Goal: Task Accomplishment & Management: Use online tool/utility

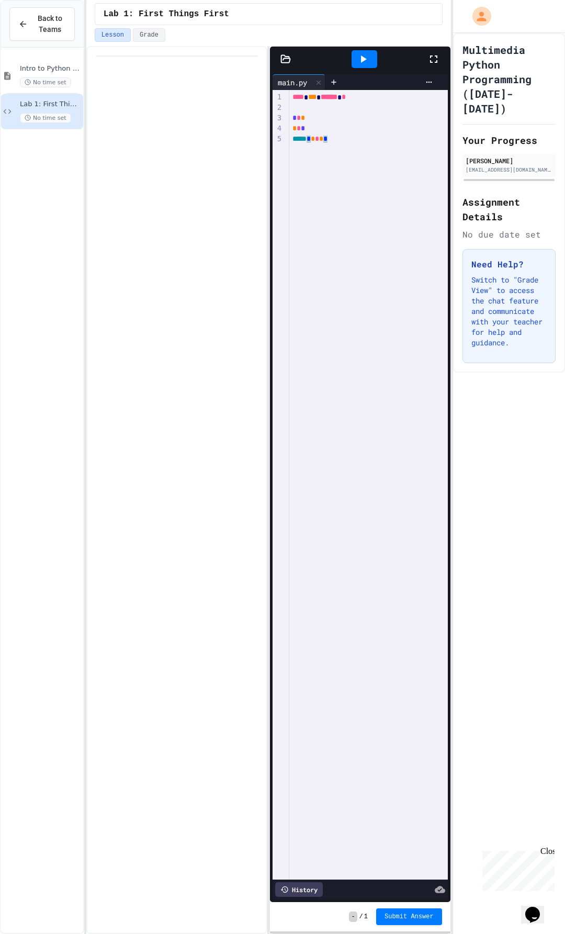
click at [327, 139] on span "*" at bounding box center [325, 138] width 4 height 7
click at [394, 137] on div "***** * * * * *" at bounding box center [368, 139] width 158 height 11
click at [316, 128] on div "* * *" at bounding box center [368, 128] width 158 height 10
click at [400, 126] on div "* * *" at bounding box center [368, 128] width 158 height 10
click at [323, 139] on span "*" at bounding box center [321, 138] width 4 height 7
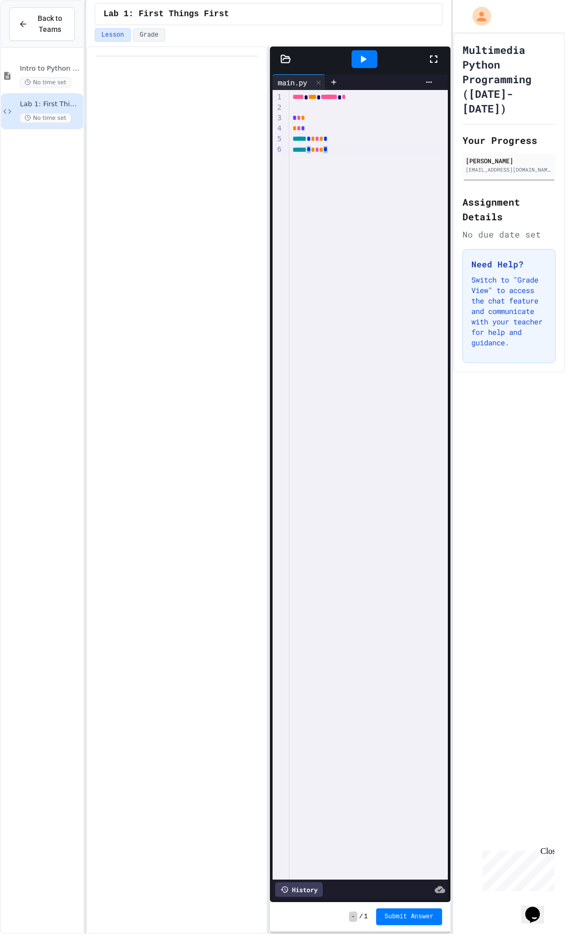
click at [365, 153] on div "***** * * * * *" at bounding box center [368, 150] width 158 height 11
click at [345, 262] on div "**** *** ****** * * * * * * * ***** * * * * * ***** * * * * *" at bounding box center [368, 484] width 158 height 789
click at [372, 59] on div at bounding box center [365, 59] width 26 height 18
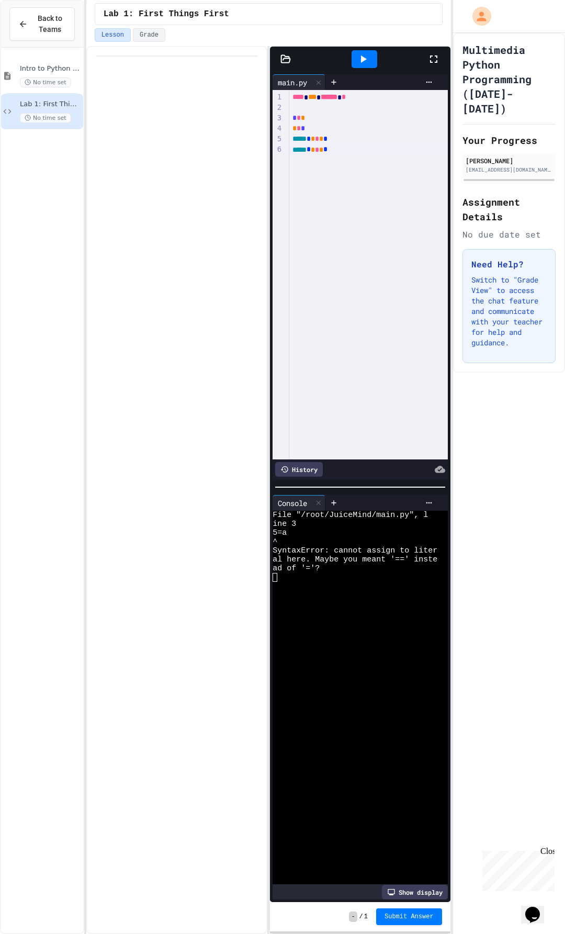
click at [305, 117] on div "* * *" at bounding box center [368, 118] width 158 height 10
click at [379, 219] on div "**** *** ****** * * * * * * * ***** * * * * * ***** * * * * *" at bounding box center [368, 274] width 158 height 369
click at [323, 118] on div "* * *" at bounding box center [368, 118] width 158 height 10
click at [372, 56] on div at bounding box center [365, 59] width 26 height 18
click at [323, 139] on span "*" at bounding box center [321, 138] width 4 height 7
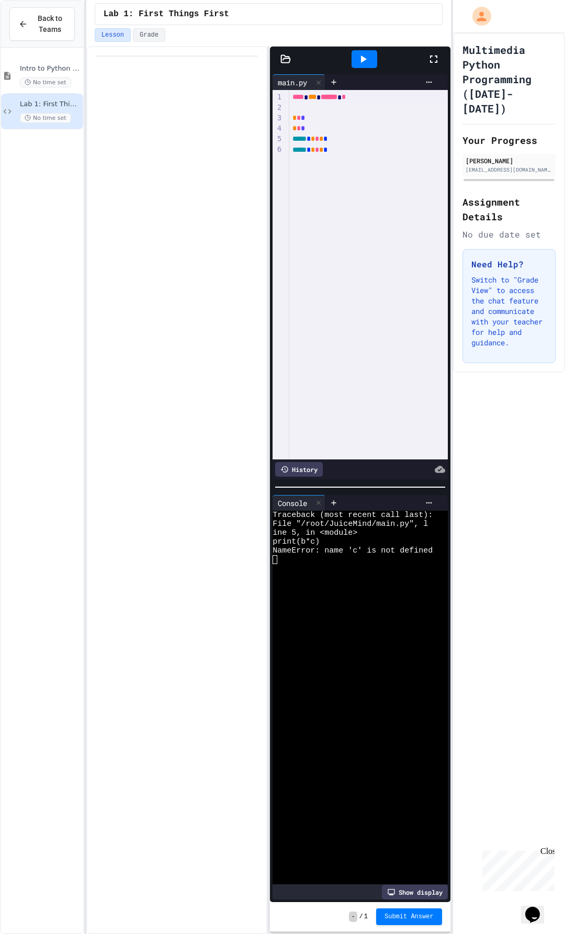
click at [400, 98] on div "**** *** ****** *" at bounding box center [368, 97] width 158 height 10
click at [360, 54] on icon at bounding box center [363, 59] width 13 height 13
drag, startPoint x: 290, startPoint y: 150, endPoint x: 338, endPoint y: 156, distance: 49.0
click at [338, 156] on div "**** *** ****** * * * * * * * ***** * * * * * ***** * * * * *" at bounding box center [368, 274] width 158 height 369
click at [361, 61] on icon at bounding box center [364, 58] width 6 height 7
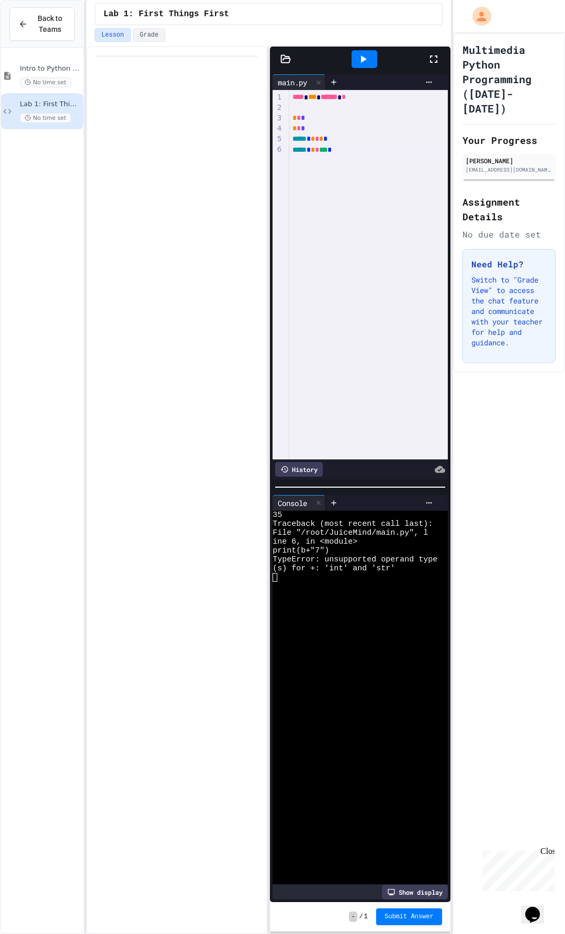
drag, startPoint x: 360, startPoint y: 144, endPoint x: 358, endPoint y: 150, distance: 6.0
click at [359, 145] on div "***** * * * *** *" at bounding box center [368, 150] width 158 height 10
click at [321, 169] on div "**** *** ****** * * * * * * * ***** * * * * * * * *******" at bounding box center [368, 274] width 158 height 369
drag, startPoint x: 320, startPoint y: 153, endPoint x: 327, endPoint y: 165, distance: 13.9
click at [320, 155] on div "**** *** ****** * * * * * * * ***** * * * * * * * *******" at bounding box center [368, 274] width 158 height 369
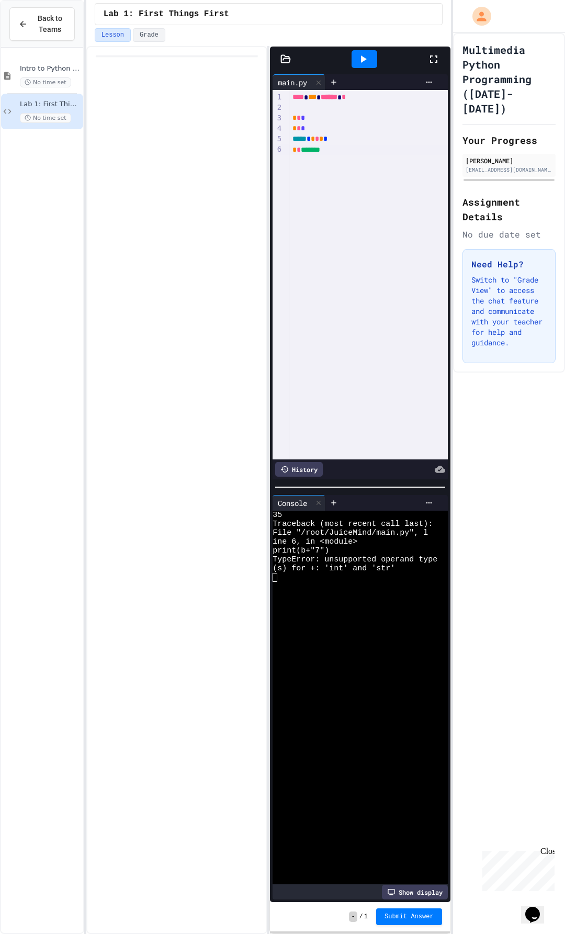
click at [331, 167] on div "**** *** ****** * * * * * * * ***** * * * * * * * *******" at bounding box center [368, 274] width 158 height 369
click at [359, 64] on icon at bounding box center [363, 59] width 13 height 13
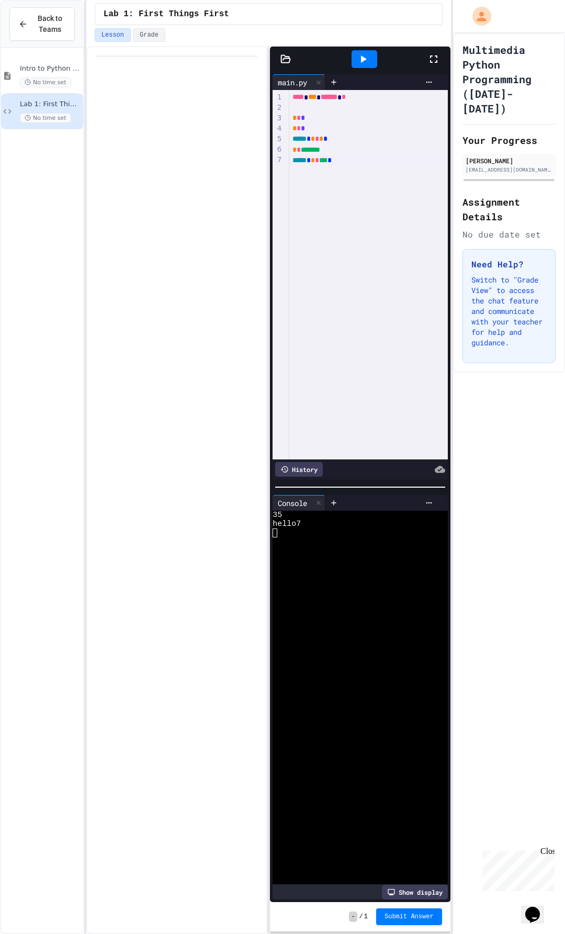
click at [308, 183] on div "**** *** ****** * * * * * * * ***** * * * * * * * ******* ***** * * * *** *" at bounding box center [368, 274] width 158 height 369
click at [314, 174] on div "**** *** ****** * * * * * * * ***** * * * * * * * ******* ***** * * * *** *" at bounding box center [368, 274] width 158 height 369
click at [365, 61] on icon at bounding box center [363, 59] width 13 height 13
click at [300, 184] on div "**** *** ****** * * * * * * * ***** * * * * * * * ******* ***** * * * *** * ***…" at bounding box center [368, 274] width 158 height 369
drag, startPoint x: 329, startPoint y: 172, endPoint x: 289, endPoint y: 169, distance: 40.4
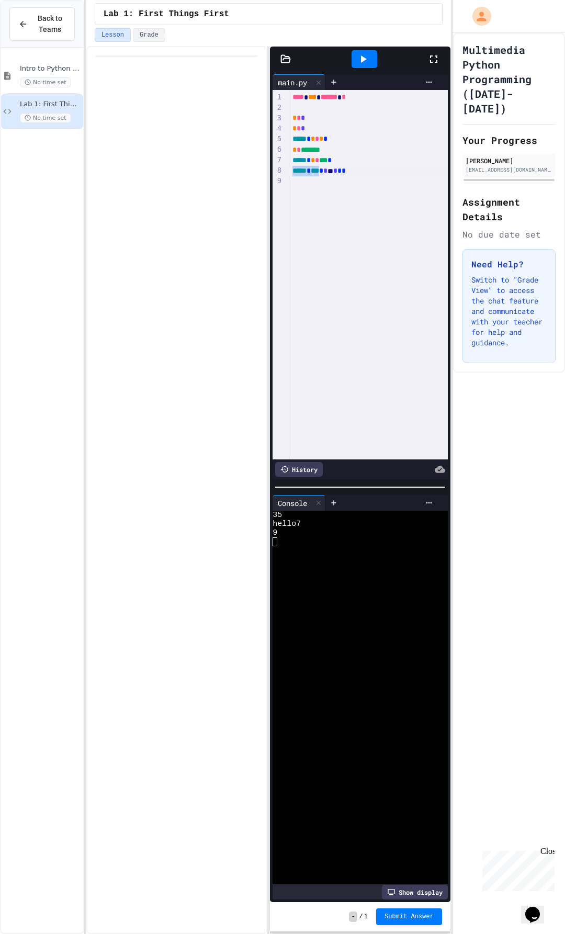
click at [289, 169] on div "***** * *** * * * * * *" at bounding box center [368, 171] width 158 height 10
drag, startPoint x: 361, startPoint y: 241, endPoint x: 353, endPoint y: 231, distance: 12.6
drag, startPoint x: 312, startPoint y: 191, endPoint x: 337, endPoint y: 191, distance: 25.6
click at [313, 191] on div "**** *** ****** * * * * * * * ***** * * * * * * * ******* ***** * * * *** * ***…" at bounding box center [368, 274] width 158 height 369
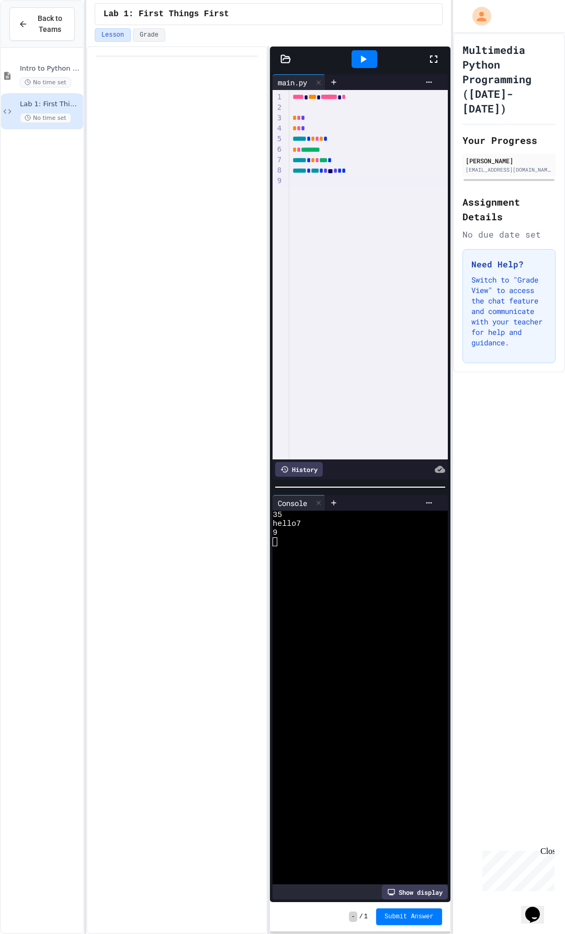
click at [307, 933] on div at bounding box center [282, 935] width 565 height 0
click at [302, 180] on div at bounding box center [368, 181] width 158 height 10
click at [359, 185] on div "***** * *** * * * * *" at bounding box center [368, 181] width 158 height 10
click at [392, 195] on div "**** *** ****** * * * * * * * ***** * * * * * * * ******* ***** * * * *** * ***…" at bounding box center [368, 274] width 158 height 369
click at [359, 50] on div at bounding box center [365, 59] width 26 height 18
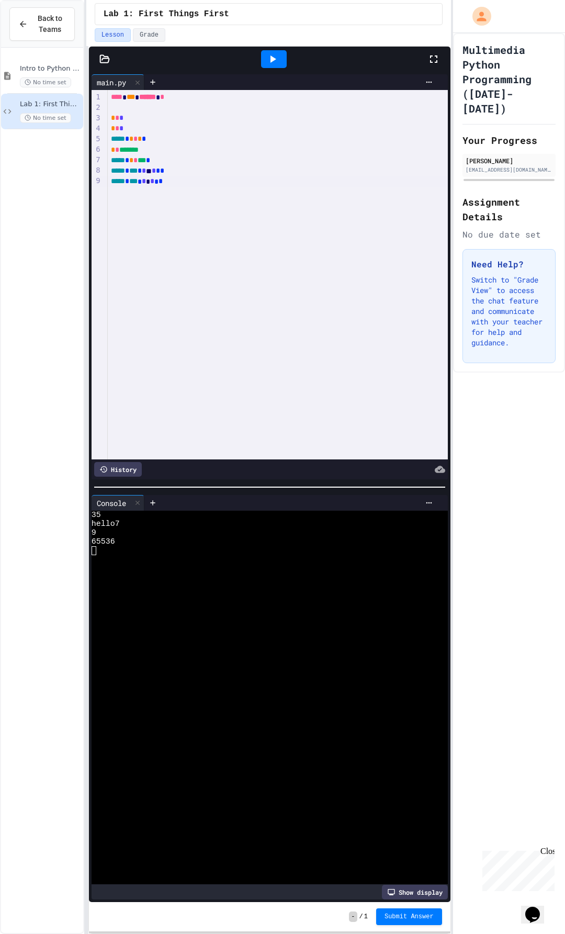
click at [86, 535] on div "Files JES.py __pycache__ emoji.jpg emojiBear.jpg emojiGirl.jpg main.py Tools Se…" at bounding box center [268, 490] width 365 height 888
click at [430, 57] on icon at bounding box center [433, 58] width 7 height 7
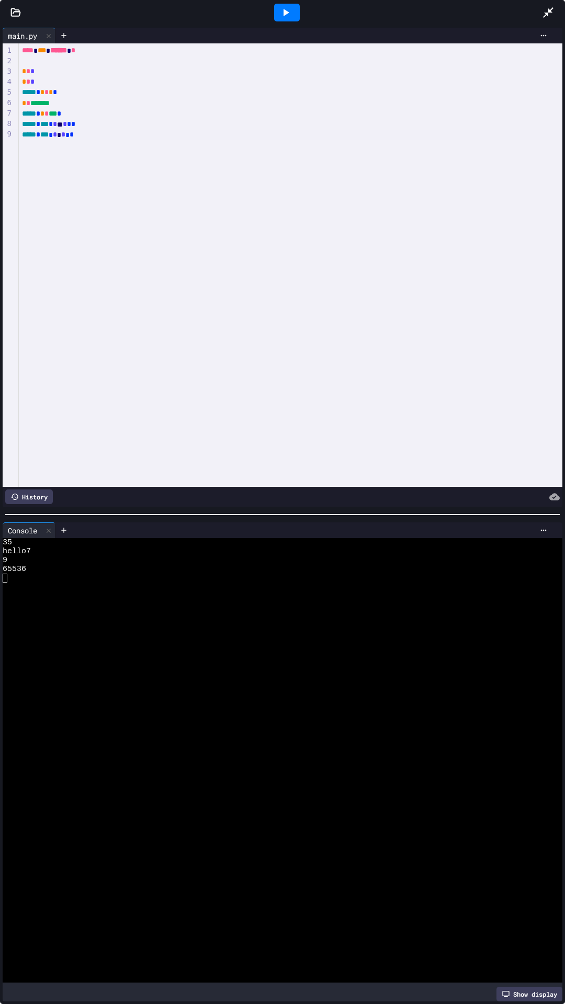
click at [552, 10] on icon at bounding box center [548, 12] width 13 height 13
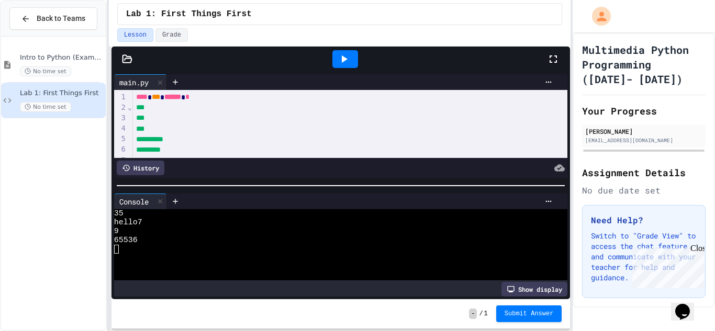
click at [552, 60] on icon at bounding box center [553, 59] width 13 height 13
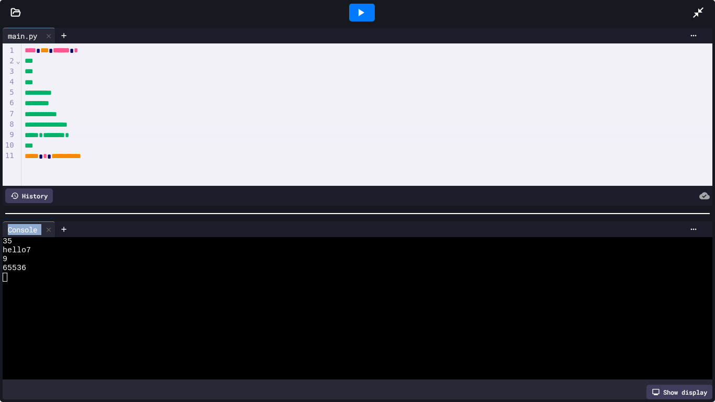
drag, startPoint x: 679, startPoint y: 202, endPoint x: 671, endPoint y: 242, distance: 40.2
click at [564, 242] on div "**********" at bounding box center [357, 213] width 715 height 377
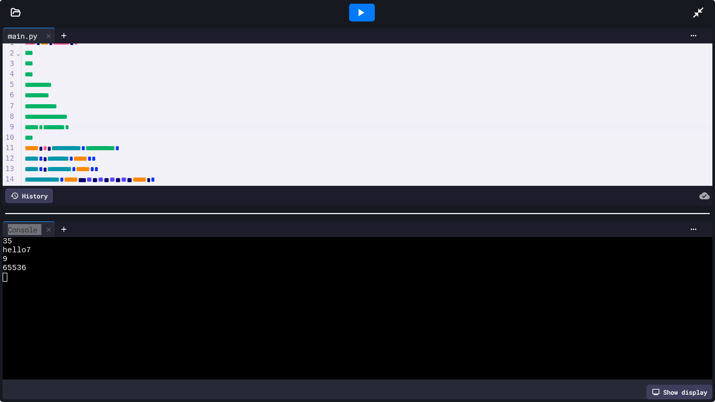
scroll to position [20, 0]
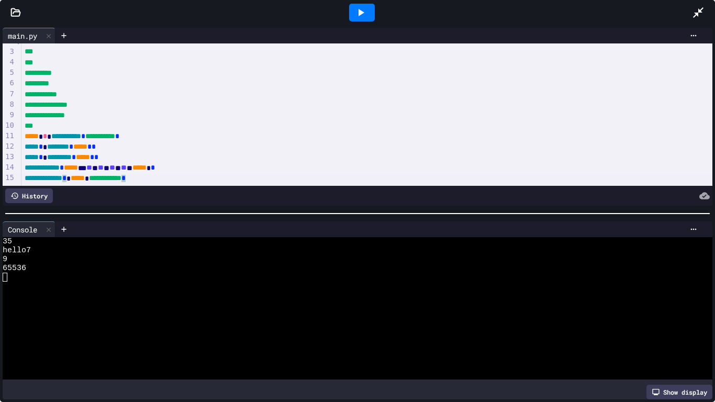
drag, startPoint x: 539, startPoint y: 183, endPoint x: 264, endPoint y: 108, distance: 284.5
click at [485, 187] on div "**********" at bounding box center [357, 124] width 709 height 162
click at [189, 183] on div "**********" at bounding box center [366, 178] width 691 height 10
click at [63, 230] on icon at bounding box center [64, 229] width 8 height 8
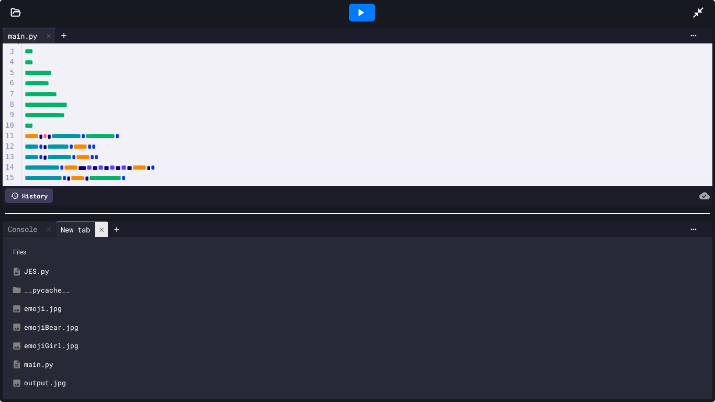
click at [104, 231] on icon at bounding box center [101, 229] width 7 height 7
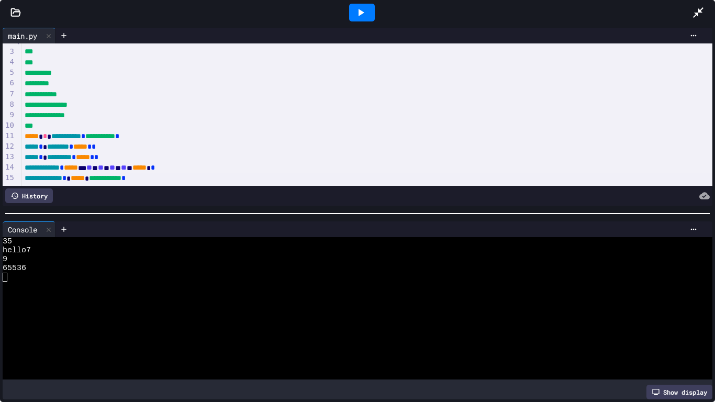
click at [564, 395] on div "Show display" at bounding box center [679, 391] width 66 height 15
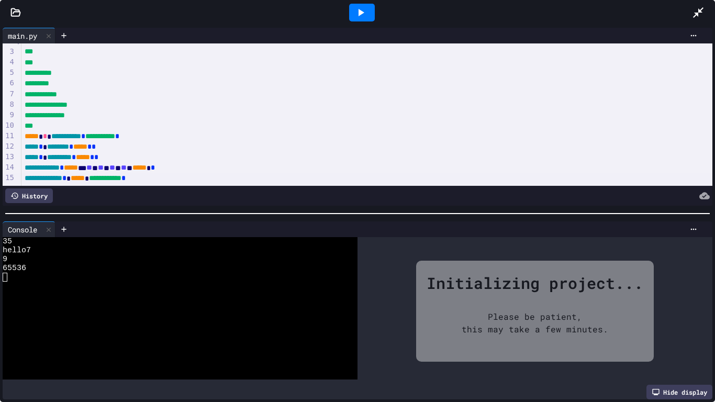
click at [564, 392] on div "Hide display" at bounding box center [679, 391] width 66 height 15
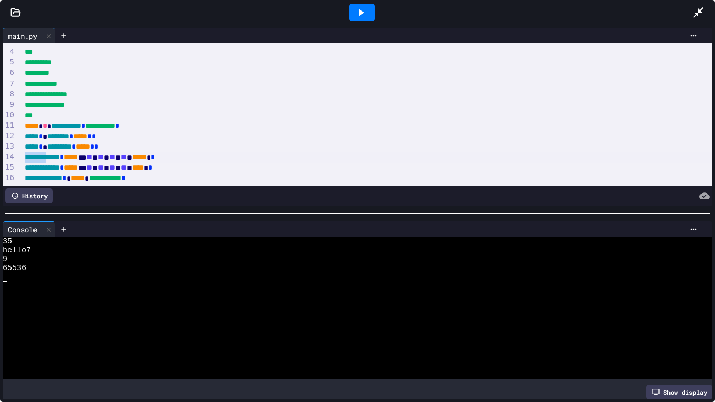
scroll to position [30, 0]
drag, startPoint x: 25, startPoint y: 157, endPoint x: 207, endPoint y: 169, distance: 183.0
click at [207, 169] on div "**********" at bounding box center [366, 99] width 691 height 173
click at [256, 151] on div "***** * ********* * ***** * *" at bounding box center [366, 147] width 691 height 10
click at [217, 173] on div "**********" at bounding box center [366, 178] width 691 height 10
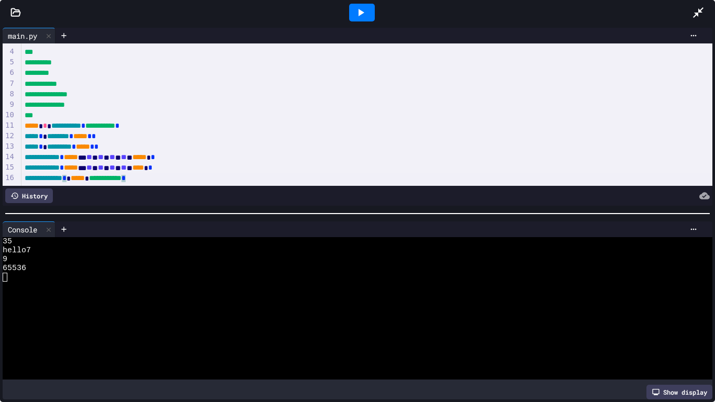
click at [221, 177] on div "**********" at bounding box center [366, 178] width 691 height 10
click at [214, 179] on div "**********" at bounding box center [366, 178] width 691 height 10
drag, startPoint x: 25, startPoint y: 158, endPoint x: 220, endPoint y: 159, distance: 195.6
click at [220, 159] on div "**********" at bounding box center [366, 157] width 691 height 10
click at [230, 163] on div "**********" at bounding box center [366, 168] width 691 height 10
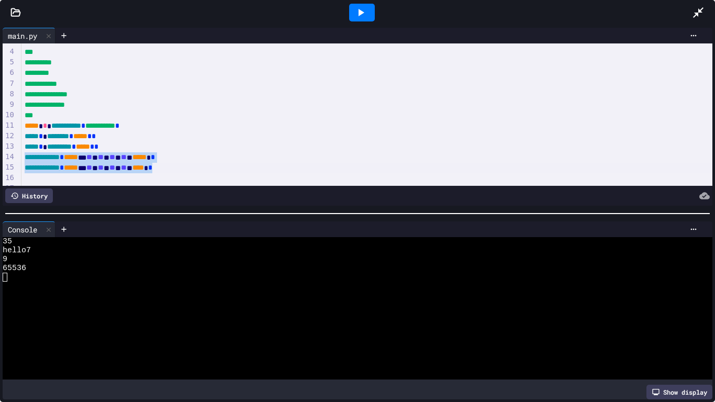
drag, startPoint x: 26, startPoint y: 157, endPoint x: 213, endPoint y: 167, distance: 188.0
click at [213, 167] on div "**********" at bounding box center [366, 104] width 691 height 183
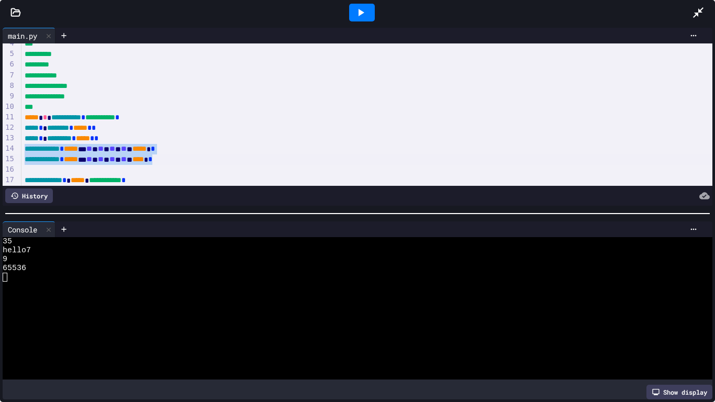
scroll to position [40, 0]
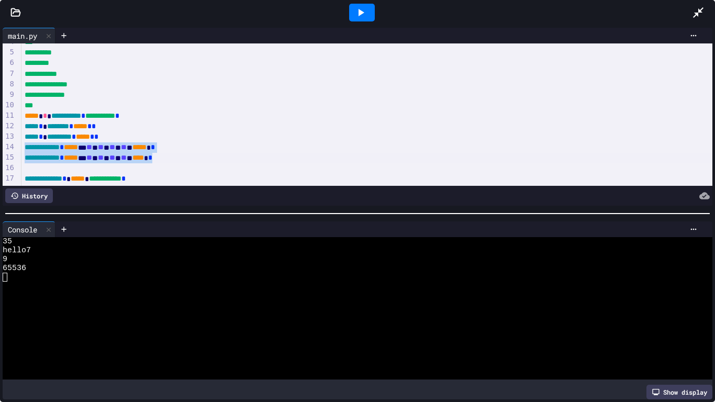
copy div "**********"
click at [185, 168] on div at bounding box center [366, 168] width 691 height 10
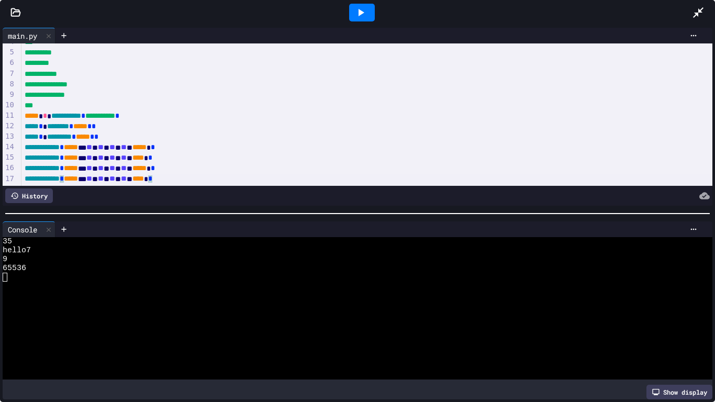
scroll to position [51, 0]
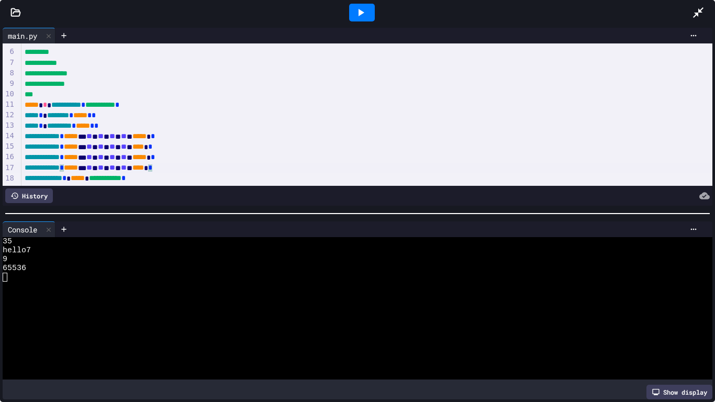
click at [141, 156] on div "**********" at bounding box center [366, 157] width 691 height 10
click at [126, 158] on div "**********" at bounding box center [366, 157] width 691 height 10
click at [148, 155] on div "**********" at bounding box center [366, 157] width 691 height 10
click at [358, 8] on icon at bounding box center [360, 12] width 13 height 13
click at [130, 168] on div "**********" at bounding box center [366, 168] width 691 height 10
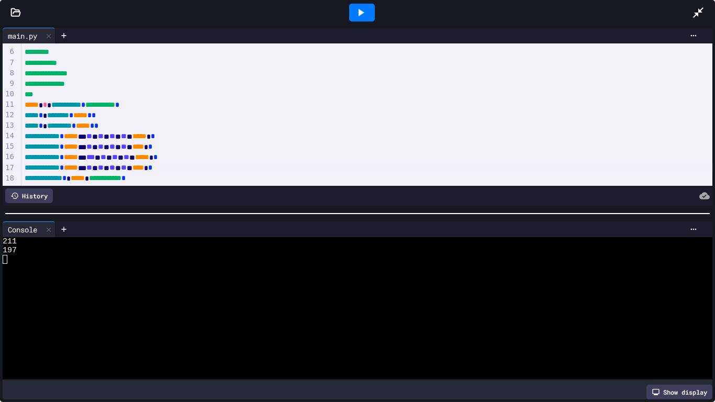
click at [127, 168] on div "**********" at bounding box center [366, 168] width 691 height 10
click at [147, 166] on div "**********" at bounding box center [366, 168] width 691 height 10
click at [366, 13] on icon at bounding box center [360, 12] width 13 height 13
click at [64, 39] on icon at bounding box center [64, 35] width 8 height 8
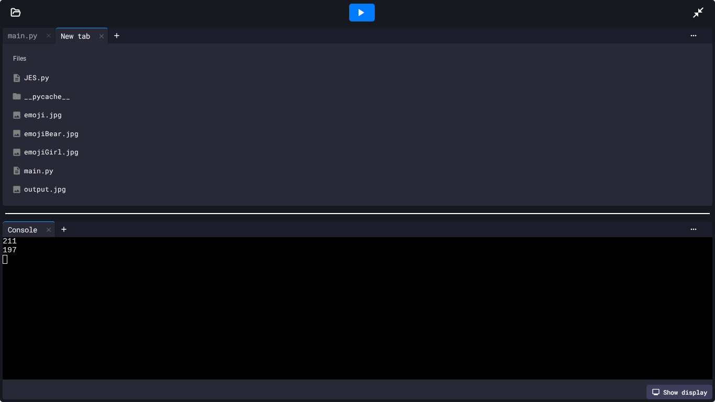
click at [37, 153] on div "emojiGirl.jpg" at bounding box center [365, 152] width 682 height 10
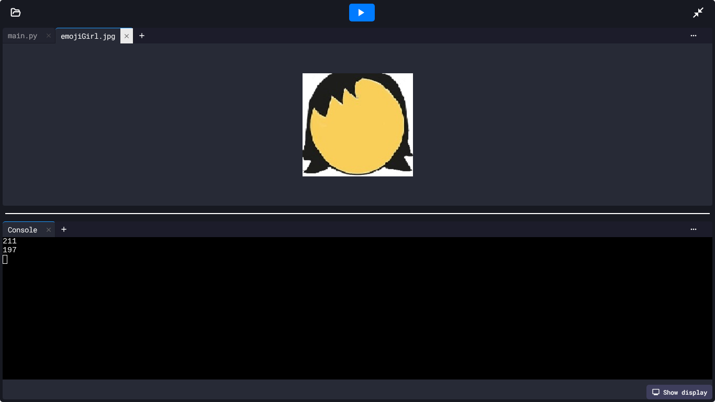
click at [130, 41] on div at bounding box center [126, 35] width 13 height 15
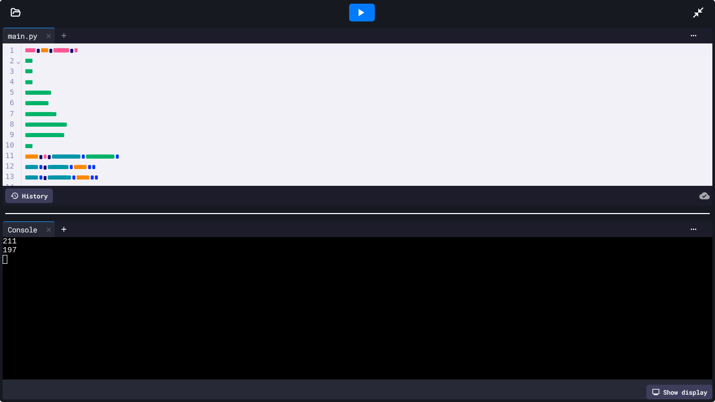
click at [71, 34] on div at bounding box center [63, 36] width 17 height 16
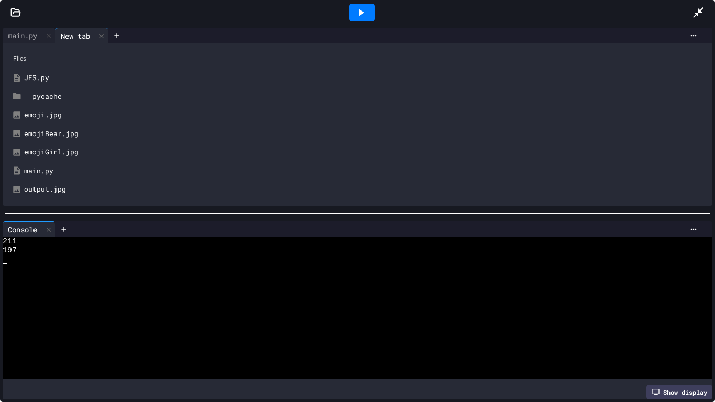
click at [35, 114] on div "emoji.jpg" at bounding box center [365, 115] width 682 height 10
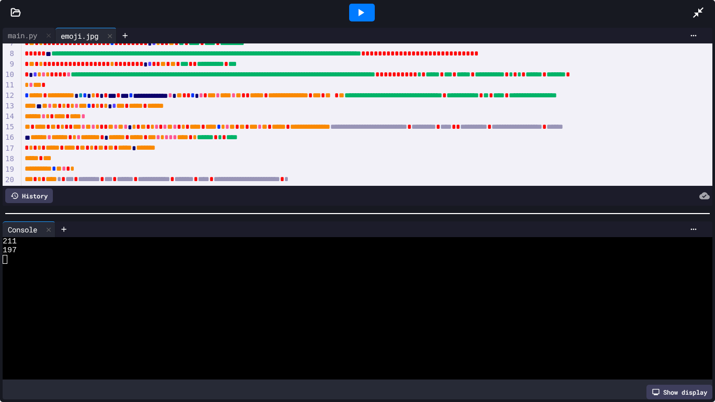
scroll to position [257, 0]
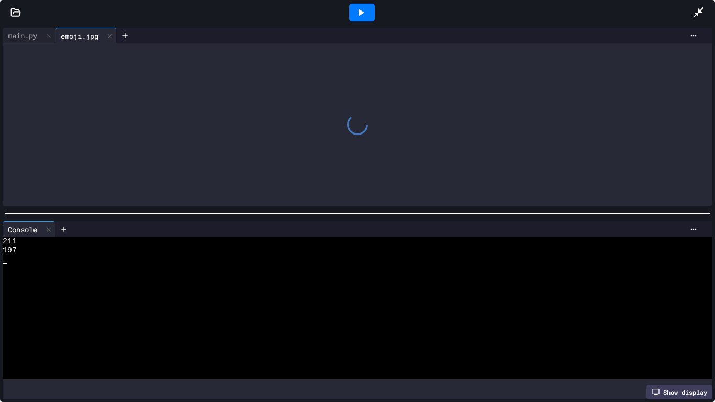
click at [364, 12] on icon at bounding box center [360, 12] width 13 height 13
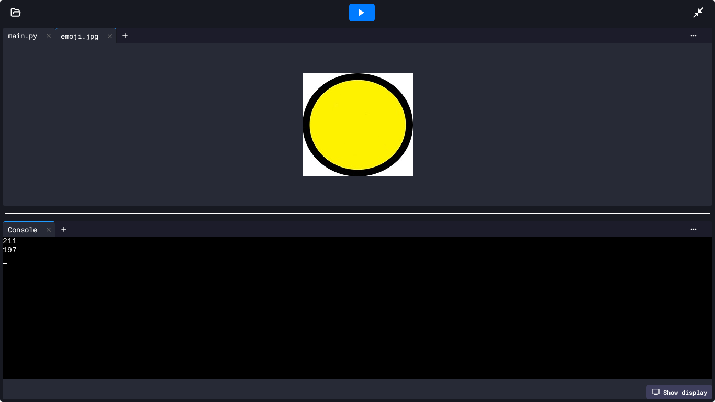
click at [36, 36] on div "main.py" at bounding box center [23, 35] width 40 height 11
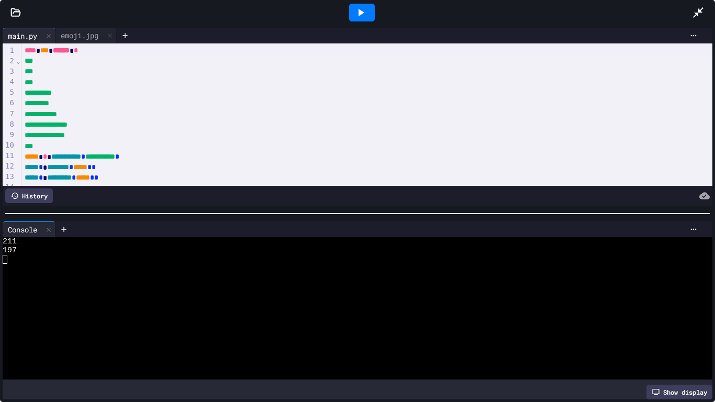
scroll to position [51, 0]
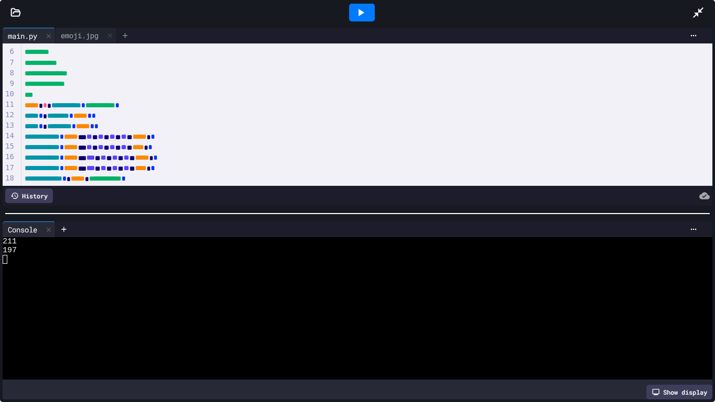
click at [128, 38] on icon at bounding box center [125, 35] width 8 height 8
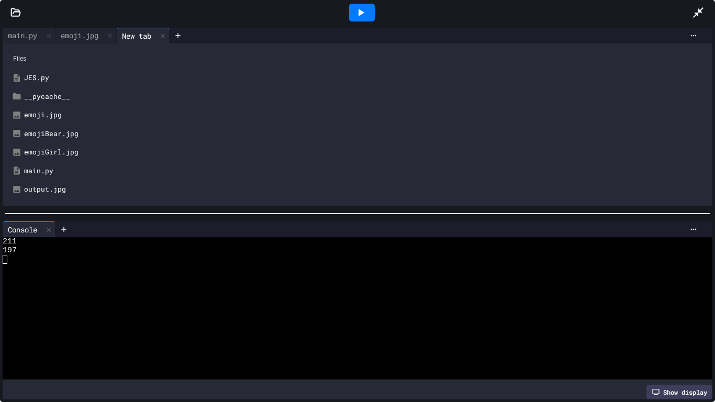
click at [44, 186] on div "output.jpg" at bounding box center [365, 189] width 682 height 10
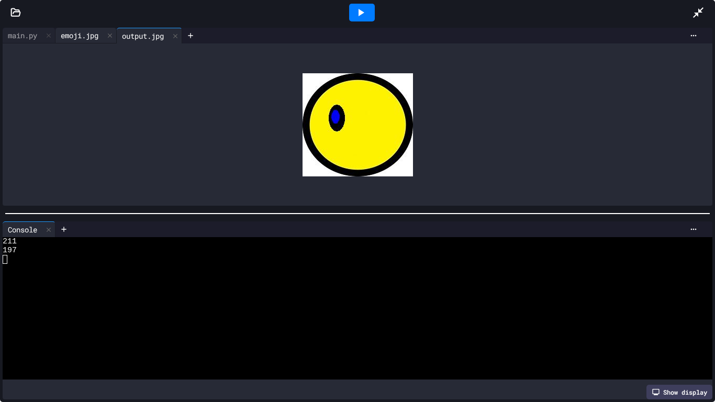
click at [77, 32] on div "emoji.jpg" at bounding box center [79, 35] width 48 height 11
click at [156, 40] on div "output.jpg" at bounding box center [149, 36] width 65 height 16
click at [112, 35] on icon at bounding box center [110, 35] width 4 height 4
click at [18, 40] on div "main.py" at bounding box center [23, 35] width 40 height 11
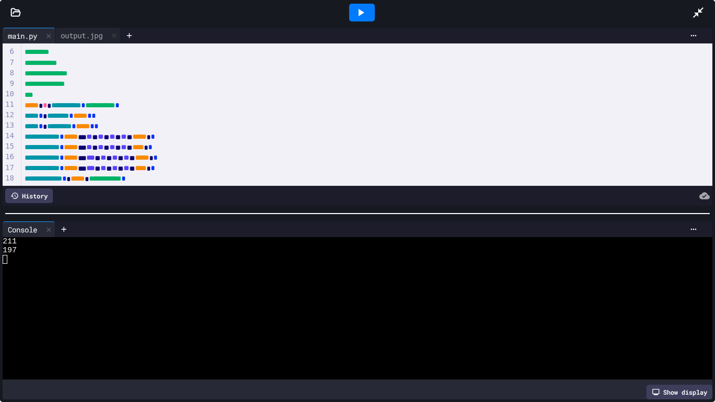
click at [361, 6] on icon at bounding box center [360, 12] width 13 height 13
click at [76, 32] on div "output.jpg" at bounding box center [81, 35] width 52 height 11
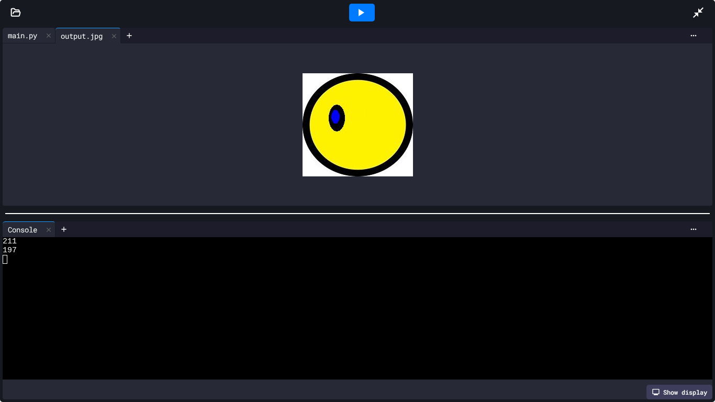
click at [28, 36] on div "main.py" at bounding box center [23, 35] width 40 height 11
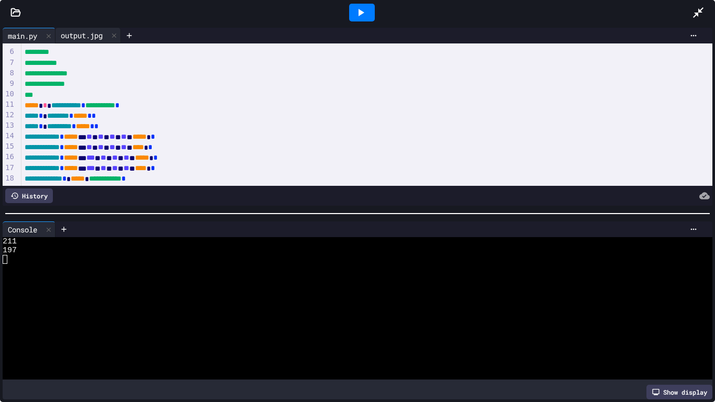
click at [85, 35] on div "output.jpg" at bounding box center [81, 35] width 52 height 11
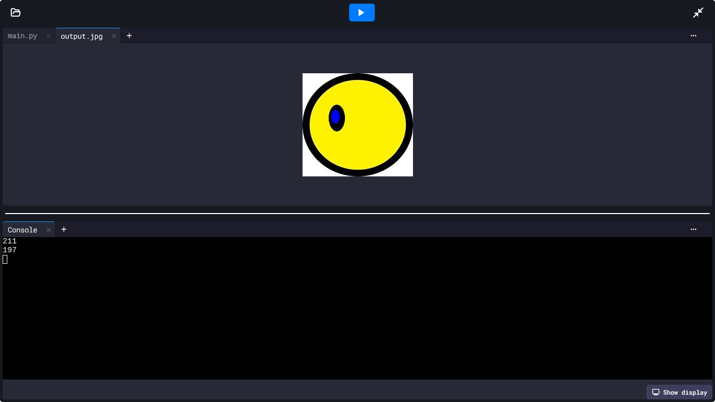
click at [21, 23] on div at bounding box center [357, 12] width 715 height 25
click at [30, 38] on div "main.py" at bounding box center [23, 35] width 40 height 11
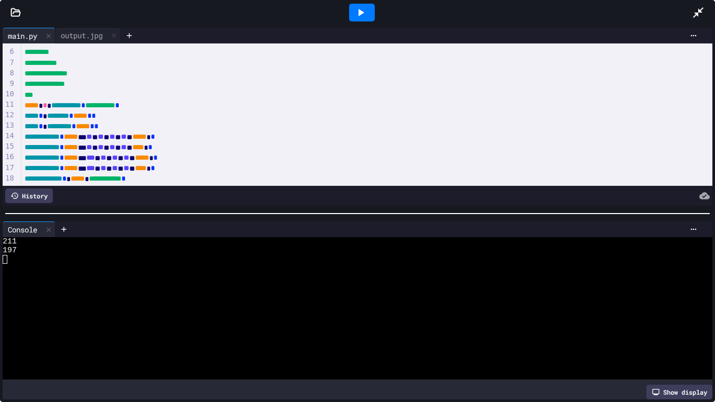
click at [218, 180] on div "**********" at bounding box center [366, 179] width 691 height 10
click at [129, 157] on div "**********" at bounding box center [366, 158] width 691 height 10
click at [95, 167] on span "***" at bounding box center [90, 167] width 8 height 7
click at [370, 9] on div at bounding box center [362, 13] width 26 height 18
click at [97, 37] on div "output.jpg" at bounding box center [81, 35] width 52 height 11
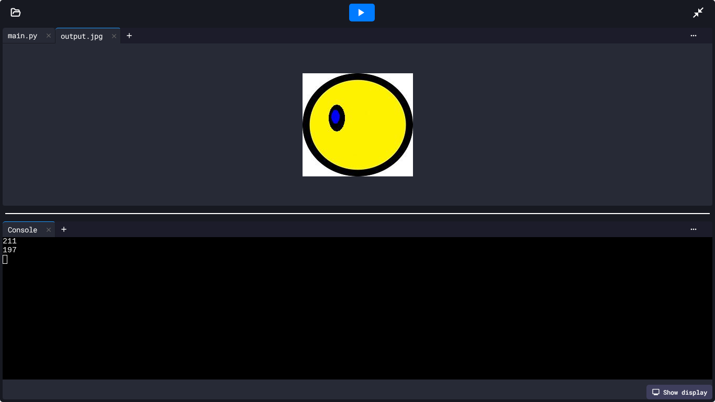
click at [21, 36] on div "main.py" at bounding box center [23, 35] width 40 height 11
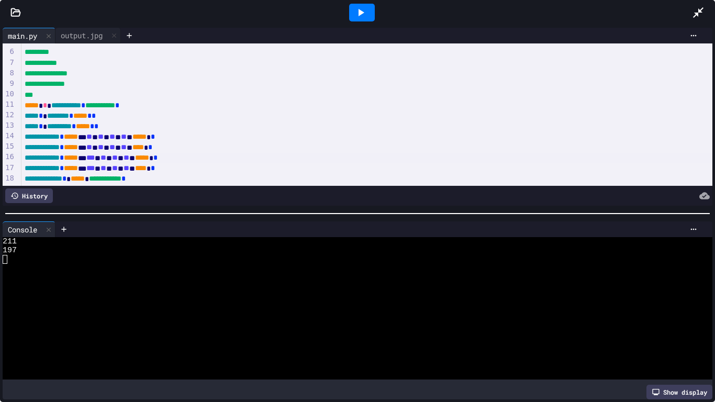
click at [130, 158] on div "**********" at bounding box center [366, 158] width 691 height 10
click at [129, 168] on div "**********" at bounding box center [366, 168] width 691 height 10
click at [95, 156] on span "***" at bounding box center [90, 157] width 8 height 7
click at [95, 168] on span "***" at bounding box center [90, 167] width 8 height 7
click at [130, 167] on div "**********" at bounding box center [366, 168] width 691 height 10
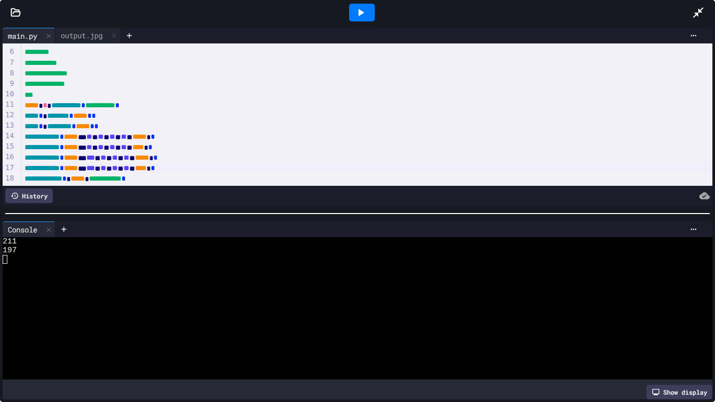
click at [360, 13] on icon at bounding box center [361, 12] width 6 height 7
click at [104, 32] on div "output.jpg" at bounding box center [81, 35] width 52 height 11
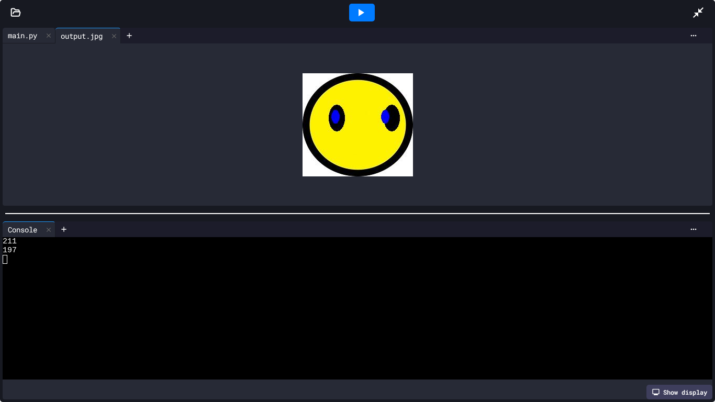
click at [19, 33] on div "main.py" at bounding box center [23, 35] width 40 height 11
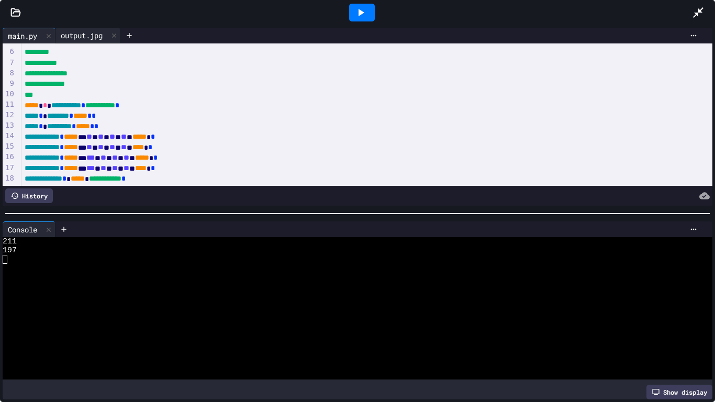
click at [82, 37] on div "output.jpg" at bounding box center [81, 35] width 52 height 11
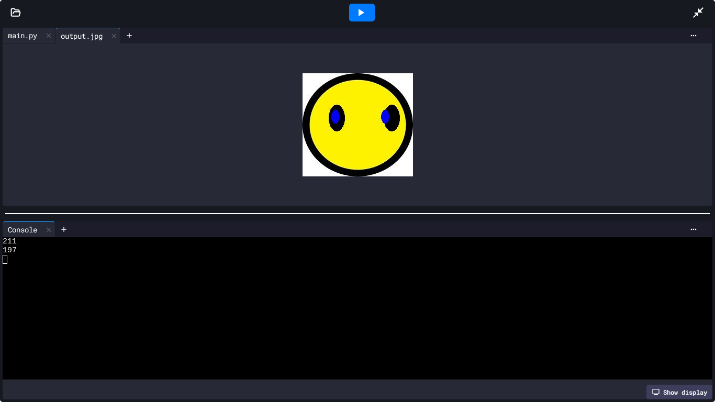
click at [40, 36] on div "main.py" at bounding box center [23, 35] width 40 height 11
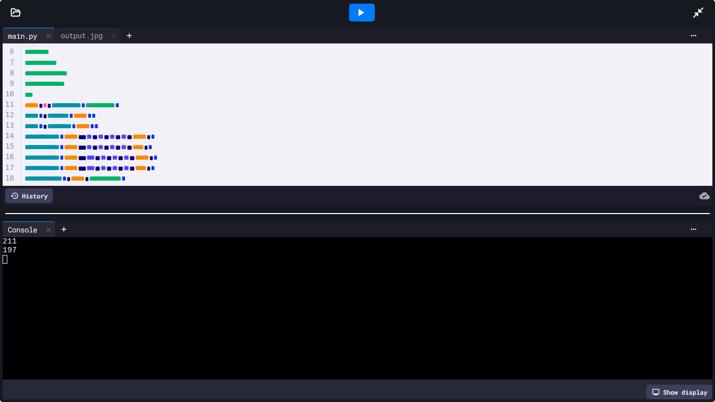
click at [129, 157] on div "**********" at bounding box center [366, 158] width 691 height 10
click at [358, 12] on icon at bounding box center [361, 12] width 6 height 7
click at [101, 37] on div "output.jpg" at bounding box center [81, 35] width 52 height 11
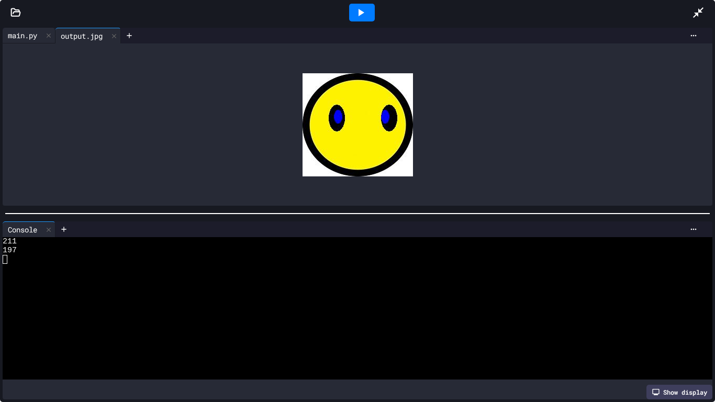
click at [16, 30] on div "main.py" at bounding box center [23, 35] width 40 height 11
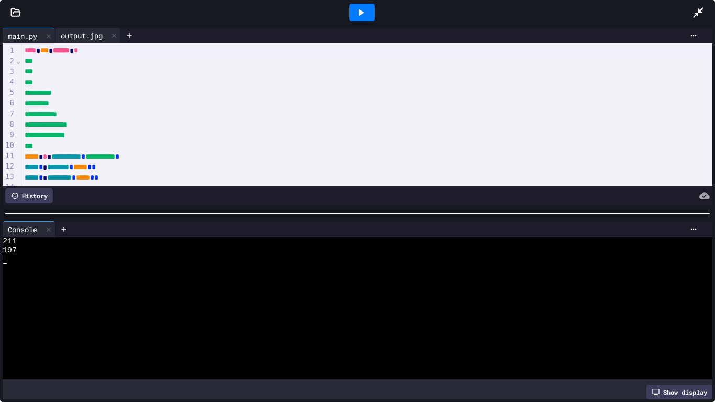
click at [82, 34] on div "output.jpg" at bounding box center [81, 35] width 52 height 11
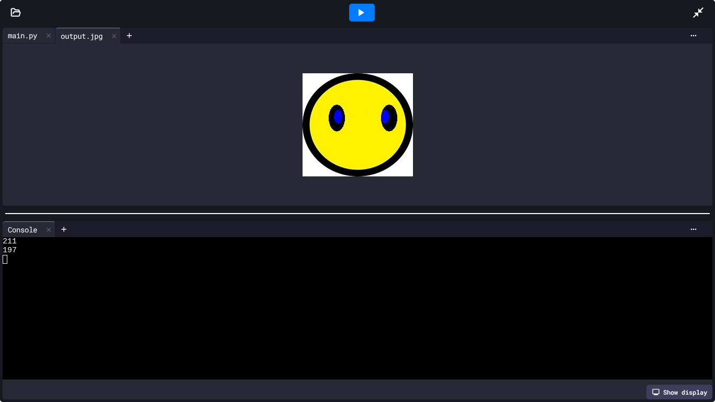
click at [31, 34] on div "main.py" at bounding box center [23, 35] width 40 height 11
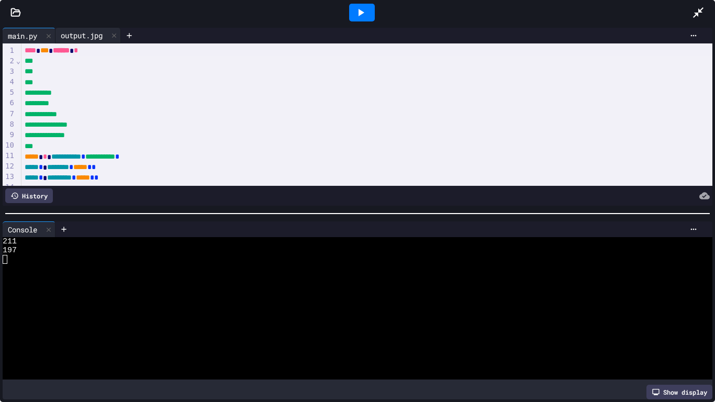
click at [77, 28] on div "output.jpg" at bounding box center [87, 36] width 65 height 16
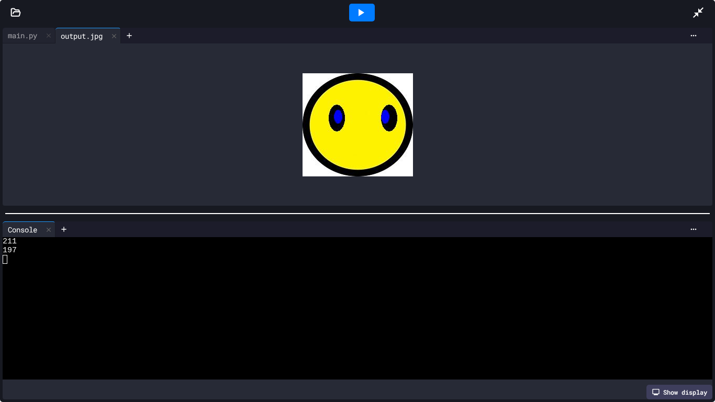
click at [354, 17] on icon at bounding box center [360, 12] width 13 height 13
click at [22, 30] on div "main.py" at bounding box center [23, 35] width 40 height 11
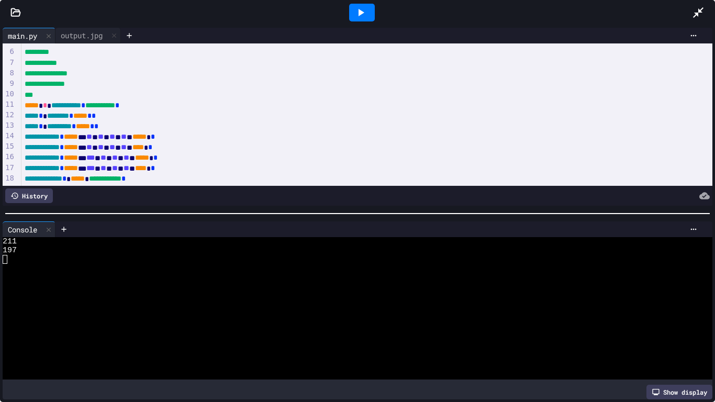
click at [186, 176] on div "**********" at bounding box center [366, 179] width 691 height 10
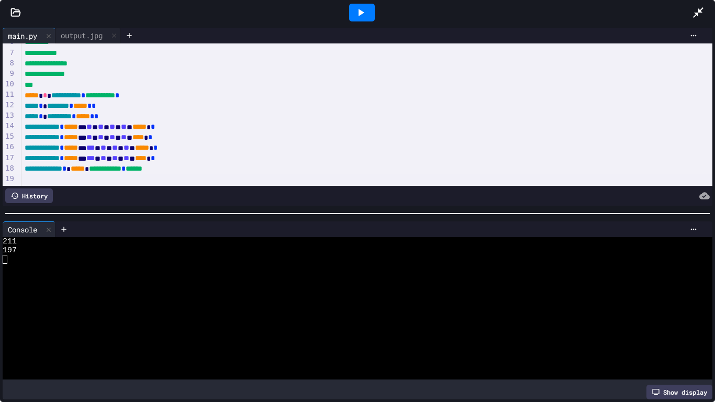
click at [253, 172] on div "**********" at bounding box center [366, 169] width 691 height 10
click at [262, 174] on div "**********" at bounding box center [366, 84] width 691 height 205
click at [210, 176] on div at bounding box center [366, 179] width 691 height 10
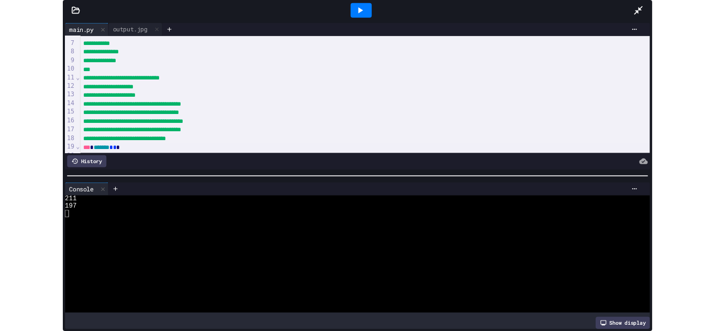
scroll to position [72, 0]
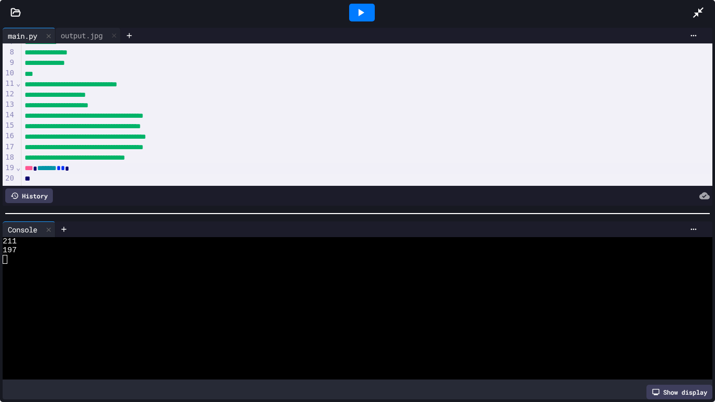
click at [564, 10] on div at bounding box center [361, 12] width 660 height 28
click at [564, 12] on icon at bounding box center [698, 12] width 13 height 13
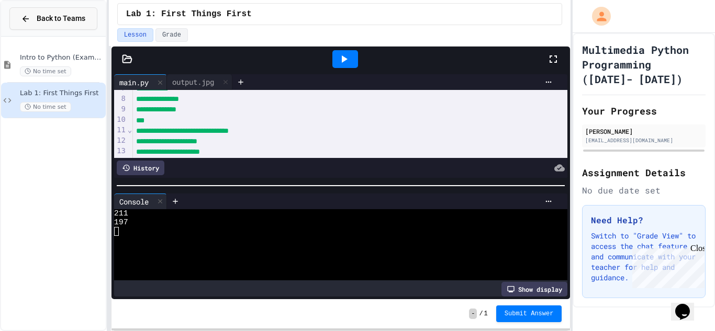
click at [70, 17] on span "Back to Teams" at bounding box center [61, 18] width 49 height 11
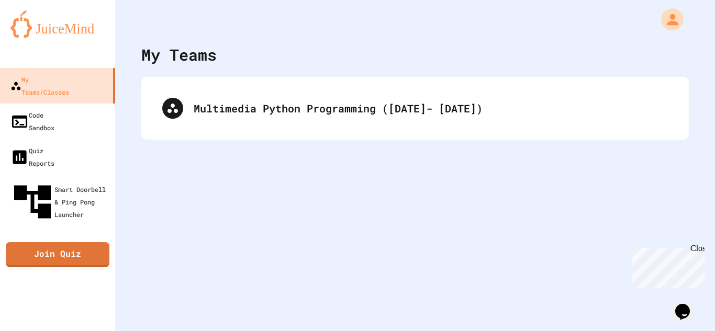
click at [564, 20] on icon "My Account" at bounding box center [672, 19] width 17 height 17
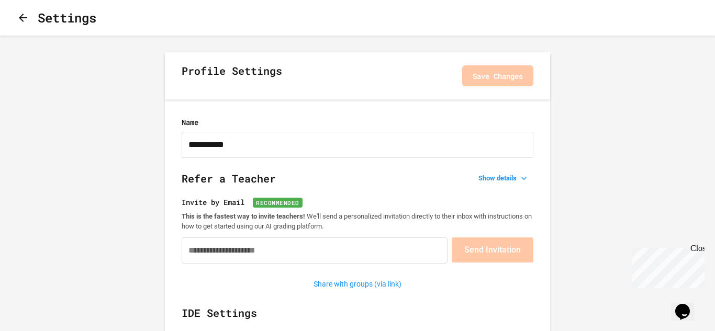
scroll to position [600, 0]
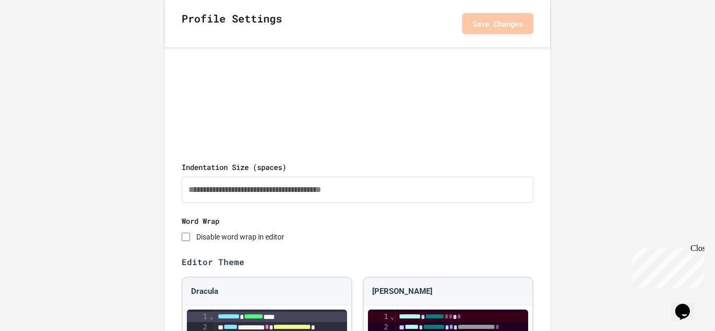
click at [488, 16] on button "Save Changes" at bounding box center [497, 23] width 71 height 21
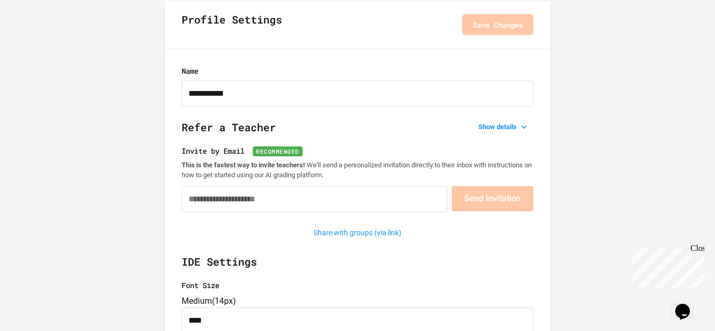
scroll to position [0, 0]
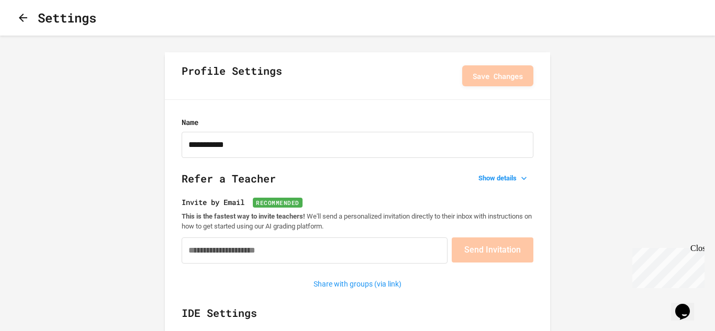
click at [39, 18] on div "Settings" at bounding box center [57, 17] width 80 height 19
click at [25, 15] on icon "button" at bounding box center [23, 18] width 13 height 13
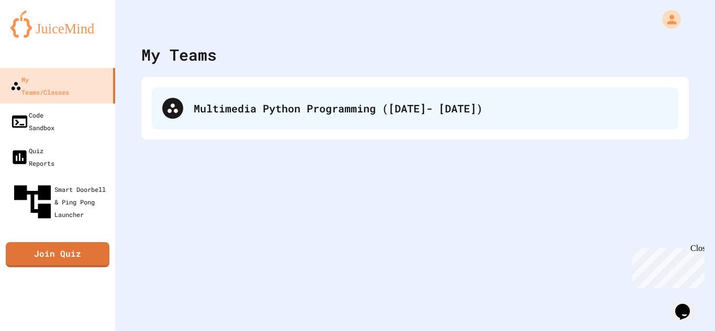
click at [179, 115] on div at bounding box center [172, 108] width 21 height 21
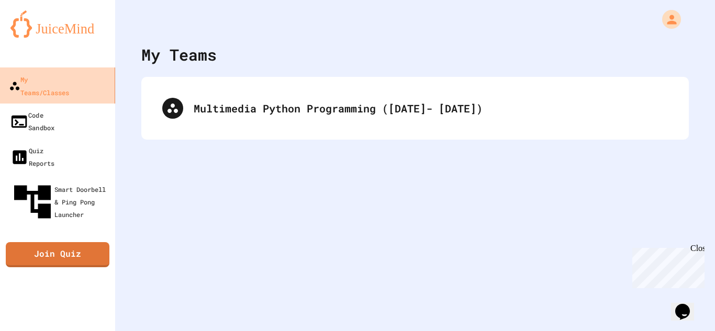
click at [59, 83] on div "My Teams/Classes" at bounding box center [39, 86] width 60 height 26
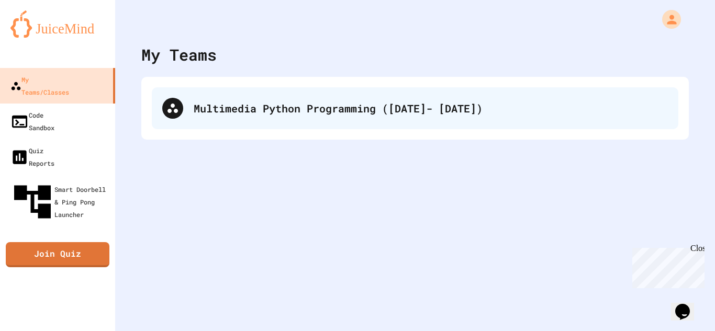
click at [235, 117] on div "Multimedia Python Programming ([DATE]- [DATE])" at bounding box center [415, 108] width 526 height 42
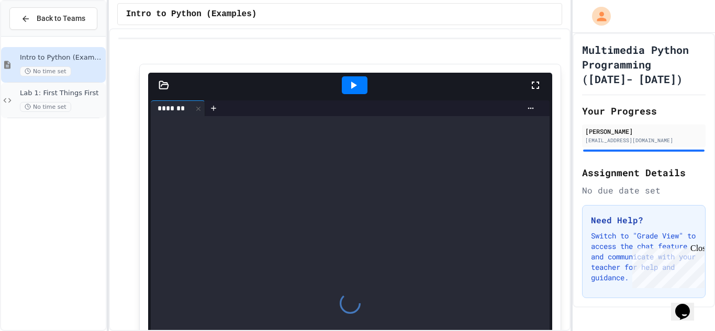
click at [63, 97] on span "Lab 1: First Things First" at bounding box center [62, 93] width 84 height 9
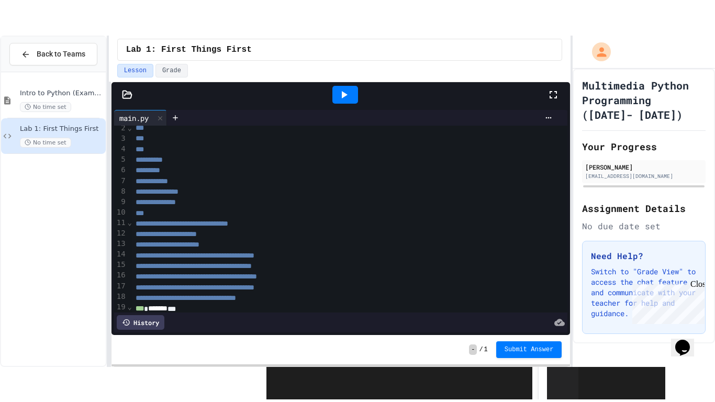
scroll to position [27, 0]
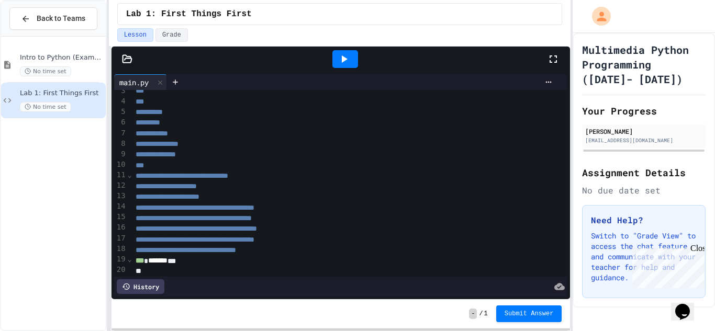
click at [549, 61] on icon at bounding box center [552, 58] width 7 height 7
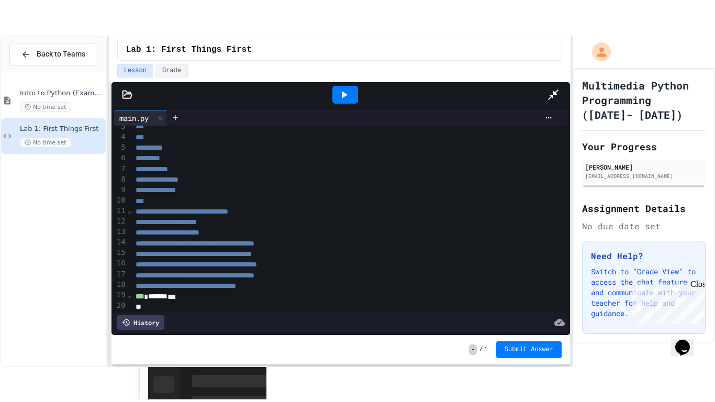
scroll to position [0, 0]
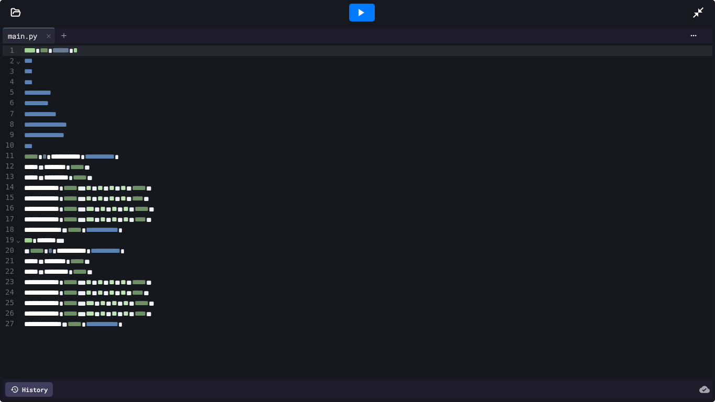
click at [67, 34] on icon at bounding box center [64, 35] width 8 height 8
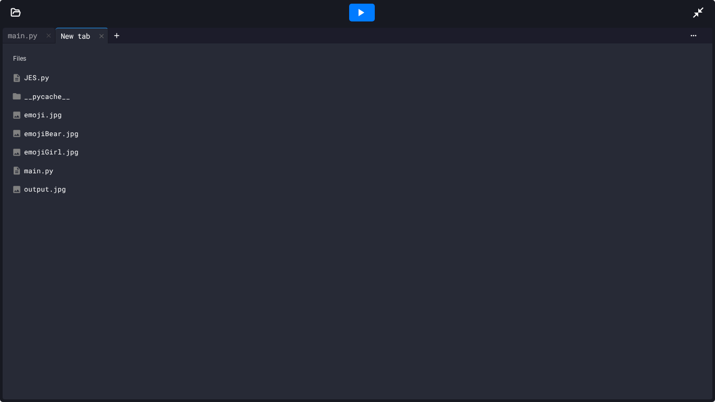
click at [35, 118] on div "emoji.jpg" at bounding box center [365, 115] width 682 height 10
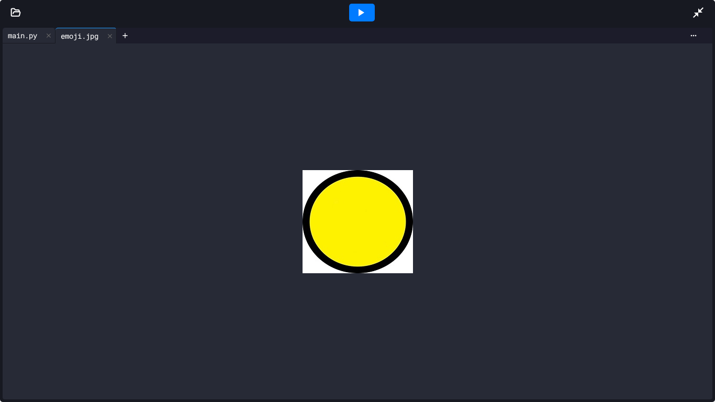
click at [38, 38] on div "main.py" at bounding box center [23, 35] width 40 height 11
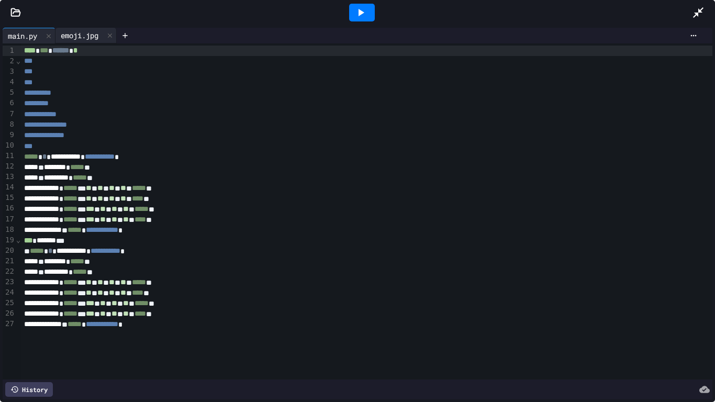
click at [92, 33] on div "emoji.jpg" at bounding box center [79, 35] width 48 height 11
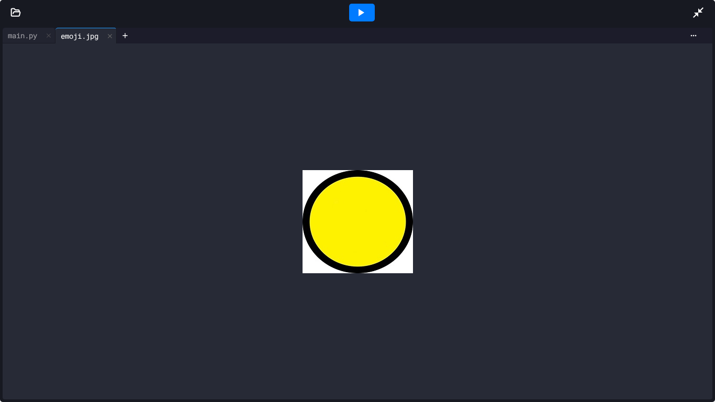
click at [364, 7] on icon at bounding box center [360, 12] width 13 height 13
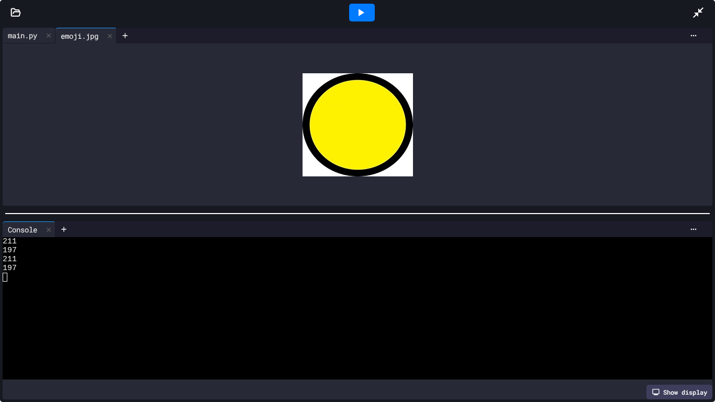
click at [27, 43] on div "main.py" at bounding box center [29, 36] width 53 height 16
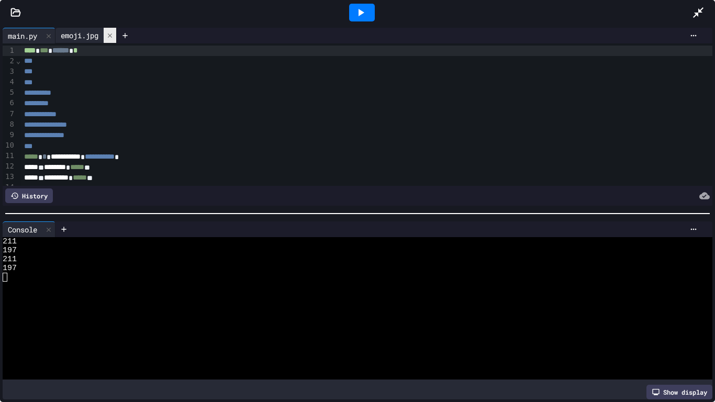
click at [112, 39] on div at bounding box center [110, 35] width 13 height 15
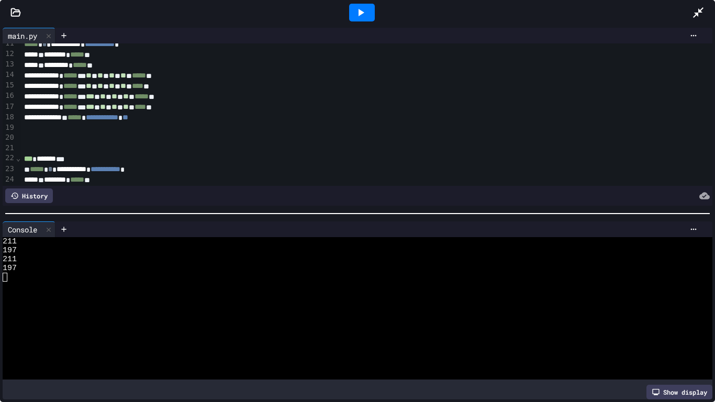
scroll to position [176, 0]
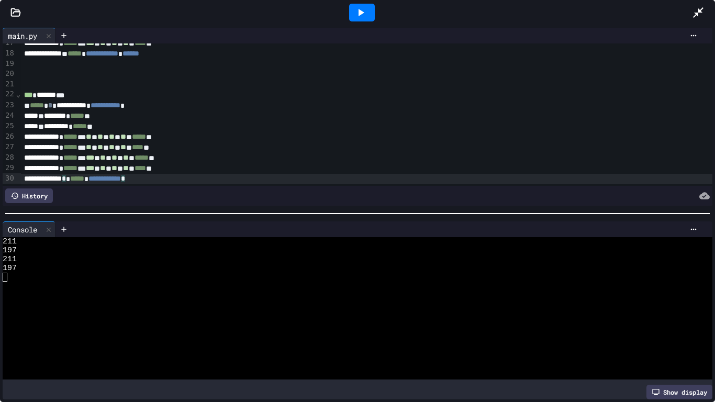
drag, startPoint x: 584, startPoint y: 184, endPoint x: 582, endPoint y: 190, distance: 6.8
click at [564, 190] on div "**********" at bounding box center [357, 124] width 709 height 162
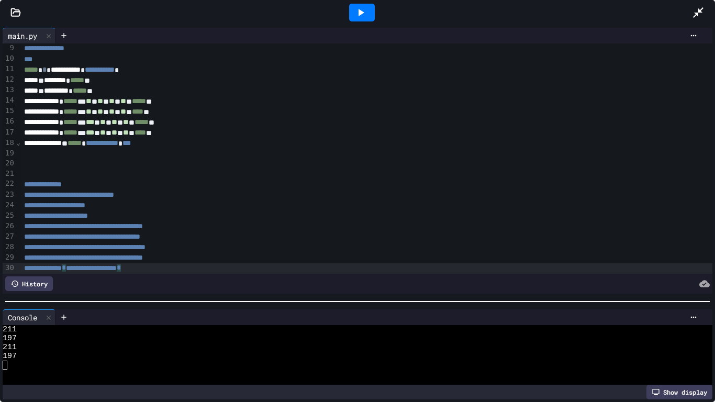
scroll to position [84, 0]
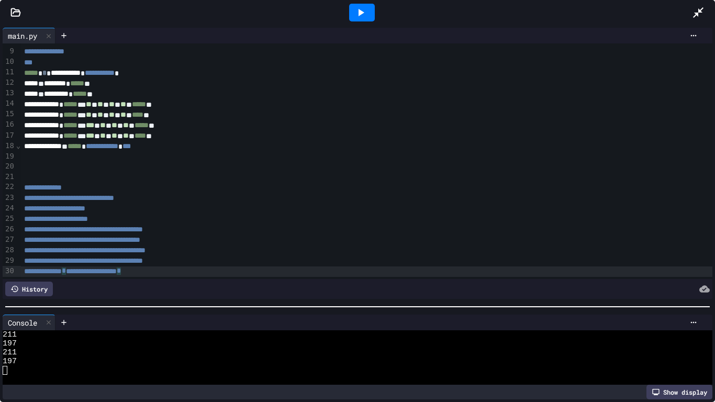
click at [558, 308] on div at bounding box center [357, 306] width 715 height 10
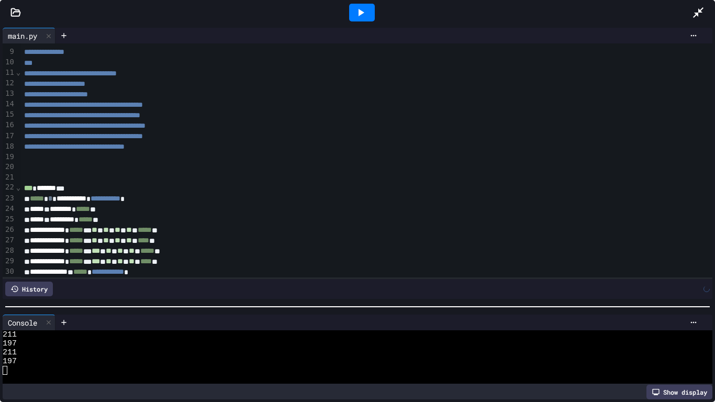
scroll to position [93, 0]
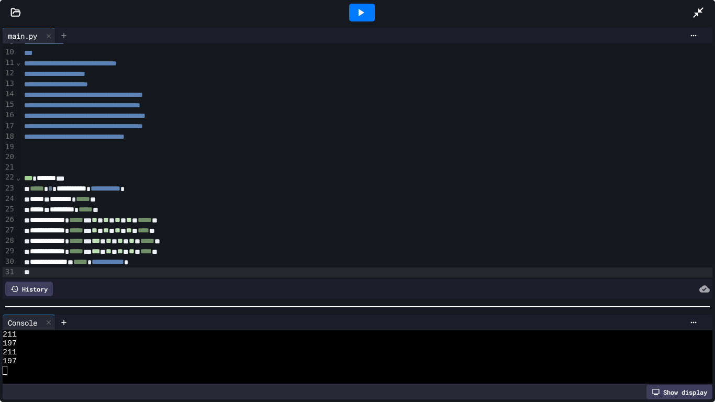
click at [66, 36] on icon at bounding box center [64, 35] width 8 height 8
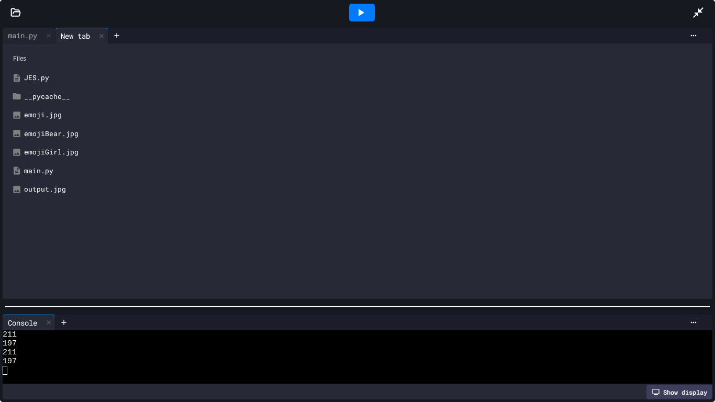
click at [31, 111] on div "emoji.jpg" at bounding box center [365, 115] width 682 height 10
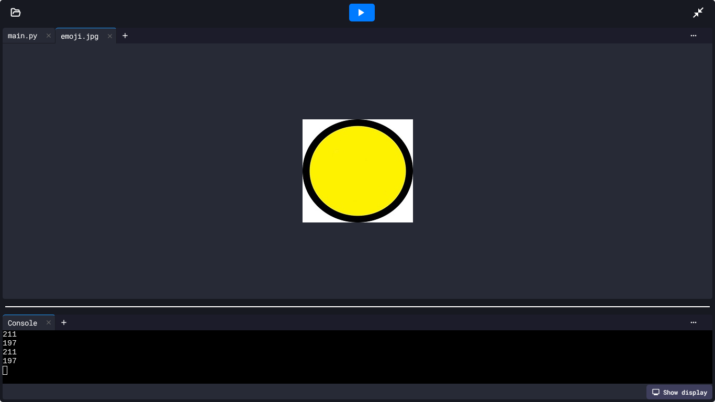
click at [28, 33] on div "main.py" at bounding box center [23, 35] width 40 height 11
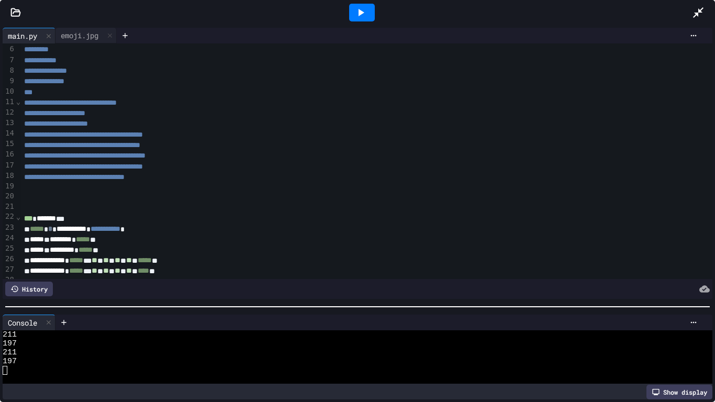
scroll to position [94, 0]
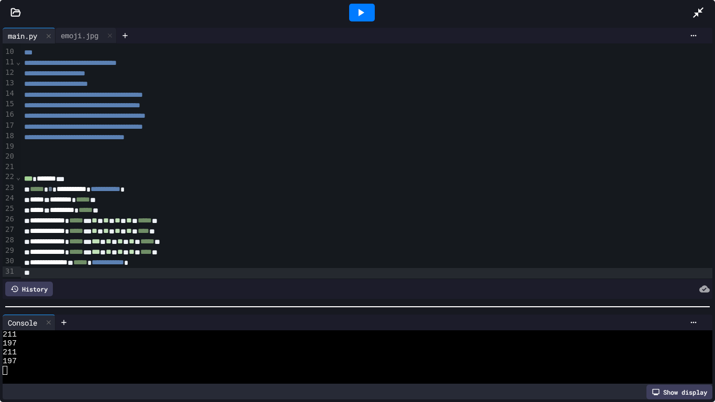
click at [147, 271] on div at bounding box center [367, 273] width 692 height 10
click at [190, 268] on div at bounding box center [367, 273] width 692 height 10
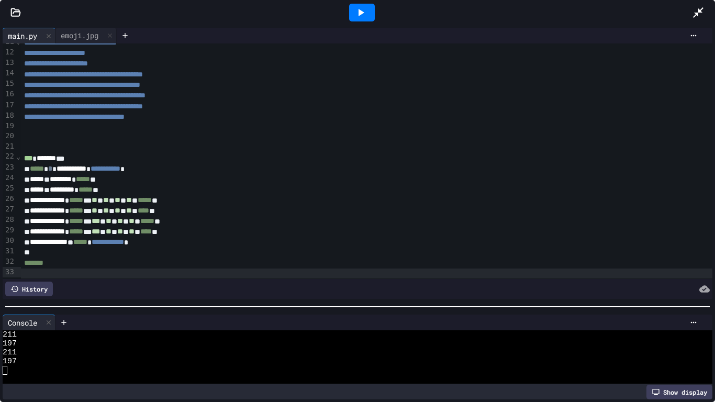
scroll to position [104, 0]
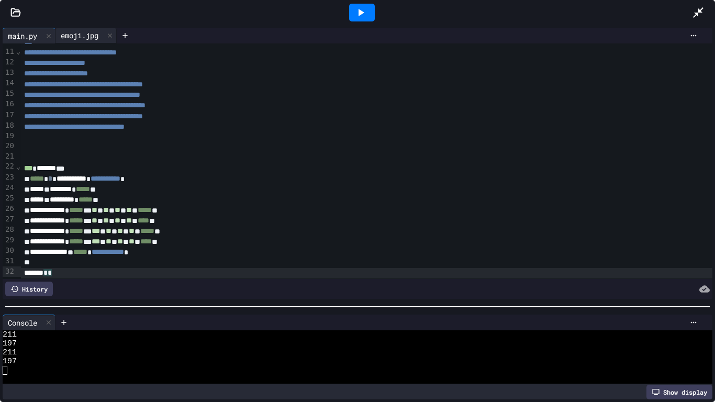
click at [82, 31] on div "emoji.jpg" at bounding box center [79, 35] width 48 height 11
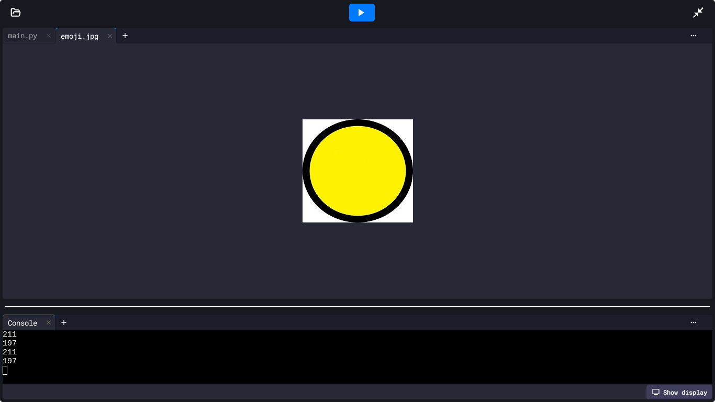
click at [358, 15] on icon at bounding box center [361, 12] width 6 height 7
click at [39, 37] on div "main.py" at bounding box center [23, 35] width 40 height 11
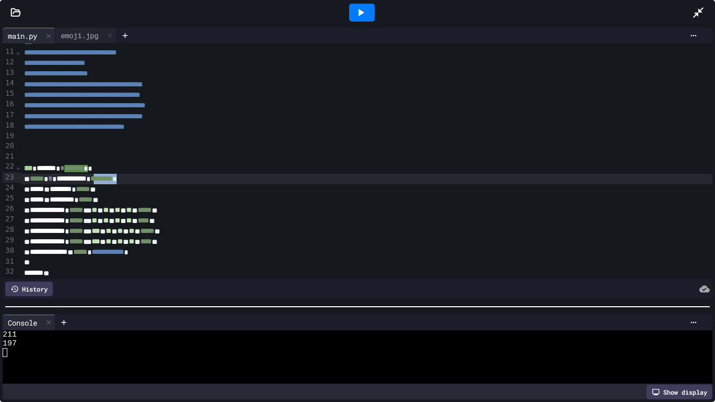
drag, startPoint x: 118, startPoint y: 175, endPoint x: 153, endPoint y: 177, distance: 34.6
click at [153, 177] on div "**********" at bounding box center [367, 179] width 692 height 10
click at [191, 175] on div "**********" at bounding box center [367, 179] width 692 height 10
click at [199, 161] on div at bounding box center [367, 158] width 692 height 10
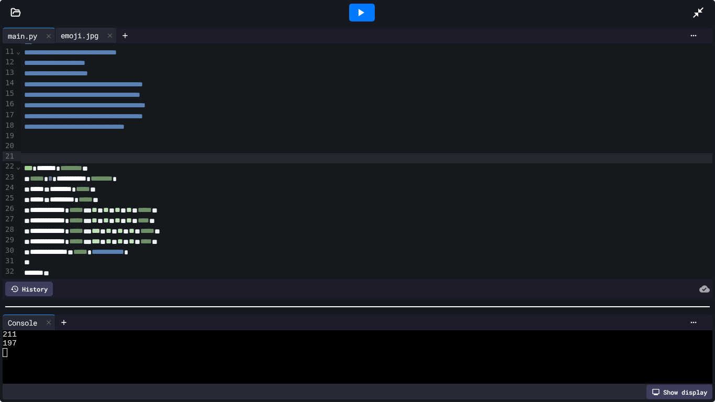
click at [65, 39] on div "emoji.jpg" at bounding box center [79, 35] width 48 height 11
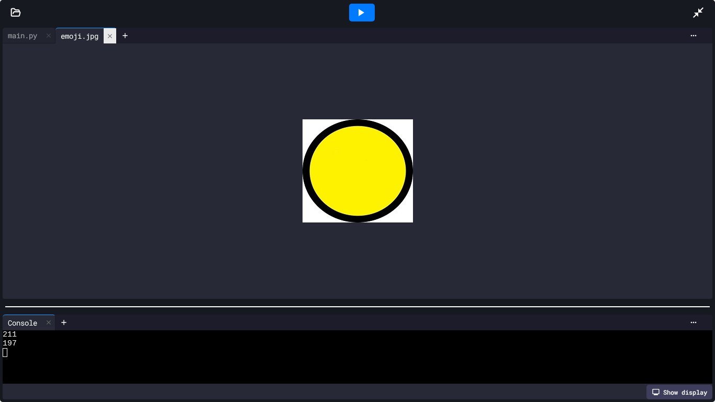
click at [113, 34] on icon at bounding box center [109, 35] width 7 height 7
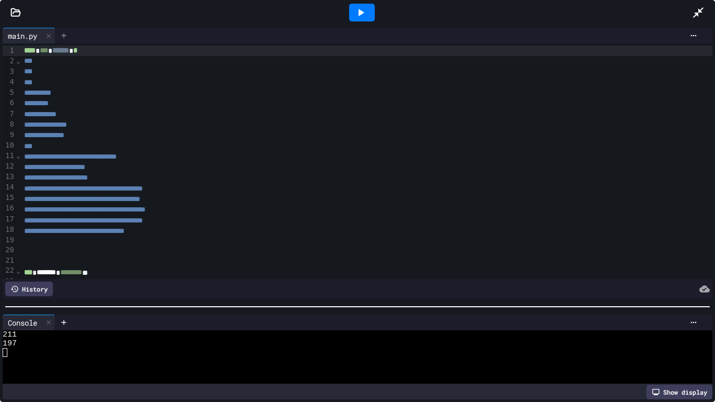
click at [59, 37] on div at bounding box center [63, 36] width 17 height 16
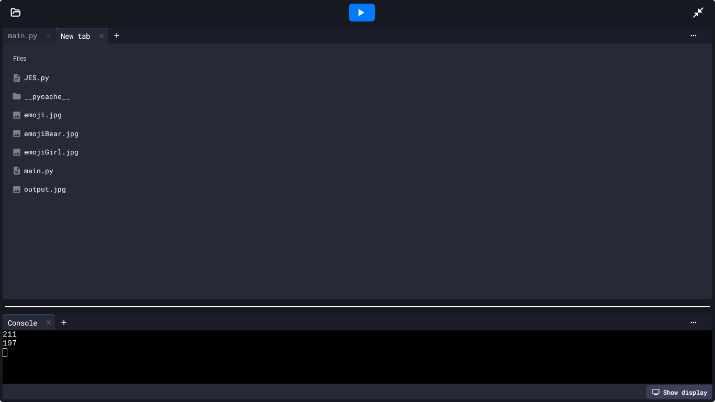
click at [55, 139] on div "emojiBear.jpg" at bounding box center [357, 133] width 699 height 19
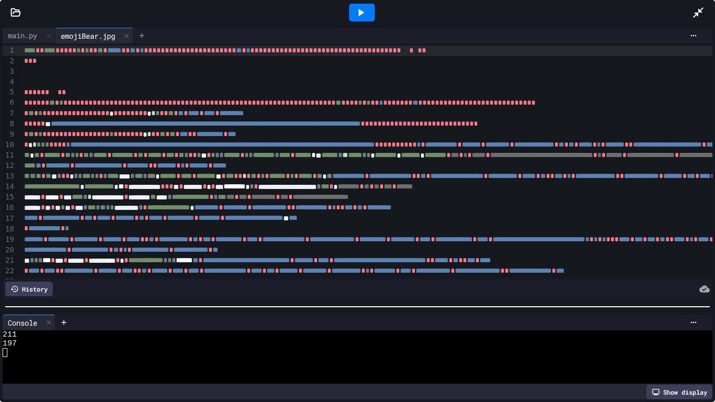
click at [146, 36] on icon at bounding box center [142, 35] width 8 height 8
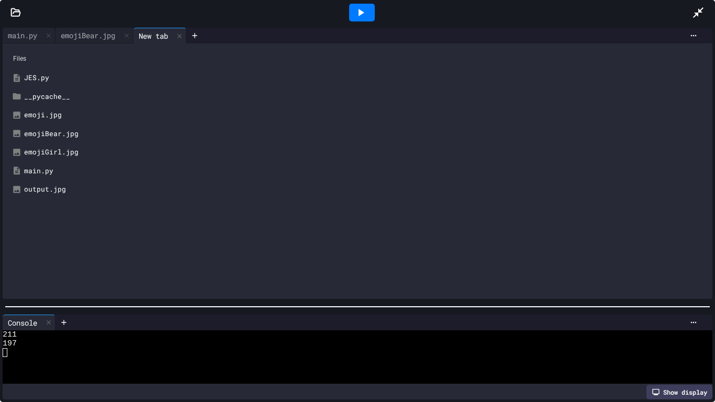
click at [54, 153] on div "emojiGirl.jpg" at bounding box center [365, 152] width 682 height 10
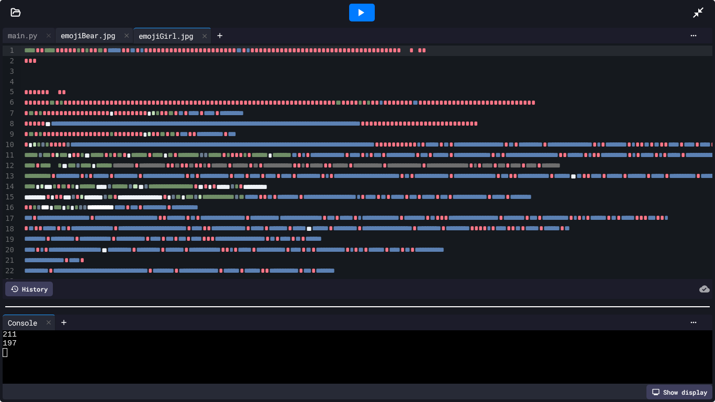
click at [88, 39] on div "emojiBear.jpg" at bounding box center [87, 35] width 65 height 11
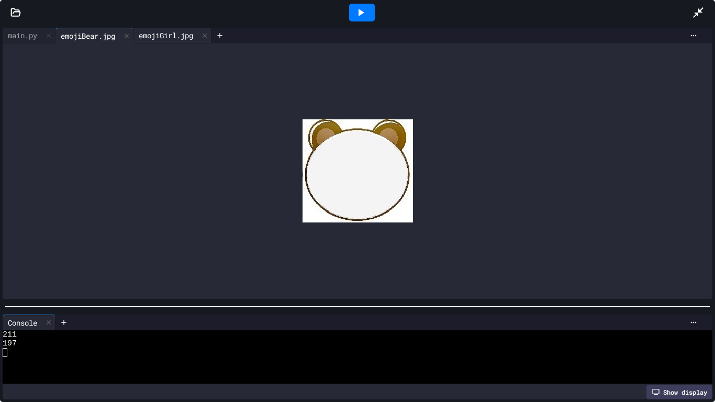
click at [177, 40] on div "emojiGirl.jpg" at bounding box center [165, 35] width 65 height 11
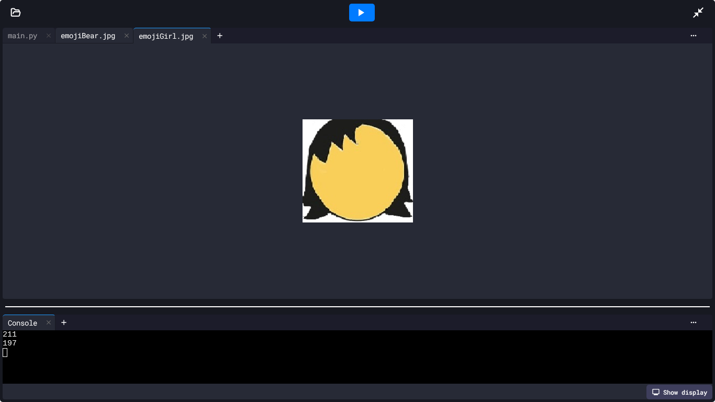
click at [101, 33] on div "emojiBear.jpg" at bounding box center [87, 35] width 65 height 11
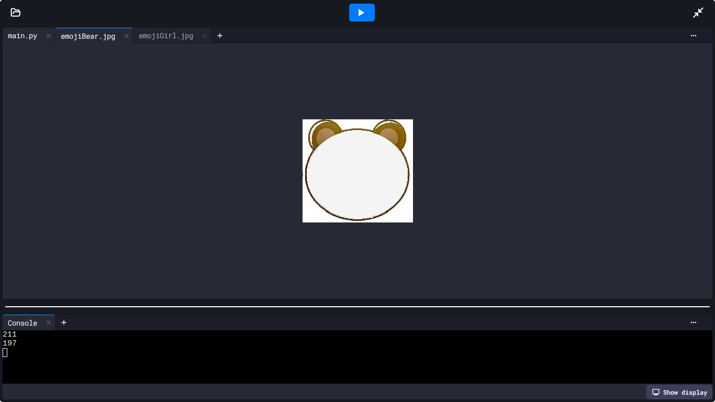
click at [32, 34] on div "main.py" at bounding box center [23, 35] width 40 height 11
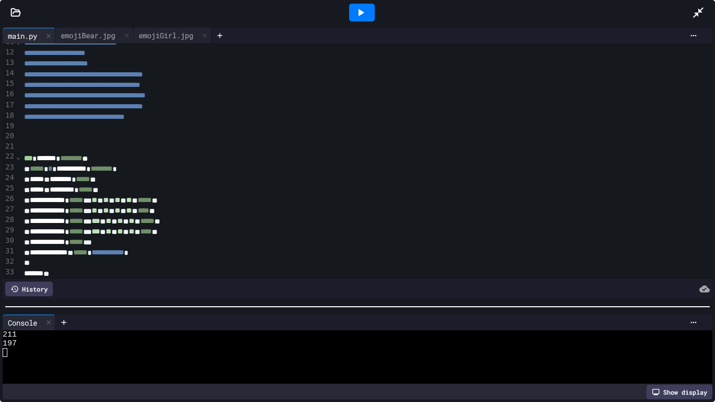
scroll to position [115, 0]
click at [78, 32] on div "emojiBear.jpg" at bounding box center [87, 35] width 65 height 11
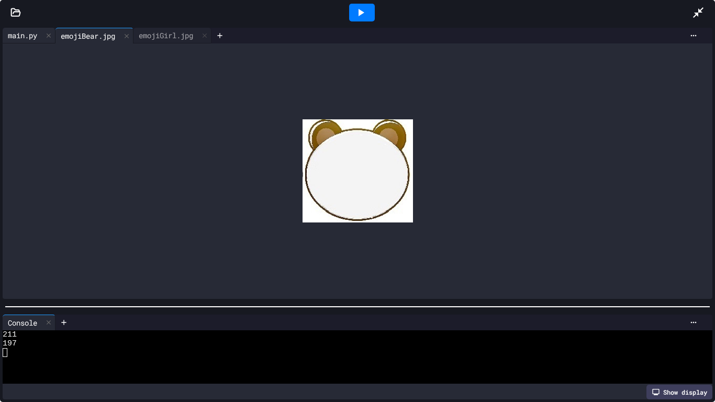
click at [11, 30] on div "main.py" at bounding box center [23, 35] width 40 height 11
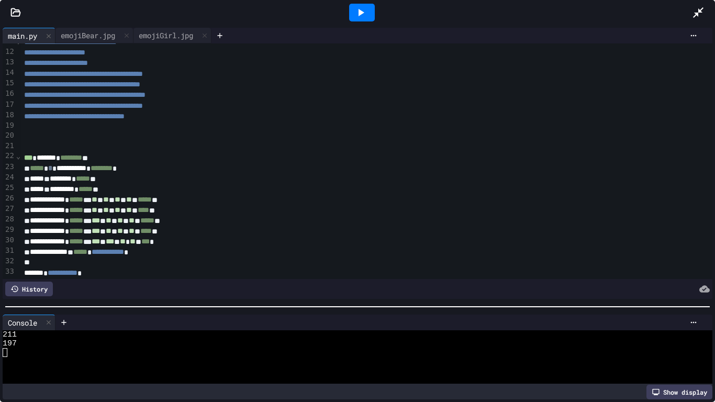
click at [25, 32] on div "main.py" at bounding box center [23, 35] width 40 height 11
click at [224, 35] on icon at bounding box center [220, 35] width 8 height 8
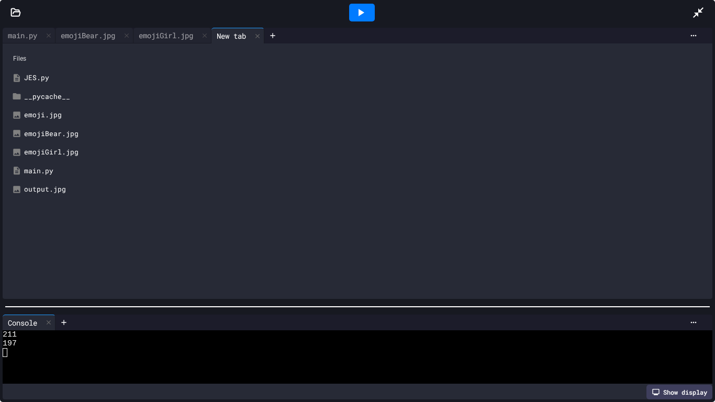
click at [33, 118] on div "emoji.jpg" at bounding box center [365, 115] width 682 height 10
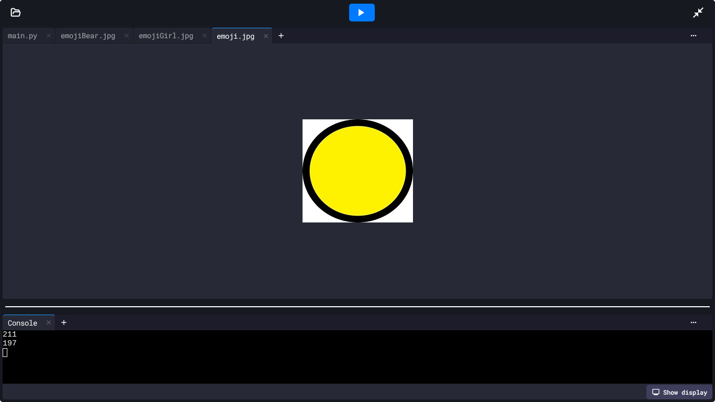
click at [367, 10] on div at bounding box center [362, 13] width 26 height 18
click at [344, 177] on img at bounding box center [357, 170] width 110 height 103
click at [26, 32] on div "main.py" at bounding box center [23, 35] width 40 height 11
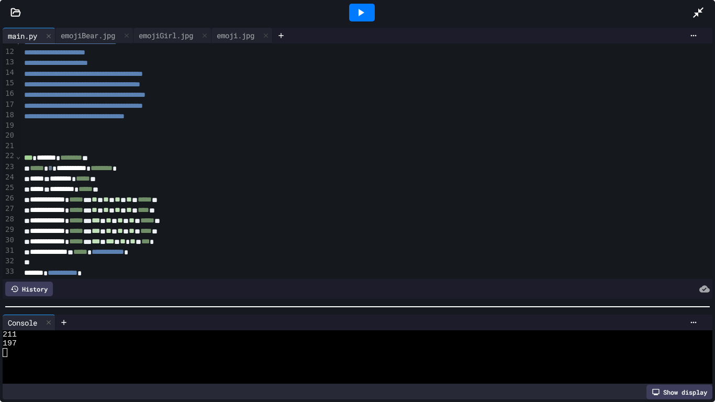
click at [116, 275] on div "**********" at bounding box center [367, 273] width 692 height 10
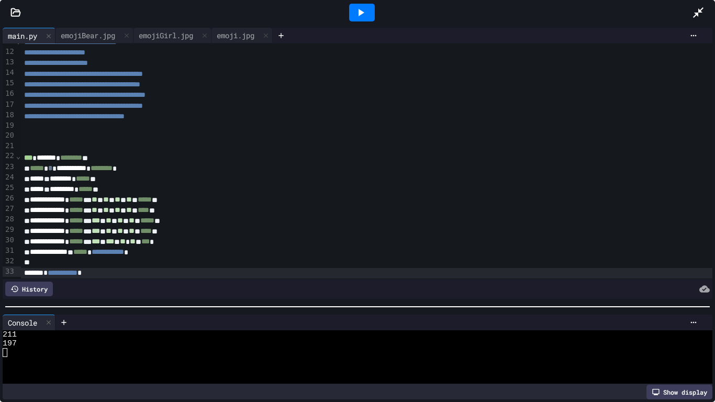
click at [361, 9] on icon at bounding box center [360, 12] width 13 height 13
click at [233, 39] on div "emoji.jpg" at bounding box center [235, 35] width 48 height 11
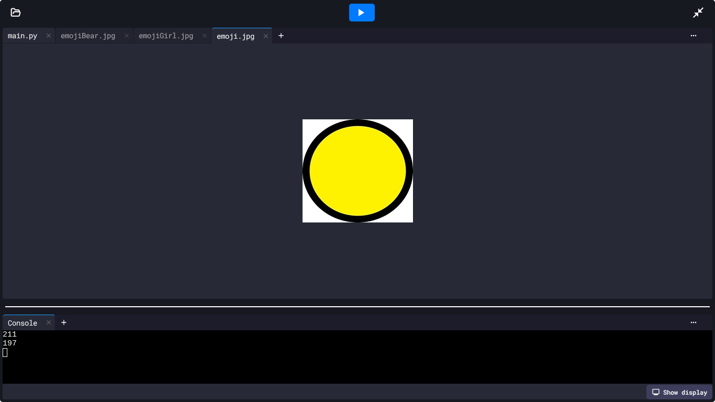
click at [30, 33] on div "main.py" at bounding box center [23, 35] width 40 height 11
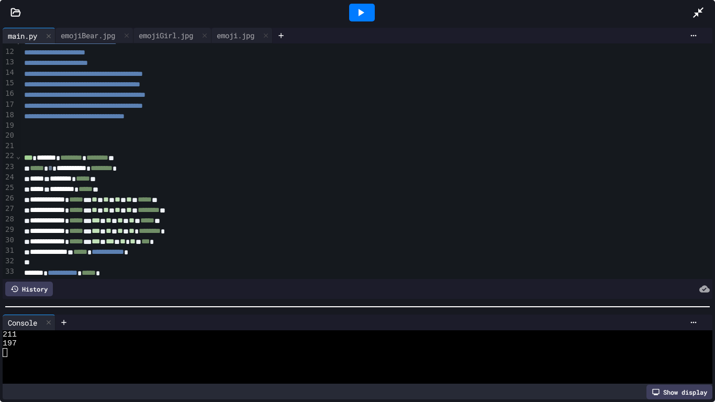
click at [349, 15] on div at bounding box center [362, 13] width 26 height 18
drag, startPoint x: 225, startPoint y: 39, endPoint x: 63, endPoint y: 36, distance: 162.2
click at [63, 39] on div "main.py emojiBear.jpg emojiGirl.jpg emoji.jpg" at bounding box center [159, 36] width 313 height 16
click at [81, 35] on div "emojiBear.jpg" at bounding box center [87, 35] width 65 height 11
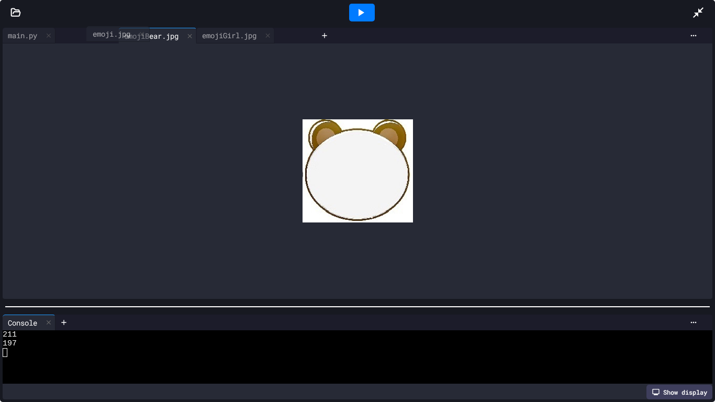
drag, startPoint x: 232, startPoint y: 38, endPoint x: 88, endPoint y: 38, distance: 143.8
click at [88, 38] on div "main.py emojiBear.jpg emojiGirl.jpg emoji.jpg" at bounding box center [159, 36] width 313 height 16
drag, startPoint x: 173, startPoint y: 33, endPoint x: 248, endPoint y: 36, distance: 74.9
click at [248, 36] on div "main.py emojiBear.jpg emojiGirl.jpg emoji.jpg" at bounding box center [151, 36] width 297 height 16
click at [252, 37] on div "emoji.jpg" at bounding box center [235, 35] width 48 height 11
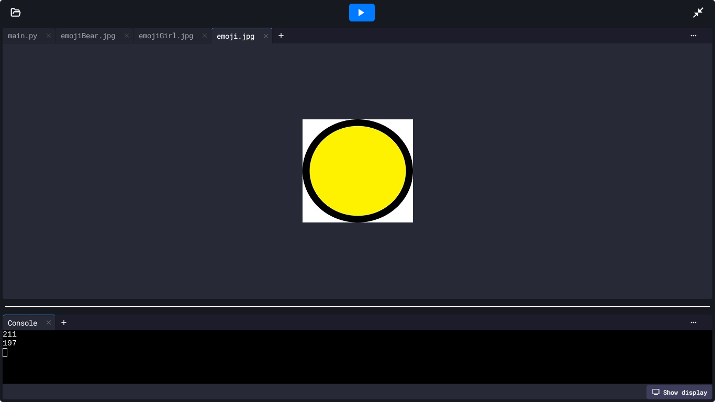
click at [352, 16] on div at bounding box center [362, 13] width 26 height 18
drag, startPoint x: 35, startPoint y: 33, endPoint x: 236, endPoint y: 31, distance: 201.4
click at [236, 31] on div "main.py emojiBear.jpg emojiGirl.jpg emoji.jpg" at bounding box center [164, 36] width 322 height 16
click at [213, 34] on div "main.py emojiBear.jpg emojiGirl.jpg emoji.jpg" at bounding box center [164, 36] width 322 height 16
click at [268, 33] on div at bounding box center [265, 35] width 13 height 15
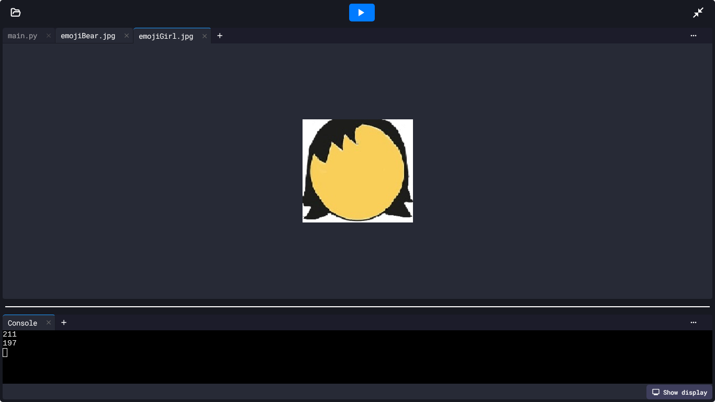
click at [69, 38] on div "emojiBear.jpg" at bounding box center [87, 35] width 65 height 11
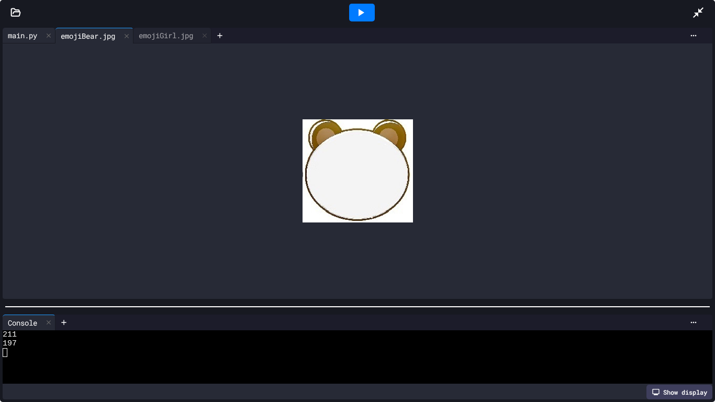
click at [14, 36] on div "main.py" at bounding box center [23, 35] width 40 height 11
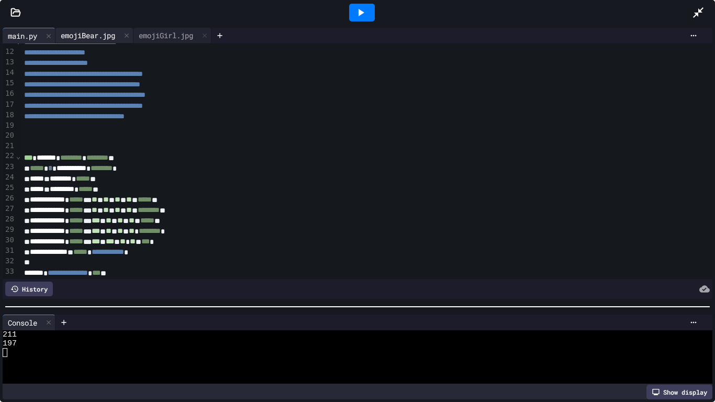
click at [92, 28] on div "emojiBear.jpg" at bounding box center [94, 36] width 78 height 16
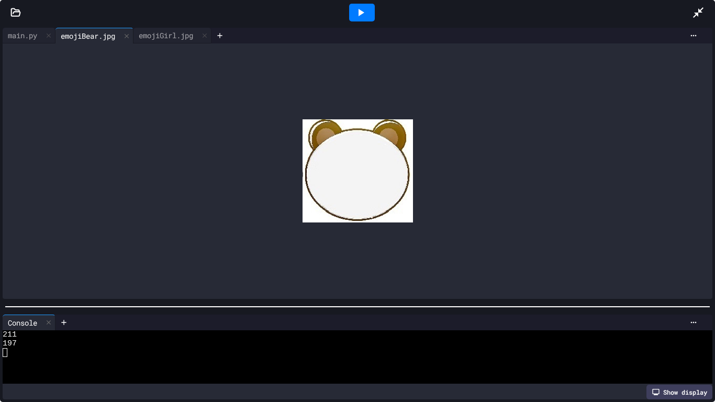
click at [366, 10] on icon at bounding box center [360, 12] width 13 height 13
click at [23, 41] on div "main.py" at bounding box center [29, 36] width 53 height 16
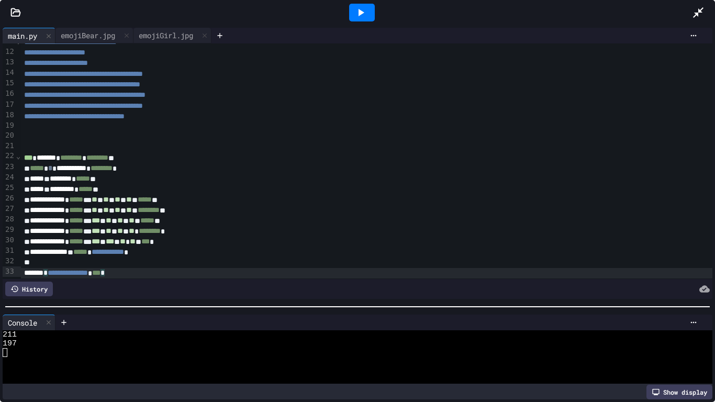
click at [162, 269] on div "**********" at bounding box center [367, 273] width 692 height 10
click at [109, 31] on div "emojiBear.jpg" at bounding box center [87, 35] width 65 height 11
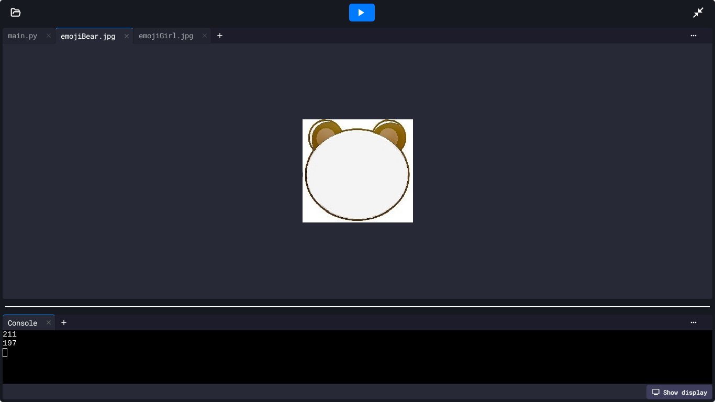
click at [346, 14] on div at bounding box center [362, 12] width 36 height 28
click at [350, 14] on div at bounding box center [362, 13] width 26 height 18
click at [18, 39] on div "main.py" at bounding box center [23, 35] width 40 height 11
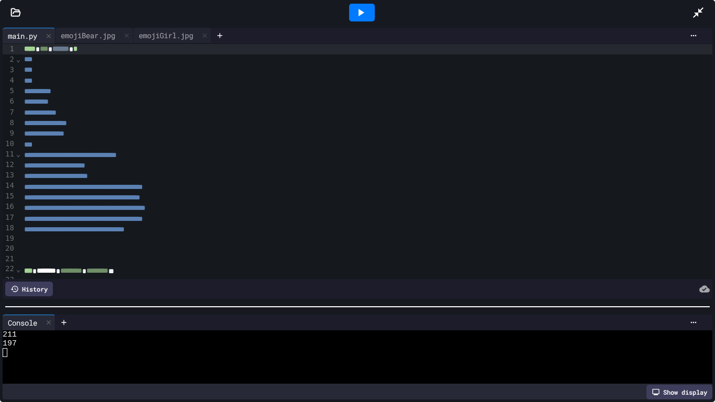
scroll to position [0, 0]
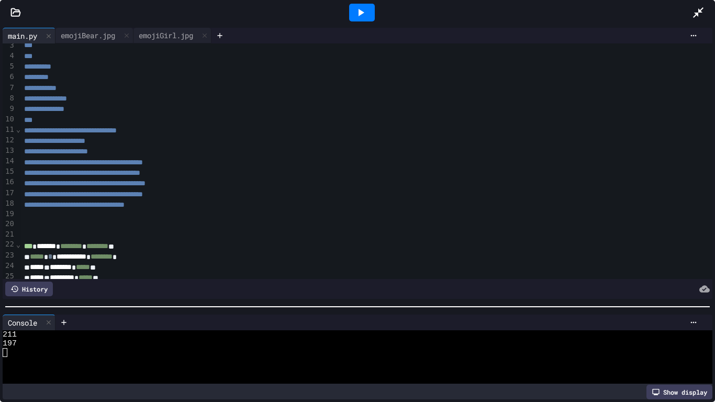
click at [168, 212] on div "**********" at bounding box center [367, 193] width 692 height 352
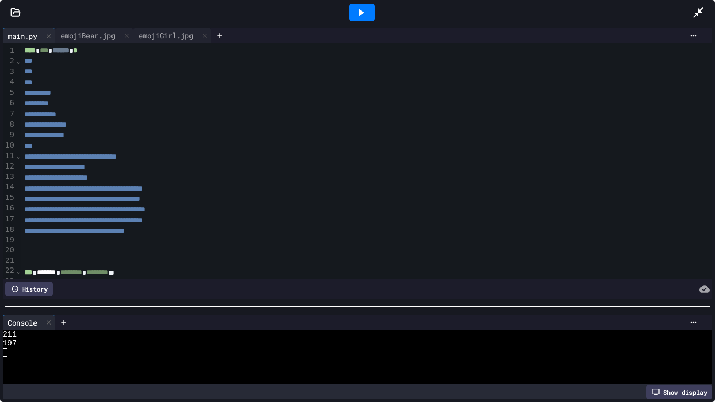
click at [360, 18] on icon at bounding box center [360, 12] width 13 height 13
click at [85, 38] on div "emojiBear.jpg" at bounding box center [87, 35] width 65 height 11
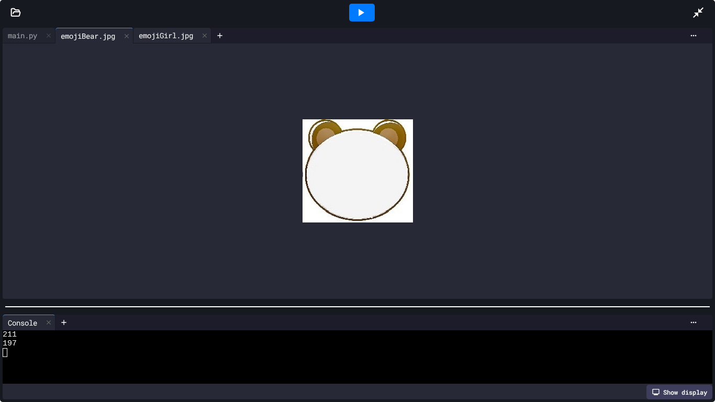
click at [192, 37] on div "emojiGirl.jpg" at bounding box center [165, 35] width 65 height 11
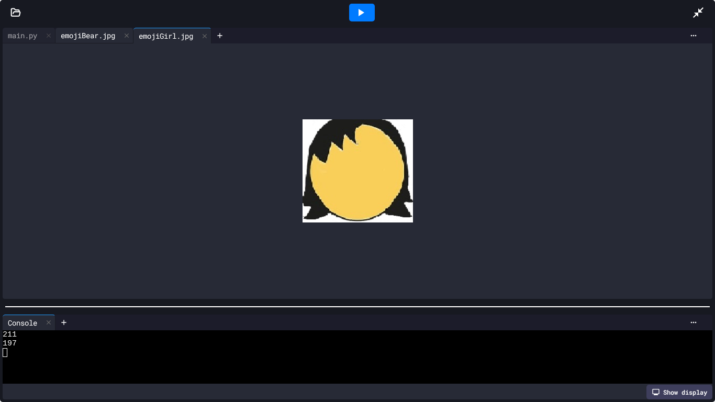
click at [105, 29] on div "emojiBear.jpg" at bounding box center [94, 36] width 78 height 16
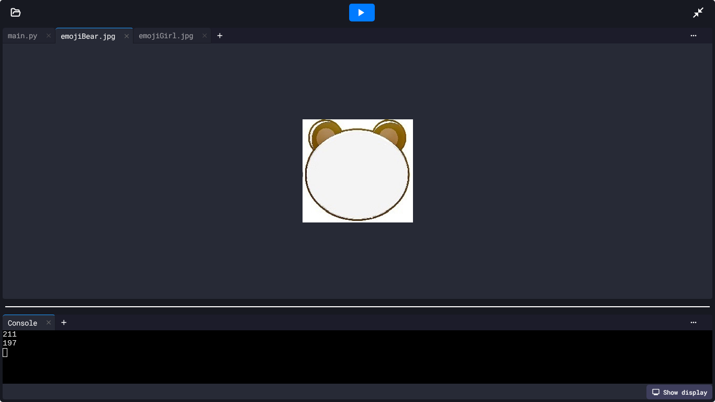
drag, startPoint x: 109, startPoint y: 33, endPoint x: 99, endPoint y: 35, distance: 9.5
click at [107, 35] on div "emojiBear.jpg" at bounding box center [87, 35] width 65 height 11
click at [22, 32] on div "main.py" at bounding box center [23, 35] width 40 height 11
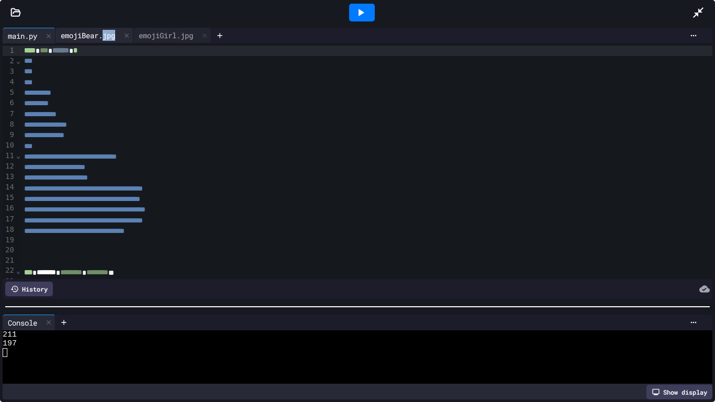
click at [88, 28] on div "emojiBear.jpg" at bounding box center [94, 36] width 78 height 16
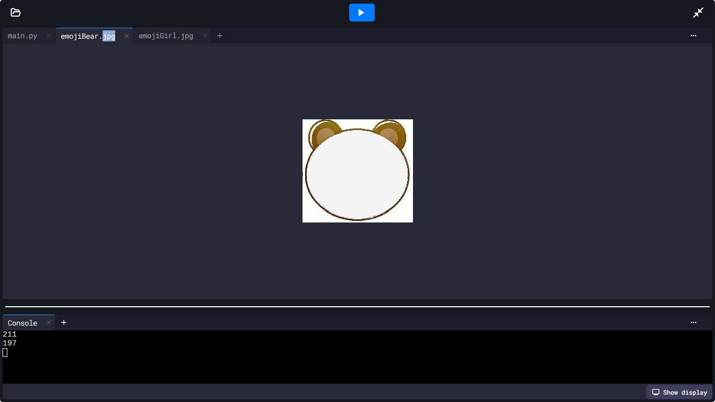
click at [224, 36] on icon at bounding box center [220, 35] width 8 height 8
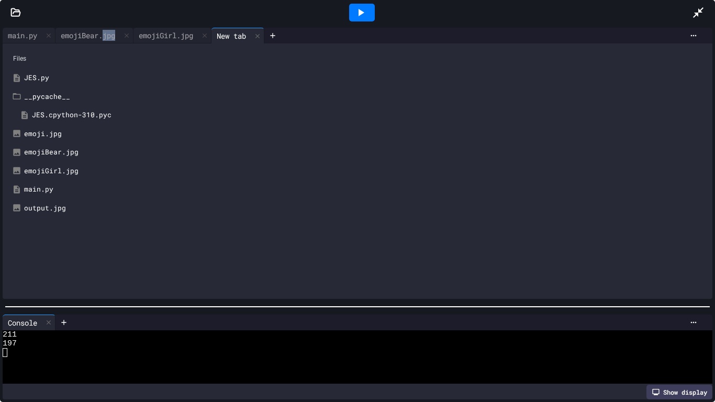
click at [35, 211] on div "output.jpg" at bounding box center [365, 208] width 682 height 10
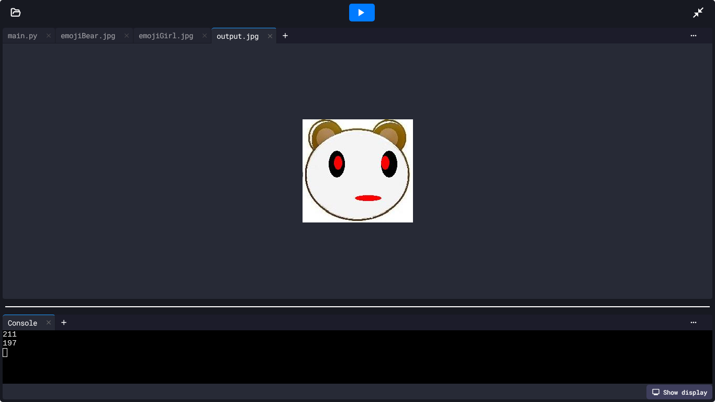
click at [362, 19] on div at bounding box center [362, 13] width 26 height 18
click at [126, 38] on div at bounding box center [126, 35] width 13 height 15
click at [330, 200] on div at bounding box center [357, 170] width 709 height 255
click at [564, 20] on div at bounding box center [703, 12] width 23 height 28
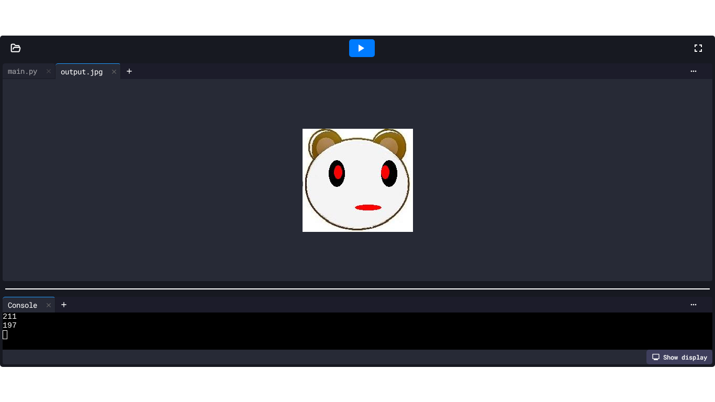
scroll to position [9, 0]
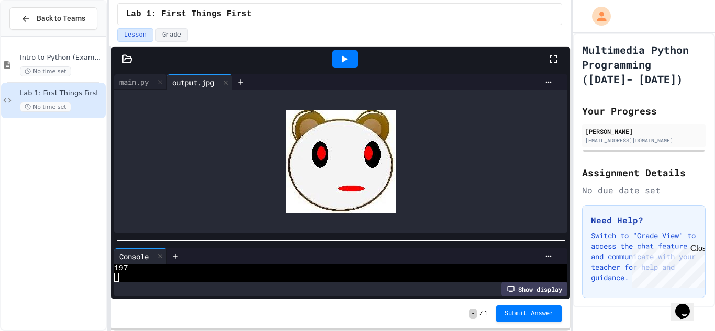
click at [546, 54] on div at bounding box center [345, 59] width 404 height 28
click at [551, 60] on icon at bounding box center [553, 59] width 13 height 13
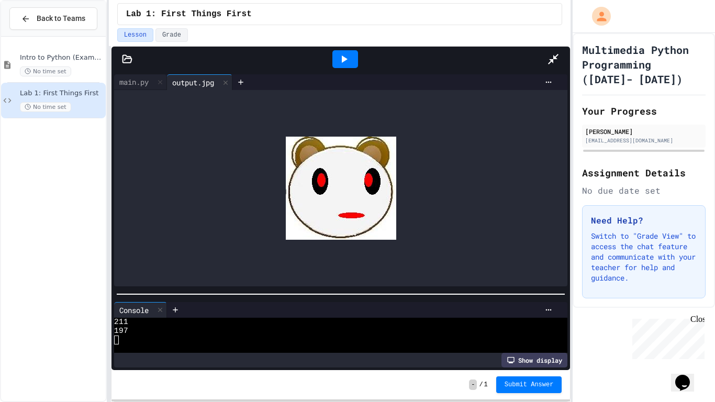
scroll to position [0, 0]
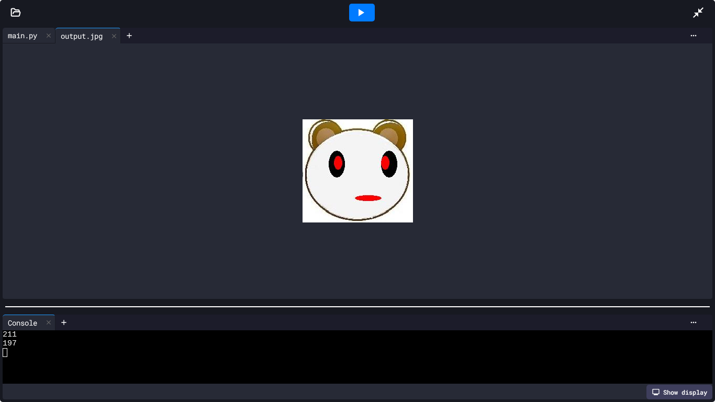
click at [26, 40] on div "main.py" at bounding box center [23, 35] width 40 height 11
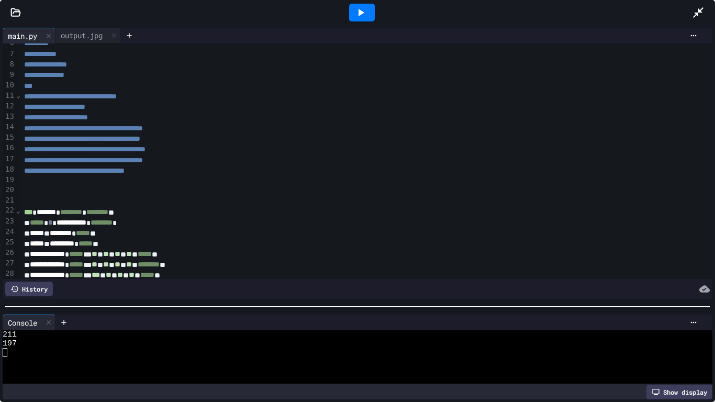
scroll to position [115, 0]
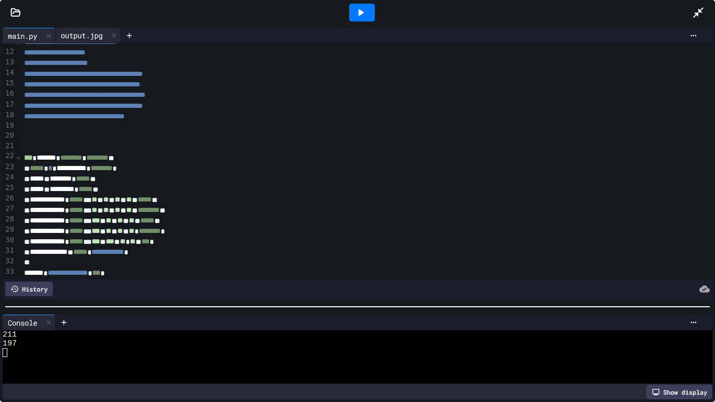
click at [84, 39] on div "output.jpg" at bounding box center [81, 35] width 52 height 11
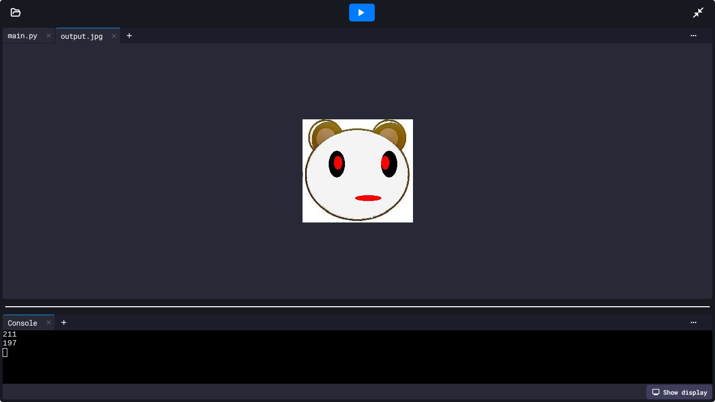
click at [22, 29] on div "main.py" at bounding box center [29, 36] width 53 height 16
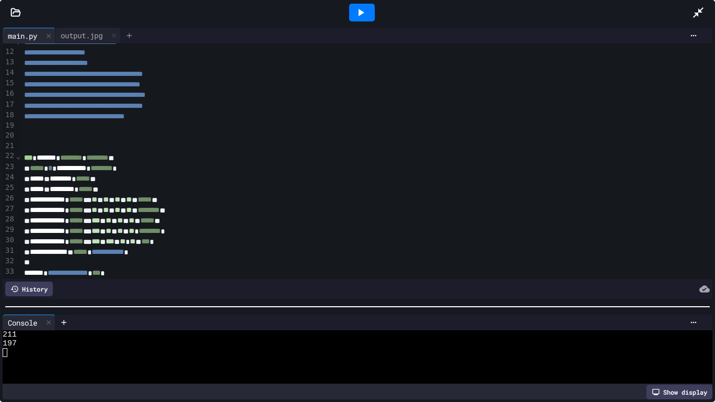
click at [131, 33] on icon at bounding box center [129, 35] width 8 height 8
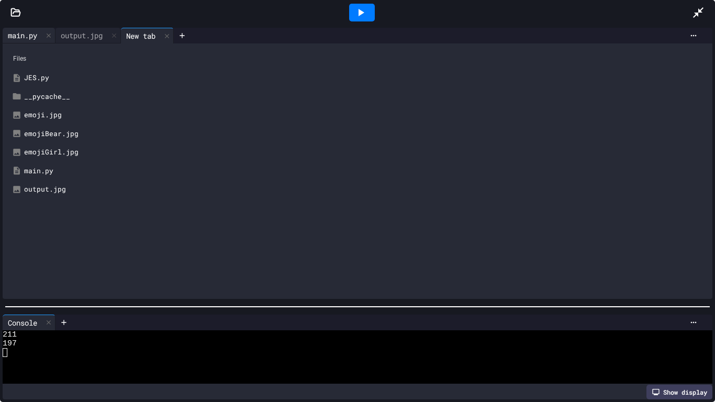
click at [34, 38] on div "main.py" at bounding box center [23, 35] width 40 height 11
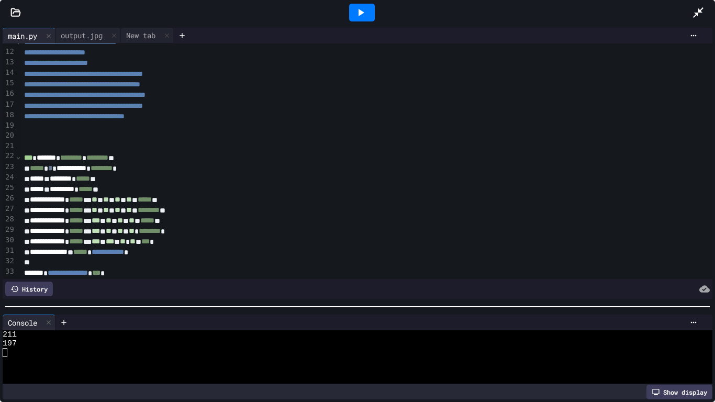
click at [29, 40] on div "main.py" at bounding box center [23, 35] width 40 height 11
click at [98, 39] on div "output.jpg" at bounding box center [81, 35] width 52 height 11
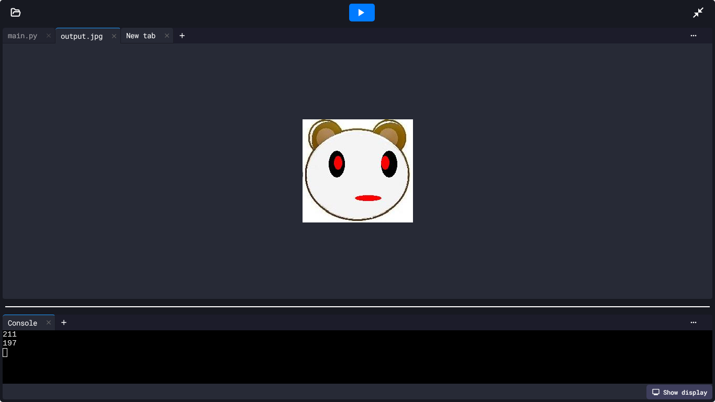
click at [146, 34] on div "New tab" at bounding box center [141, 35] width 40 height 11
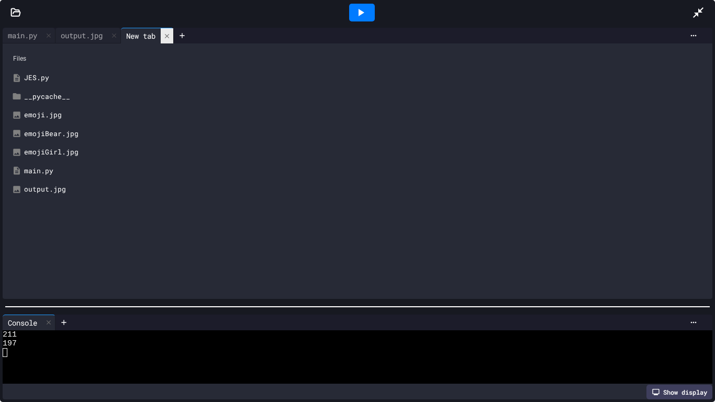
click at [171, 36] on icon at bounding box center [166, 35] width 7 height 7
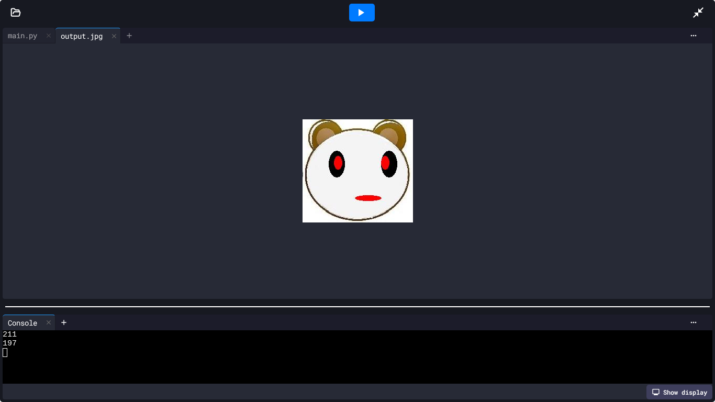
click at [138, 42] on div at bounding box center [129, 36] width 17 height 16
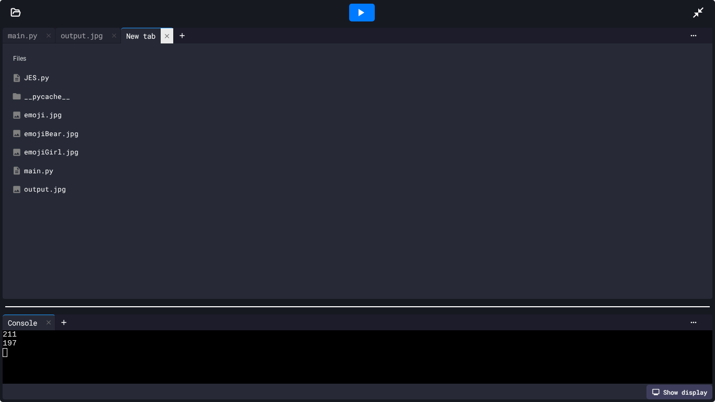
click at [170, 28] on div at bounding box center [167, 35] width 13 height 15
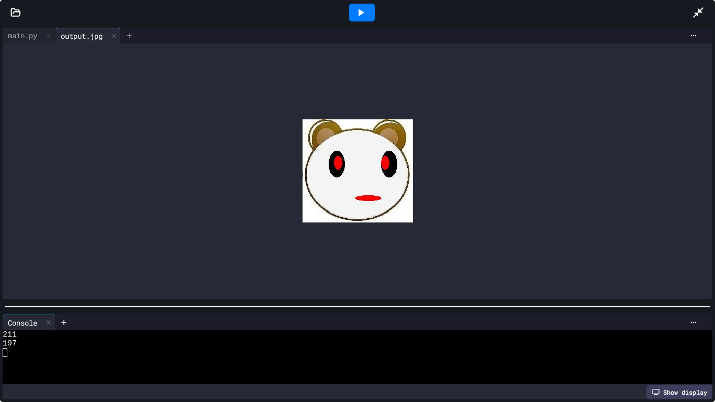
click at [133, 37] on icon at bounding box center [129, 35] width 8 height 8
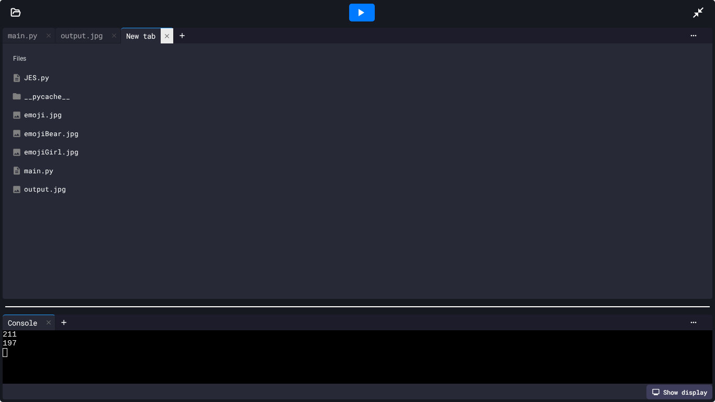
click at [171, 37] on icon at bounding box center [166, 35] width 7 height 7
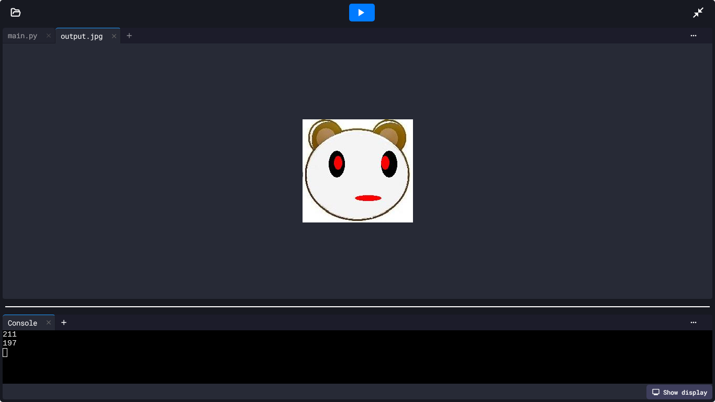
click at [130, 40] on div at bounding box center [129, 36] width 17 height 16
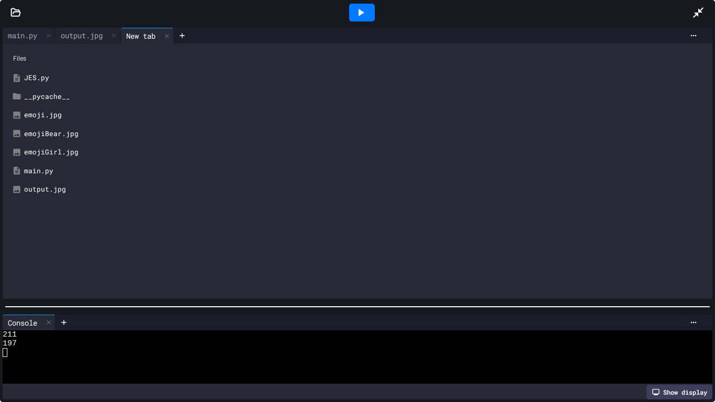
click at [168, 43] on div "Files JES.py __pycache__ emoji.jpg emojiBear.jpg emojiGirl.jpg main.py output.j…" at bounding box center [357, 170] width 709 height 255
click at [172, 41] on div at bounding box center [167, 35] width 13 height 15
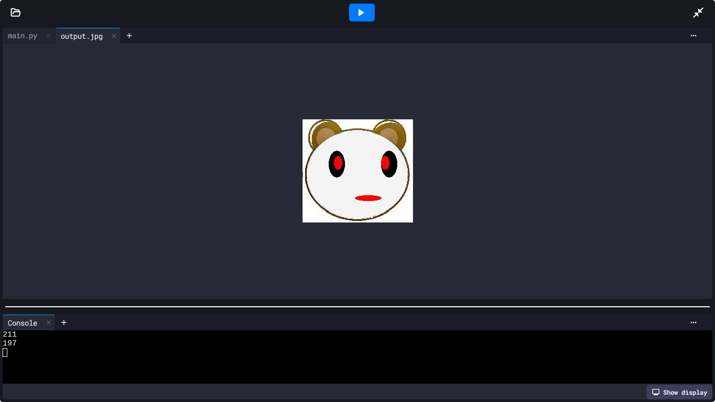
click at [117, 39] on icon at bounding box center [113, 35] width 7 height 7
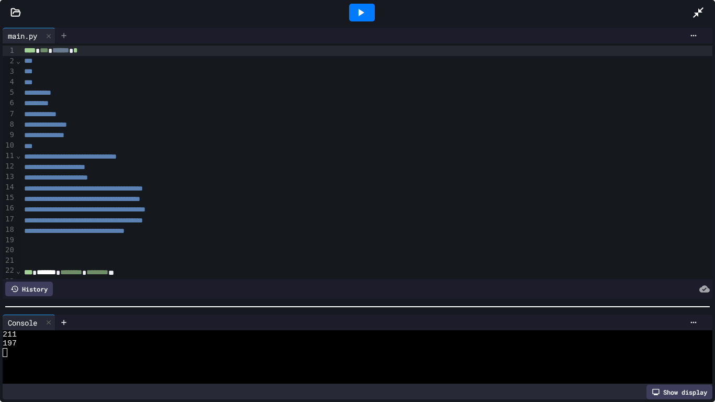
click at [65, 38] on icon at bounding box center [64, 35] width 8 height 8
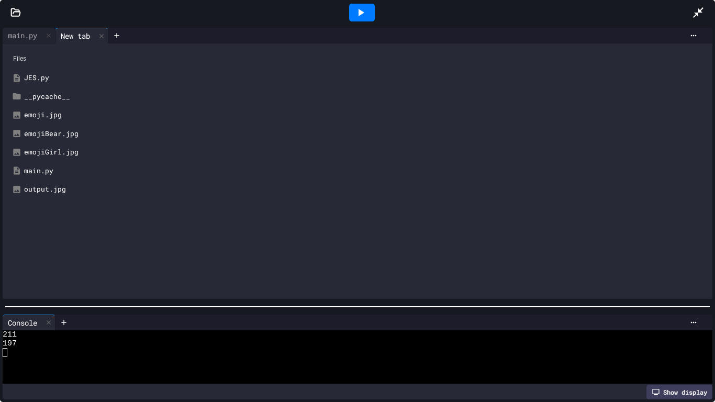
click at [41, 185] on div "output.jpg" at bounding box center [365, 189] width 682 height 10
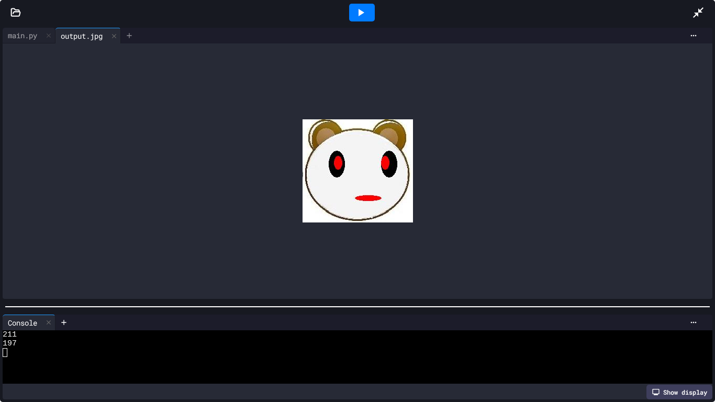
click at [133, 33] on icon at bounding box center [129, 35] width 8 height 8
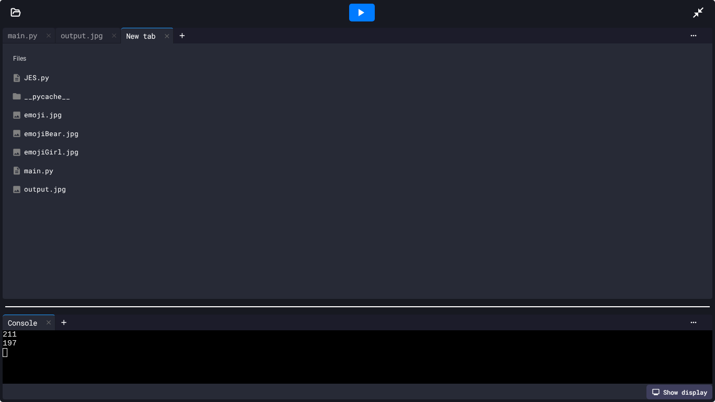
click at [170, 39] on icon at bounding box center [166, 35] width 7 height 7
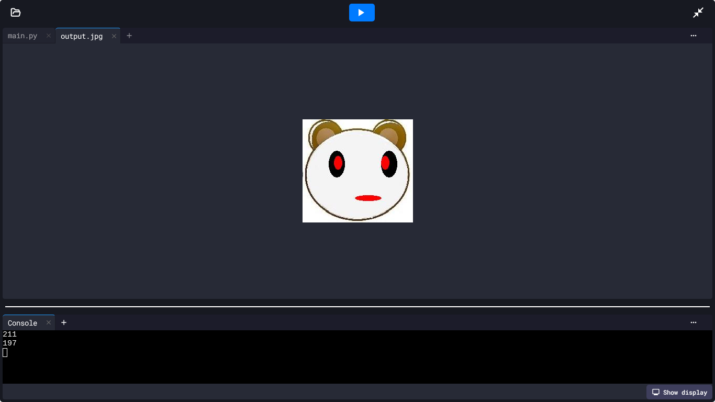
drag, startPoint x: 146, startPoint y: 38, endPoint x: 134, endPoint y: 39, distance: 11.6
click at [143, 39] on div at bounding box center [420, 35] width 564 height 8
click at [133, 39] on icon at bounding box center [129, 35] width 8 height 8
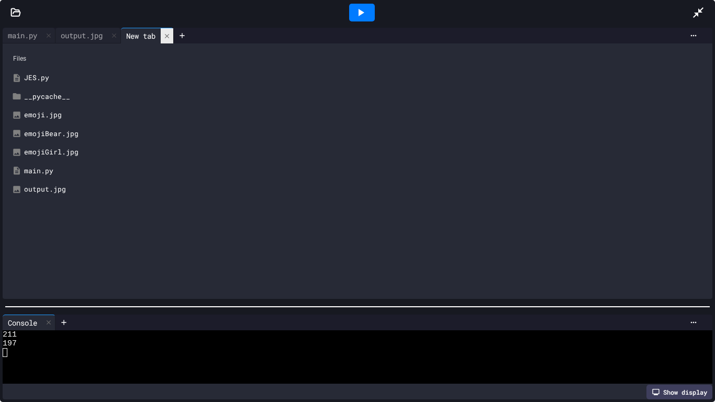
click at [171, 39] on div at bounding box center [167, 35] width 13 height 15
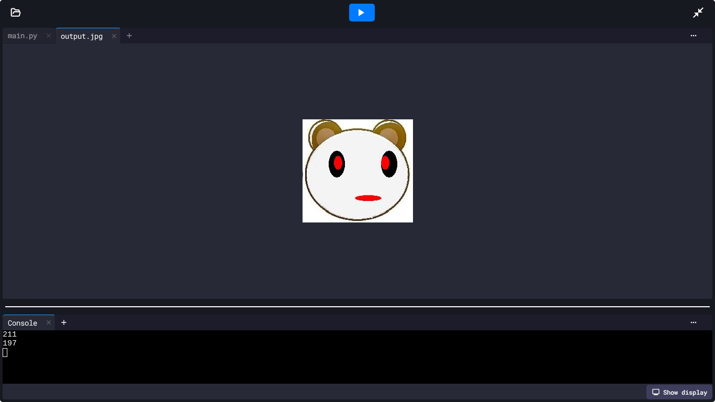
click at [131, 38] on icon at bounding box center [129, 35] width 5 height 5
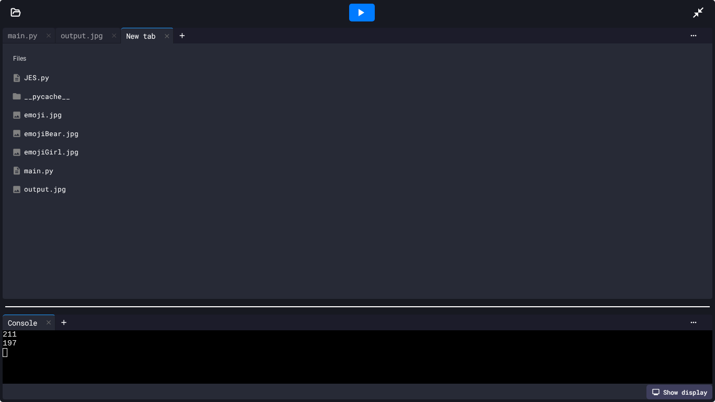
click at [156, 36] on div "New tab" at bounding box center [141, 35] width 40 height 11
click at [157, 37] on div "New tab" at bounding box center [141, 35] width 40 height 11
click at [171, 38] on icon at bounding box center [166, 35] width 7 height 7
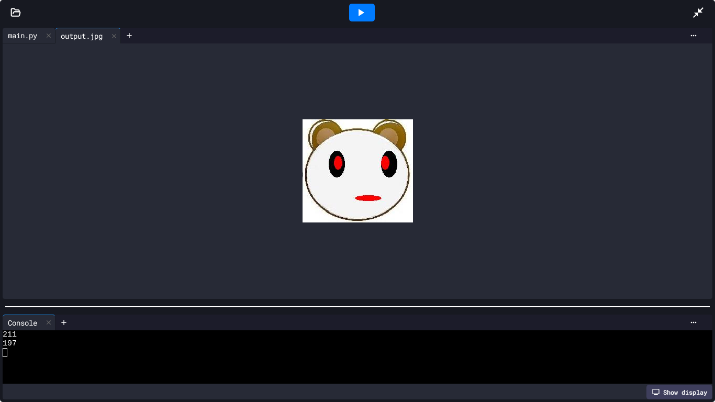
click at [27, 28] on div "main.py" at bounding box center [29, 36] width 53 height 16
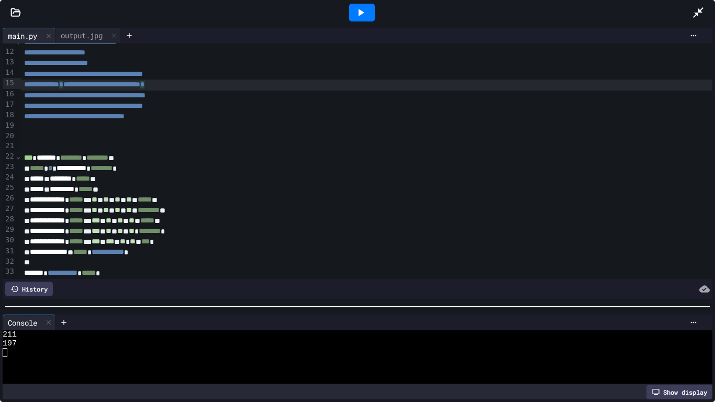
click at [258, 69] on div "**********" at bounding box center [367, 74] width 692 height 10
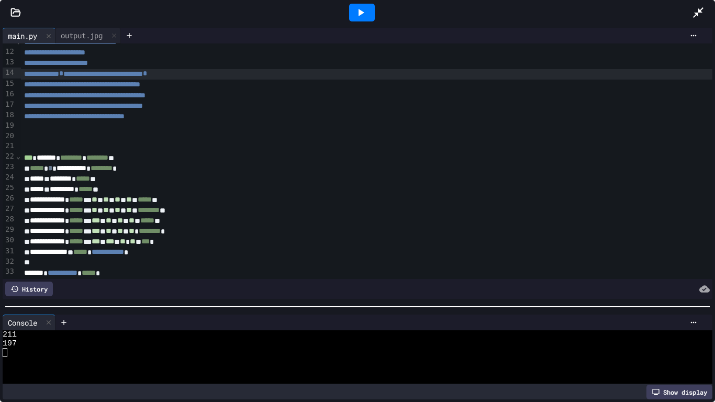
click at [357, 9] on icon at bounding box center [360, 12] width 13 height 13
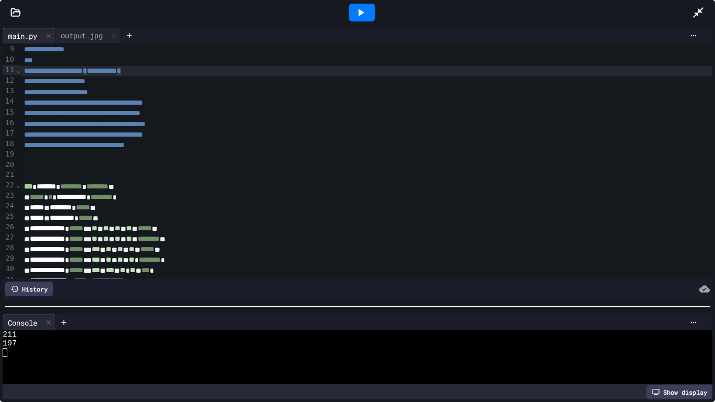
click at [219, 69] on div "**********" at bounding box center [367, 71] width 692 height 11
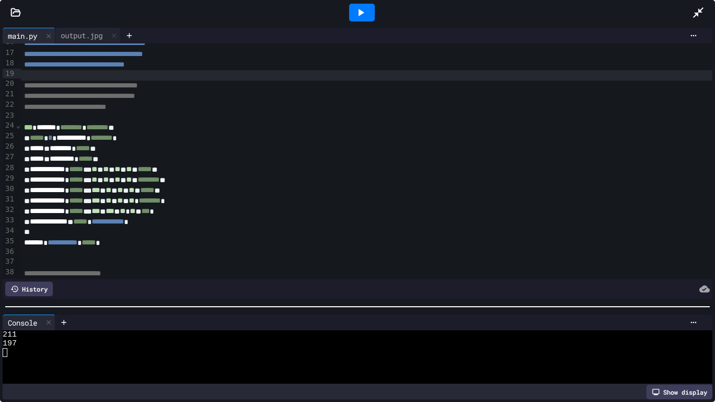
scroll to position [177, 0]
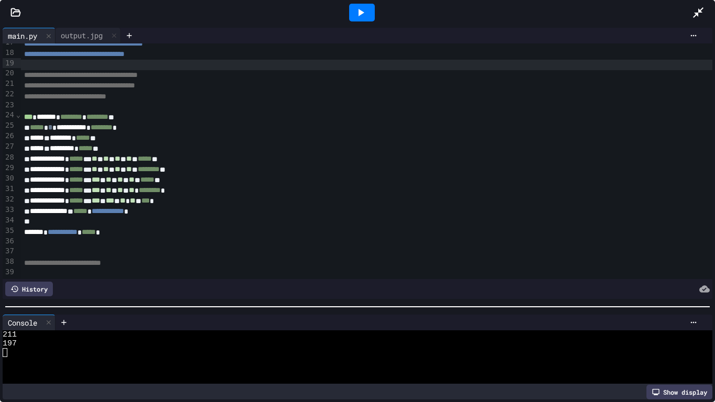
click at [134, 252] on div at bounding box center [367, 253] width 692 height 10
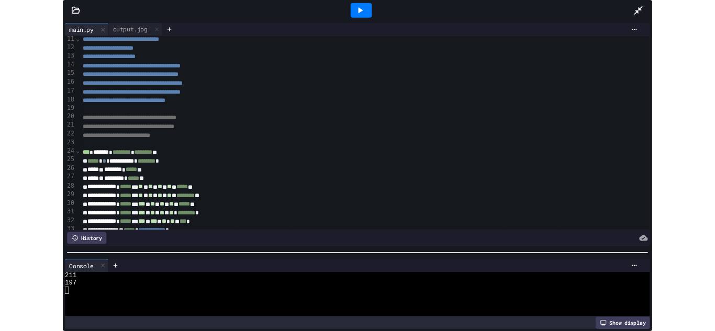
scroll to position [177, 0]
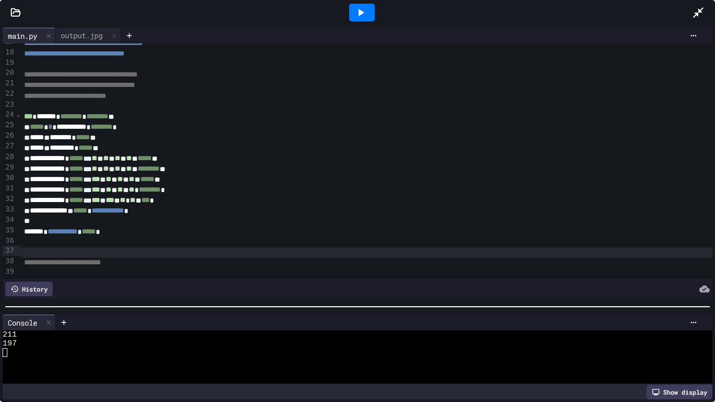
click at [16, 10] on icon at bounding box center [15, 12] width 10 height 10
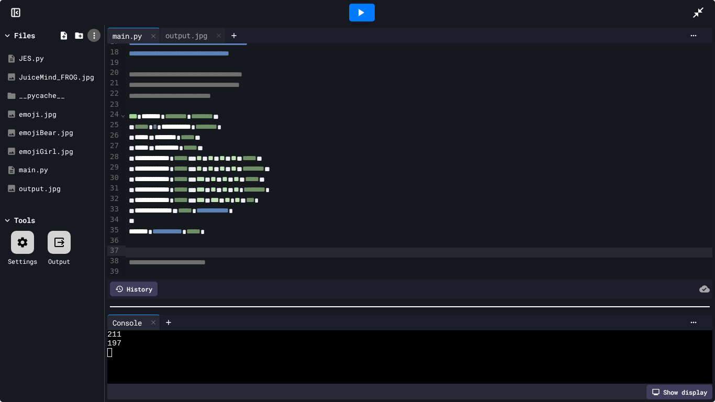
click at [89, 34] on icon at bounding box center [93, 35] width 9 height 9
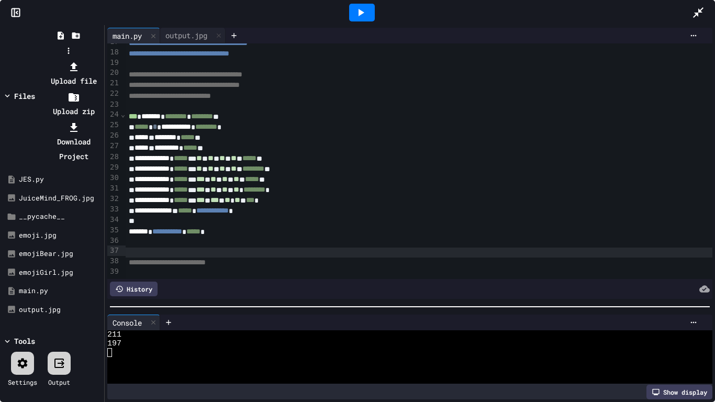
click at [80, 61] on icon at bounding box center [73, 67] width 13 height 13
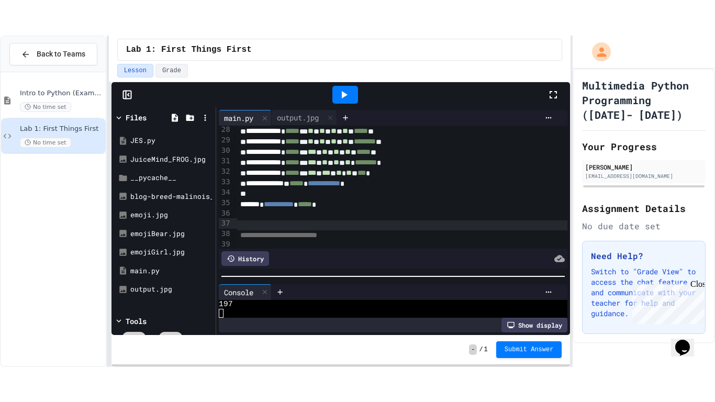
scroll to position [290, 0]
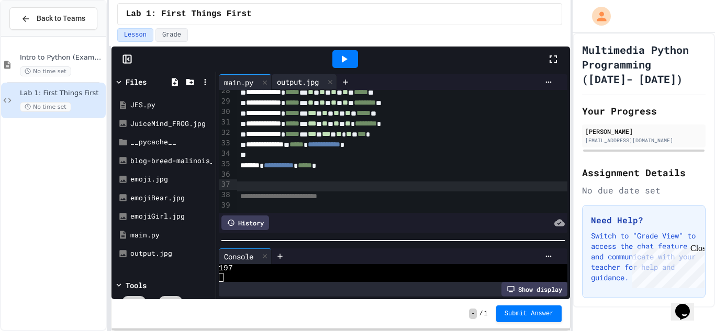
click at [282, 79] on div "output.jpg" at bounding box center [297, 81] width 52 height 11
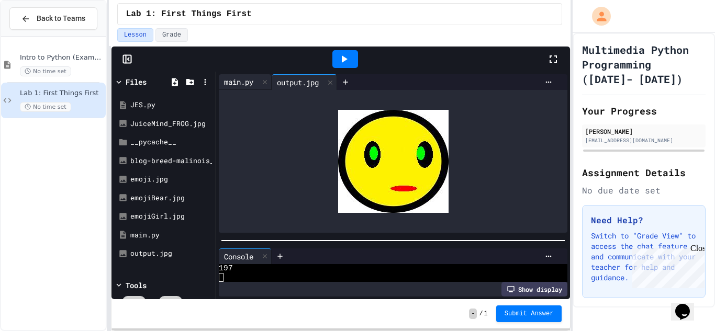
click at [241, 80] on div "main.py" at bounding box center [239, 81] width 40 height 11
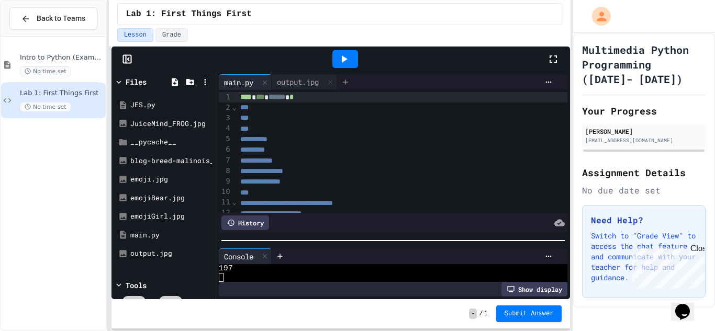
click at [349, 87] on div at bounding box center [345, 82] width 17 height 16
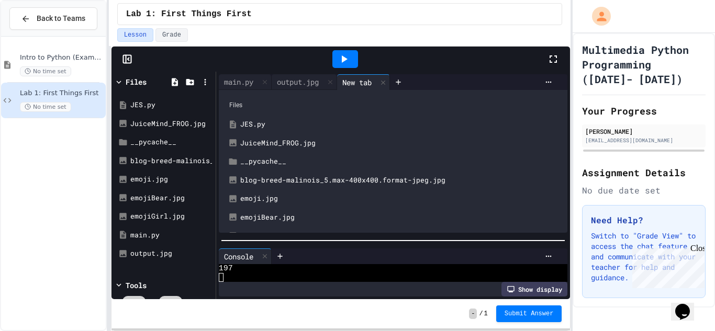
click at [281, 178] on div "blog-breed-malinois_5.max-400x400.format-jpeg.jpg" at bounding box center [400, 180] width 321 height 10
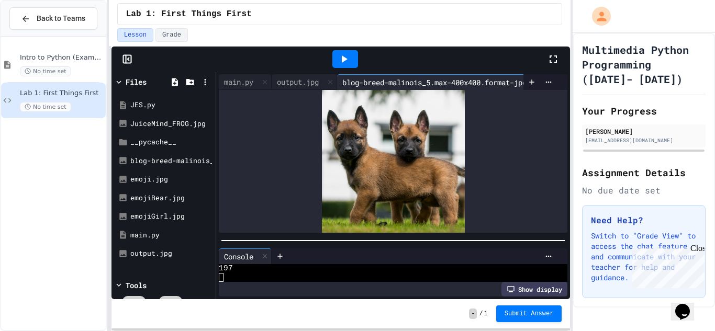
click at [550, 63] on icon at bounding box center [553, 59] width 13 height 13
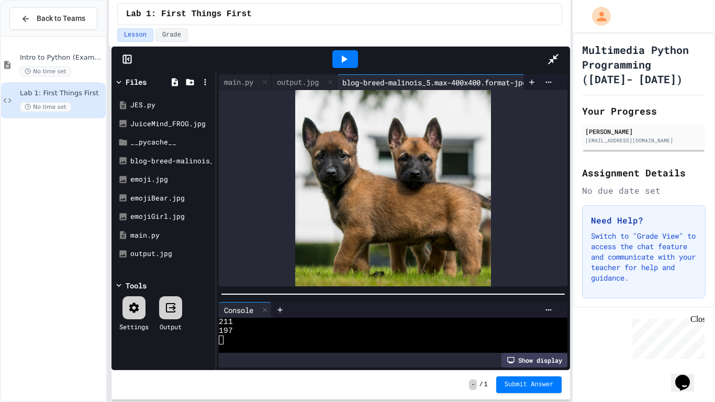
scroll to position [0, 0]
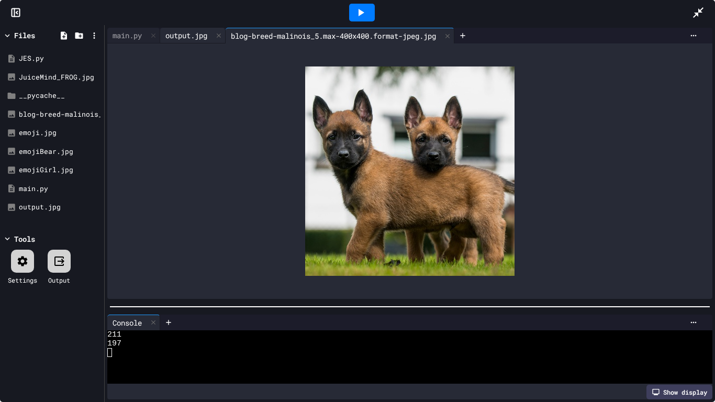
click at [186, 34] on div "output.jpg" at bounding box center [186, 35] width 52 height 11
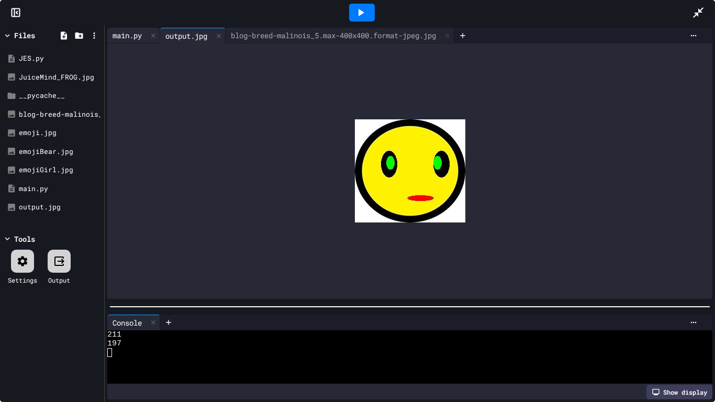
click at [129, 33] on div "main.py" at bounding box center [127, 35] width 40 height 11
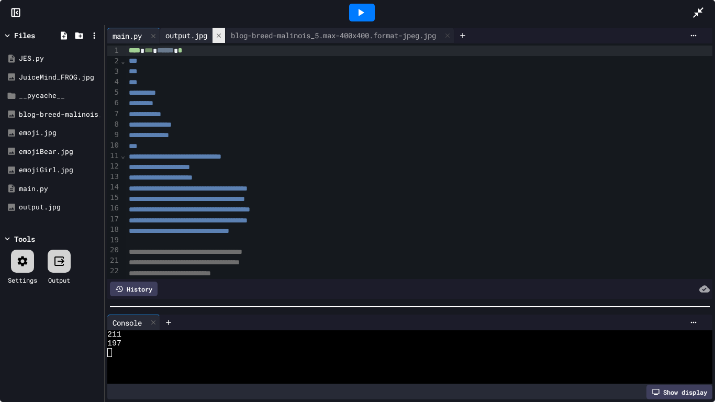
click at [221, 37] on icon at bounding box center [219, 35] width 4 height 4
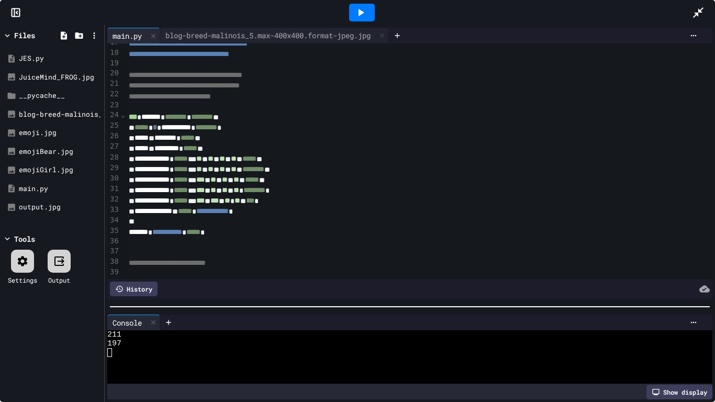
scroll to position [177, 0]
click at [161, 243] on div at bounding box center [419, 242] width 587 height 10
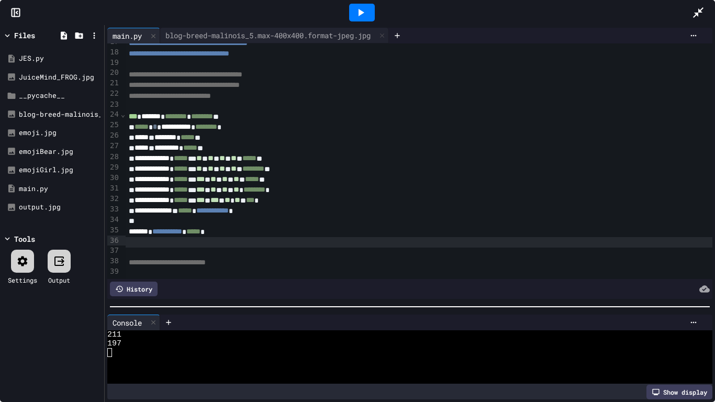
click at [191, 253] on div at bounding box center [419, 252] width 587 height 10
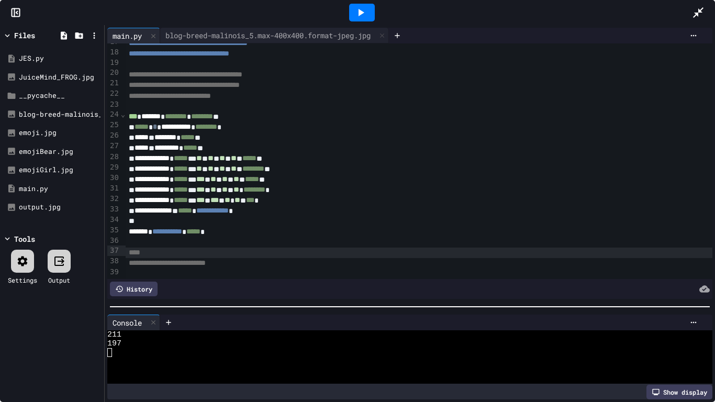
click at [180, 253] on div "****" at bounding box center [419, 252] width 587 height 10
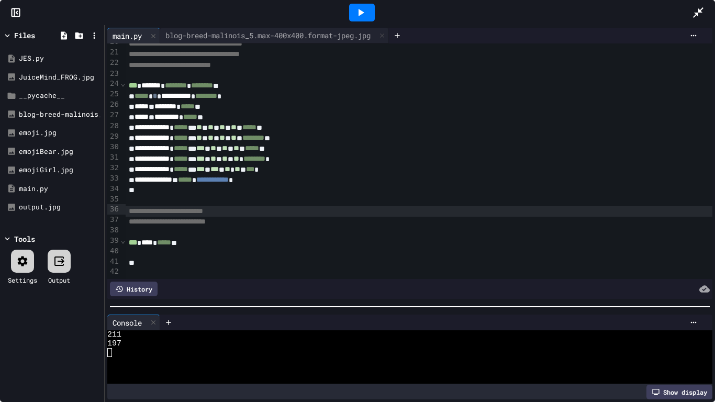
scroll to position [198, 0]
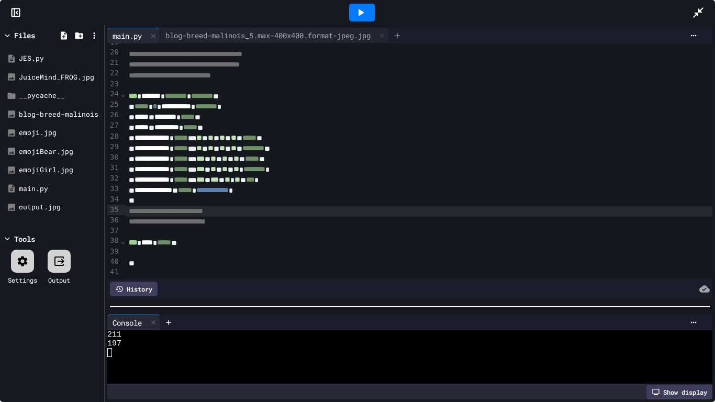
click at [403, 37] on div at bounding box center [397, 36] width 17 height 16
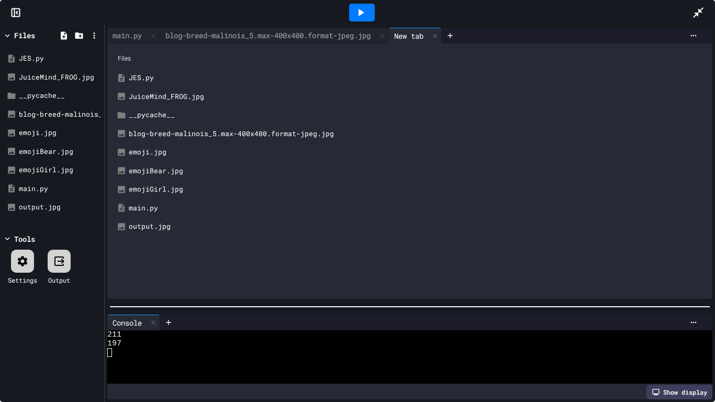
click at [157, 195] on div "emojiGirl.jpg" at bounding box center [409, 189] width 594 height 19
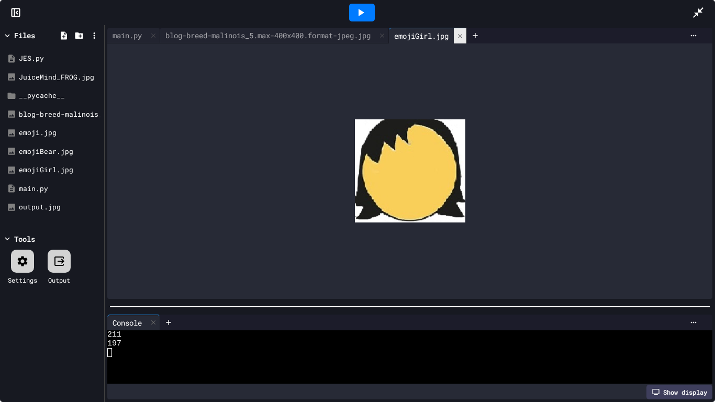
click at [463, 33] on icon at bounding box center [459, 35] width 7 height 7
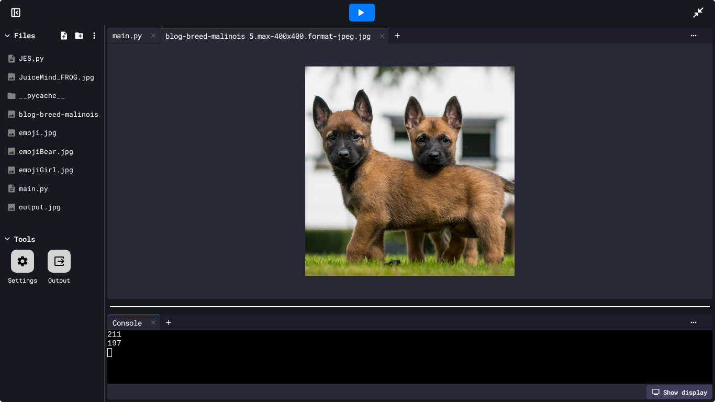
click at [125, 34] on div "main.py" at bounding box center [127, 35] width 40 height 11
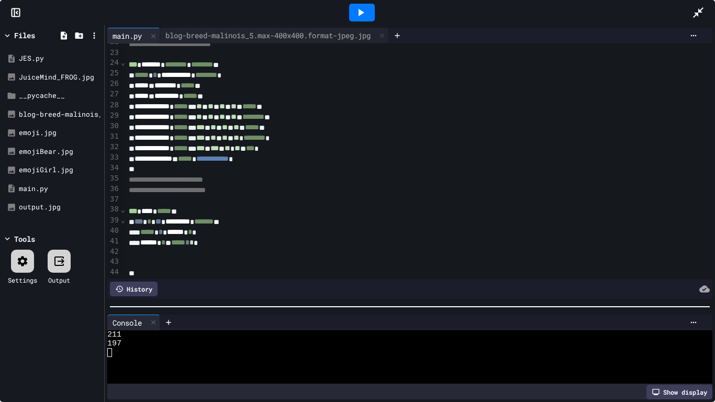
scroll to position [240, 0]
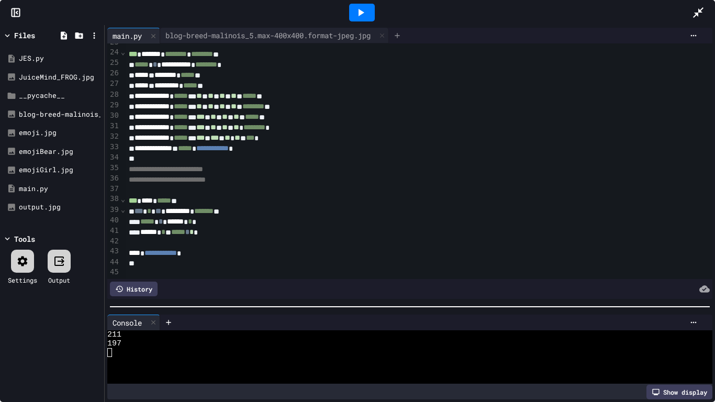
click at [401, 38] on icon at bounding box center [397, 35] width 8 height 8
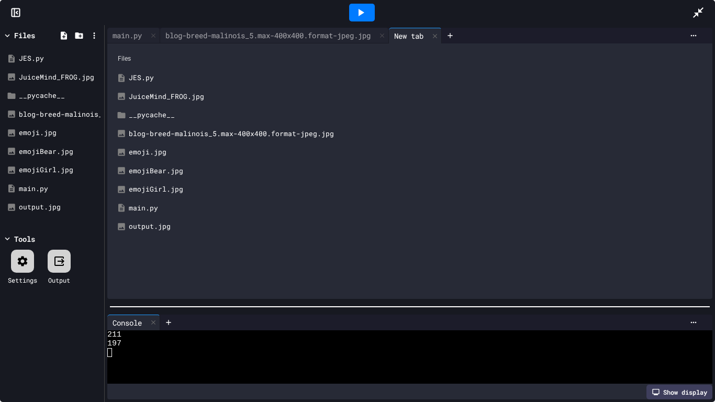
click at [131, 221] on div "output.jpg" at bounding box center [417, 226] width 577 height 10
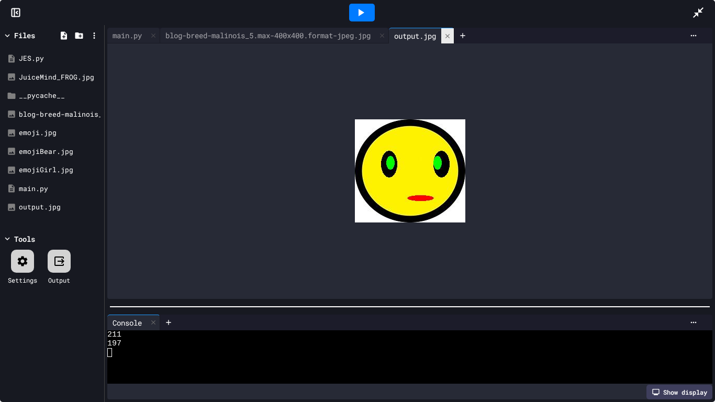
click at [454, 36] on div at bounding box center [447, 35] width 13 height 15
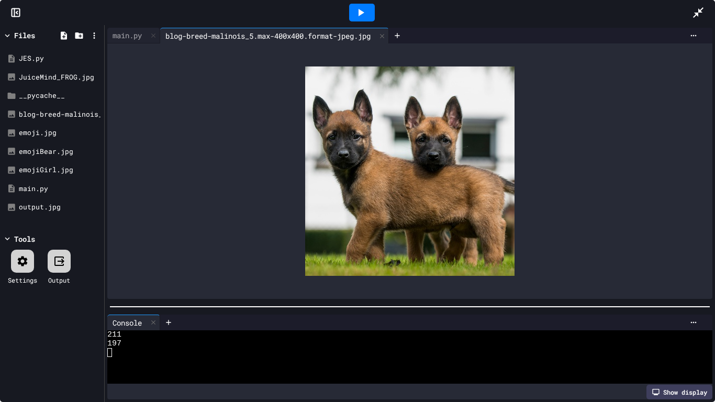
click at [130, 22] on div at bounding box center [361, 12] width 660 height 28
click at [130, 33] on div "main.py" at bounding box center [127, 35] width 40 height 11
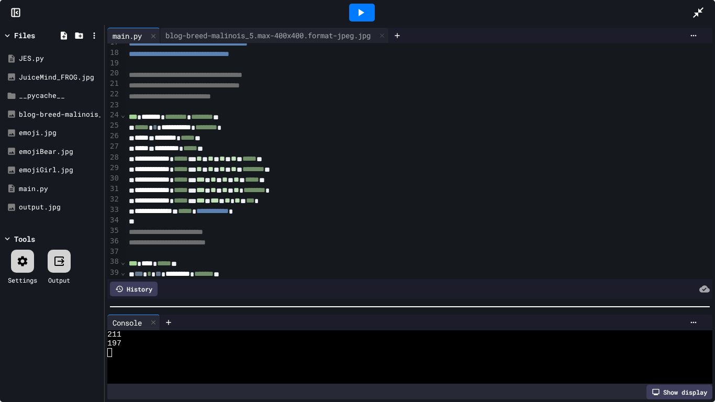
scroll to position [240, 0]
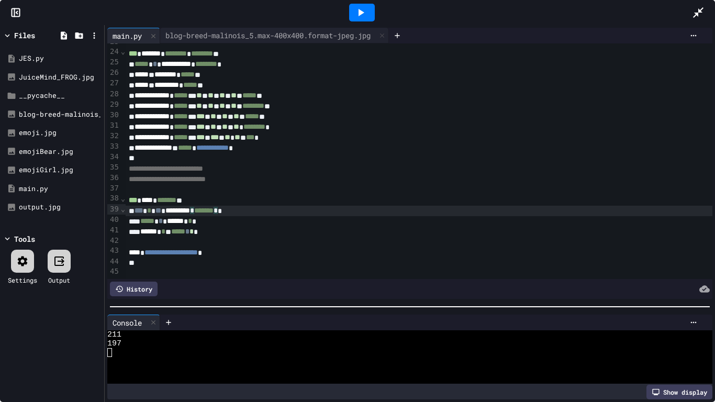
click at [213, 208] on div "*** * ** ********* * ******* * *" at bounding box center [419, 211] width 587 height 10
click at [302, 203] on div "*** **** * ******* **" at bounding box center [419, 200] width 587 height 10
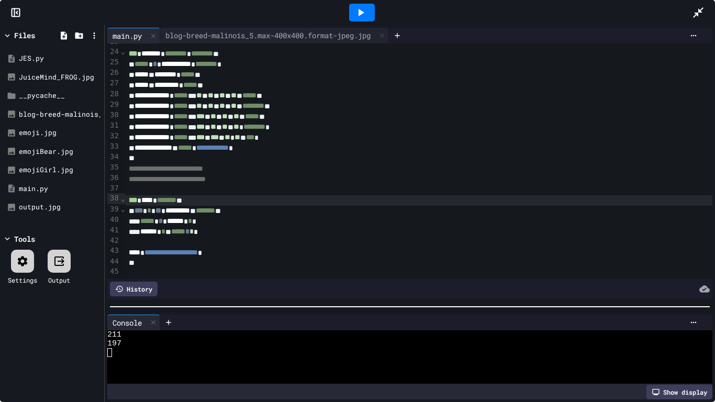
scroll to position [230, 0]
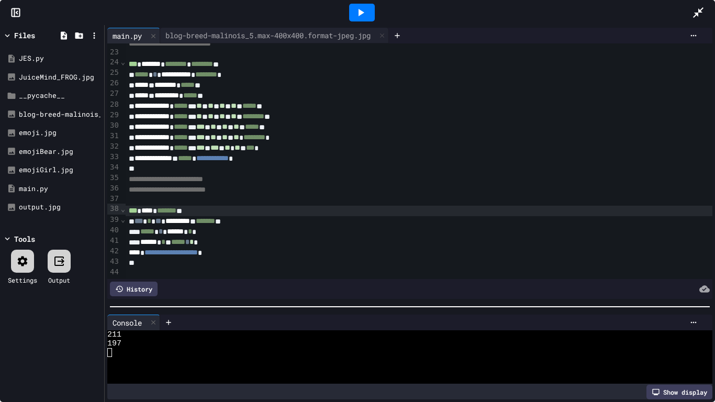
click at [307, 219] on div "*** * ** ********* * ******* **" at bounding box center [419, 221] width 587 height 10
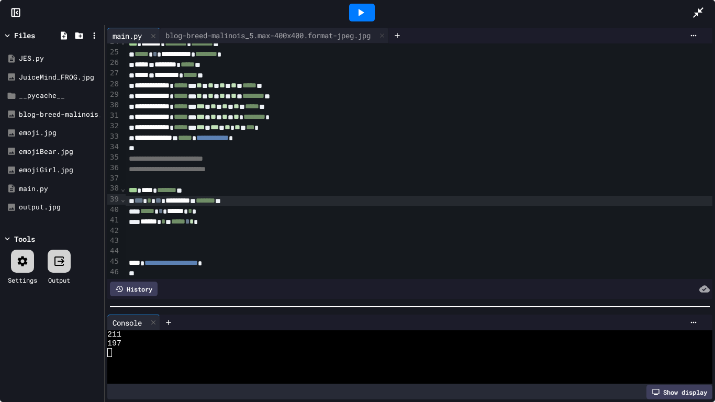
scroll to position [260, 0]
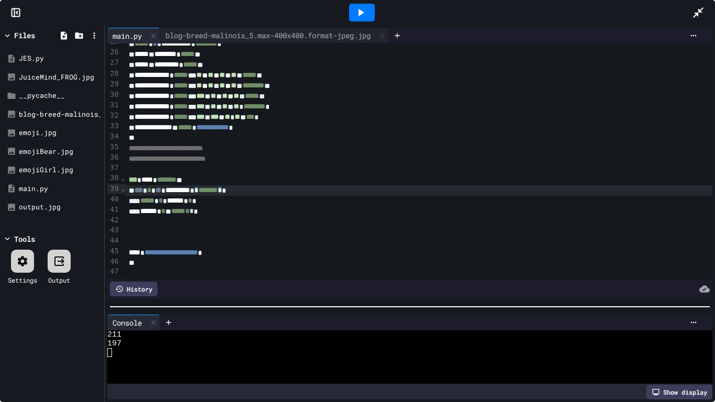
click at [216, 189] on div "*** * ** ********* * ******* * *" at bounding box center [419, 190] width 587 height 10
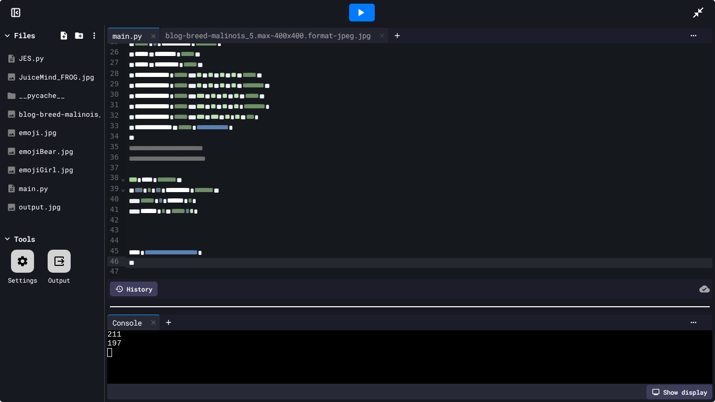
click at [262, 263] on div at bounding box center [419, 263] width 587 height 10
click at [357, 11] on icon at bounding box center [360, 12] width 13 height 13
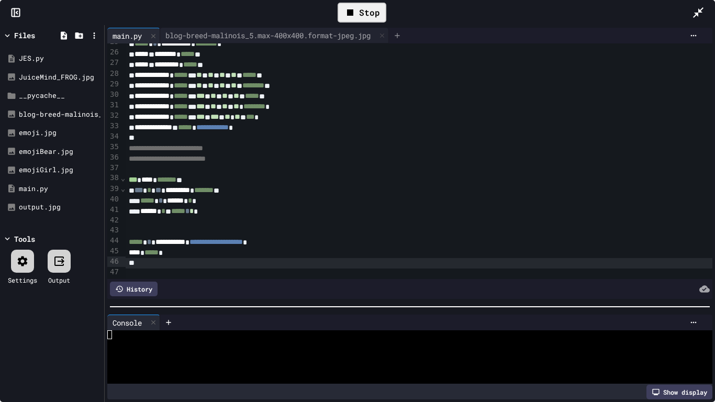
click at [399, 37] on icon at bounding box center [396, 35] width 5 height 5
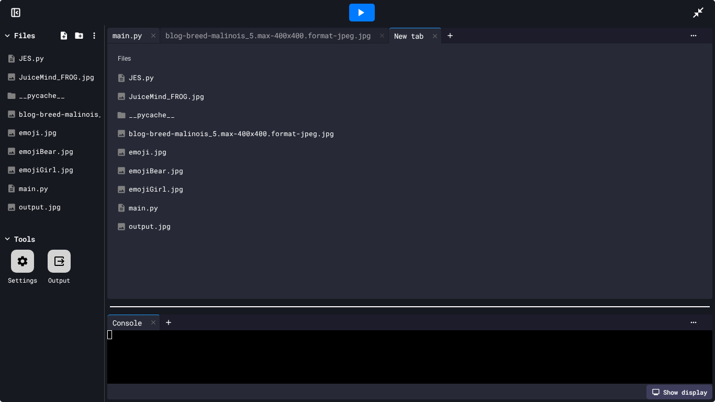
click at [143, 40] on div "main.py" at bounding box center [127, 35] width 40 height 11
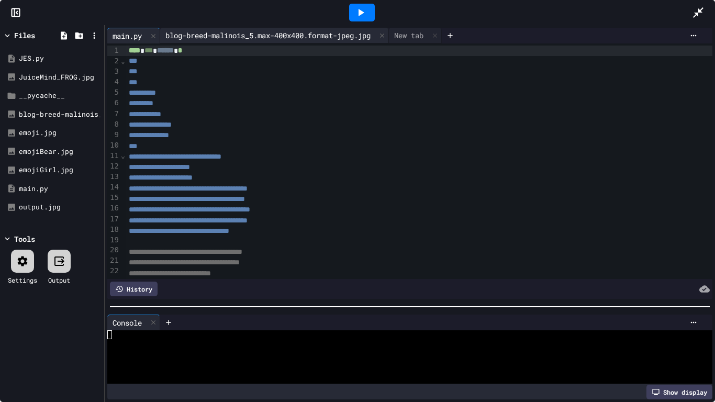
click at [210, 35] on div "blog-breed-malinois_5.max-400x400.format-jpeg.jpg" at bounding box center [268, 35] width 216 height 11
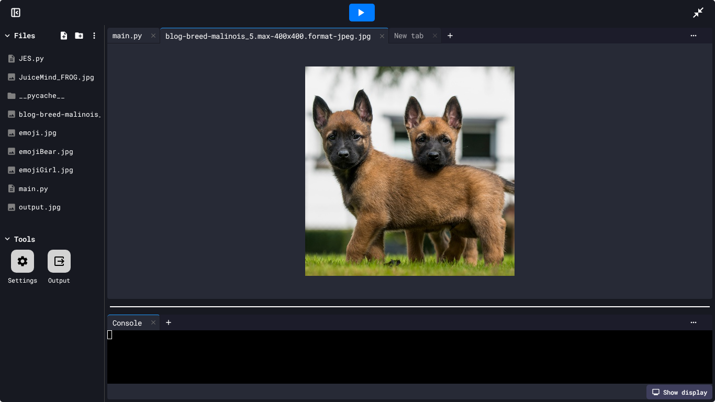
click at [140, 33] on div "main.py" at bounding box center [127, 35] width 40 height 11
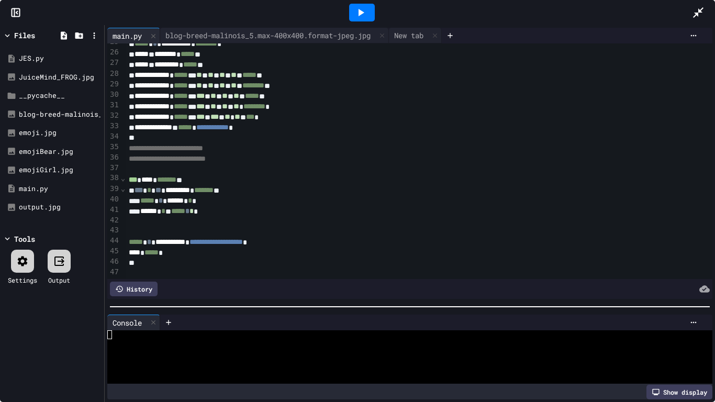
click at [208, 239] on div "**********" at bounding box center [419, 242] width 587 height 10
click at [321, 248] on div "**** * ***** *" at bounding box center [419, 252] width 587 height 10
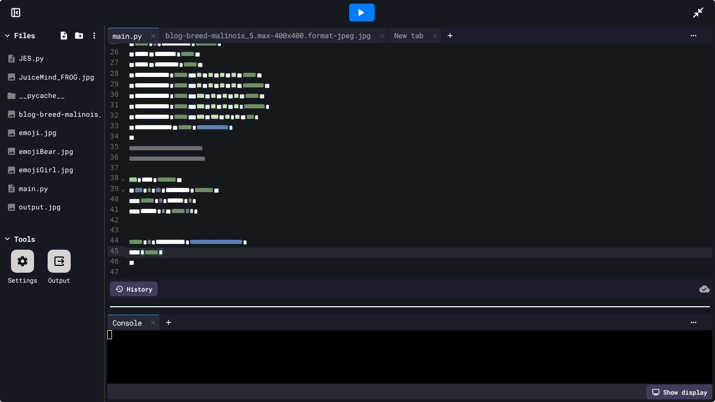
click at [144, 254] on span "*" at bounding box center [142, 251] width 4 height 7
click at [209, 258] on div at bounding box center [419, 263] width 587 height 10
click at [213, 250] on div "**** * ***** *" at bounding box center [419, 252] width 587 height 10
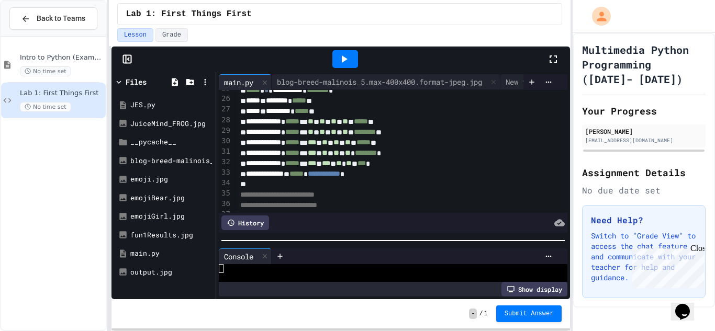
click at [554, 223] on icon at bounding box center [559, 222] width 10 height 7
click at [561, 226] on icon at bounding box center [559, 223] width 10 height 10
